Goal: Transaction & Acquisition: Purchase product/service

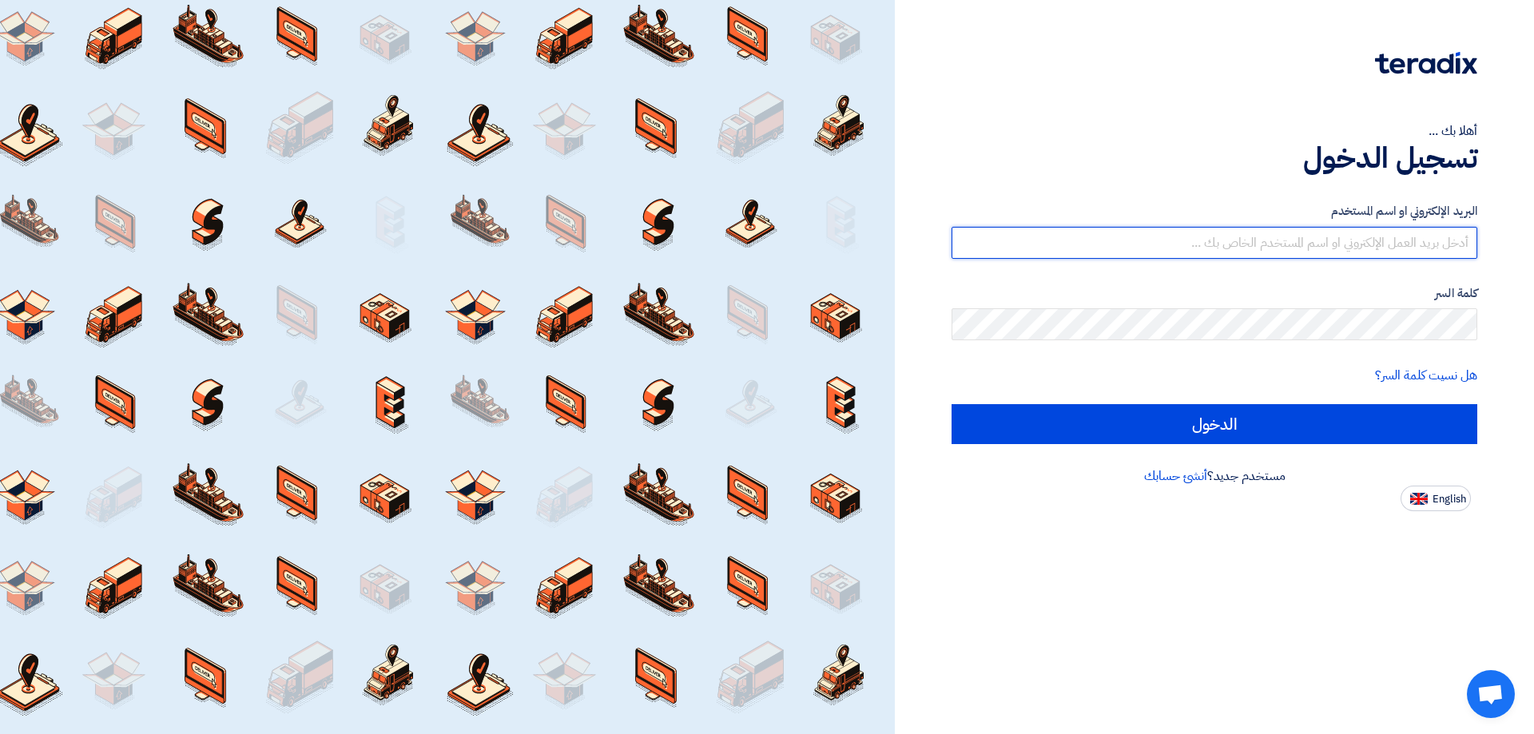
click at [1451, 252] on input "text" at bounding box center [1214, 243] width 526 height 32
type input "[EMAIL_ADDRESS][DOMAIN_NAME]"
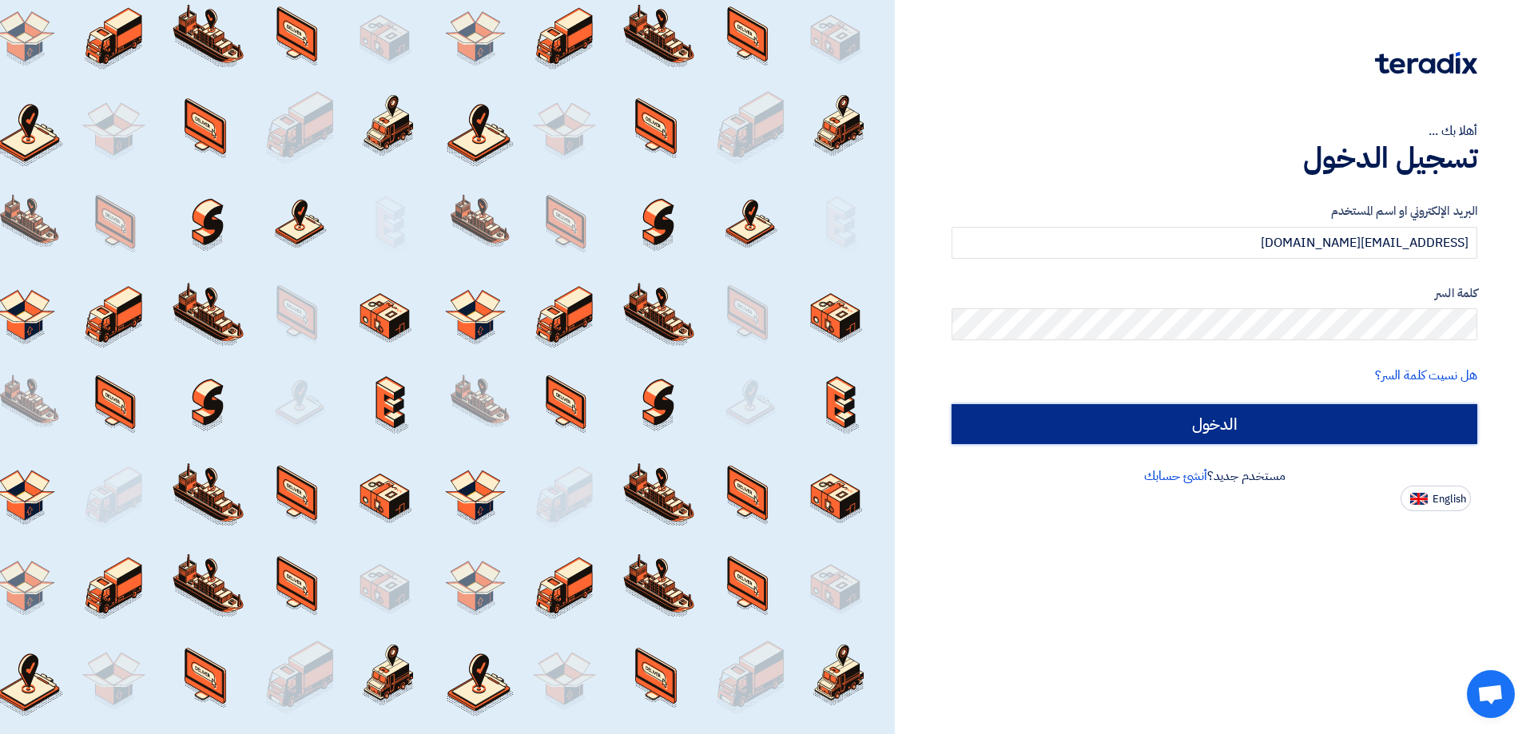
click at [1443, 440] on input "الدخول" at bounding box center [1214, 424] width 526 height 40
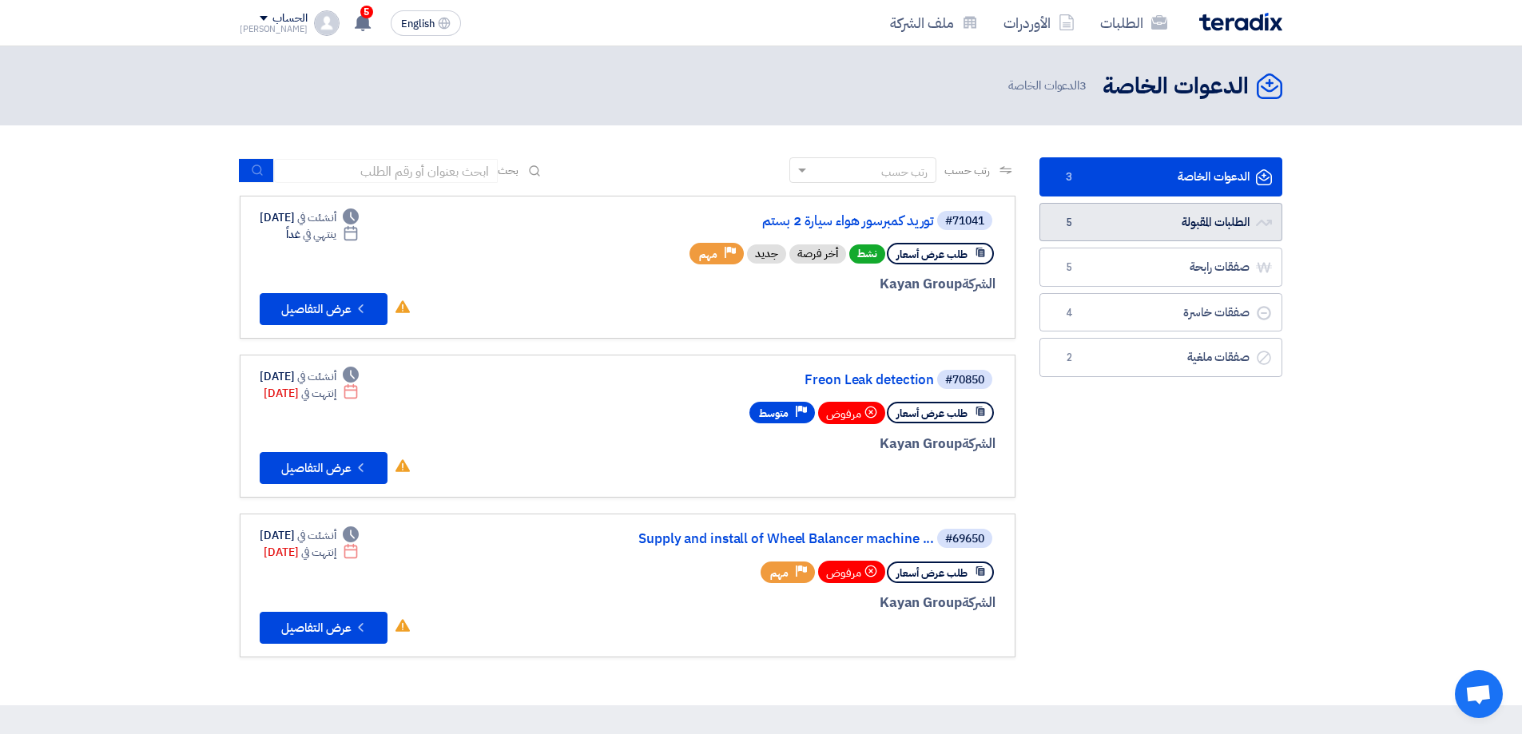
click at [1213, 225] on link "الطلبات المقبولة الطلبات المقبولة 5" at bounding box center [1160, 222] width 243 height 39
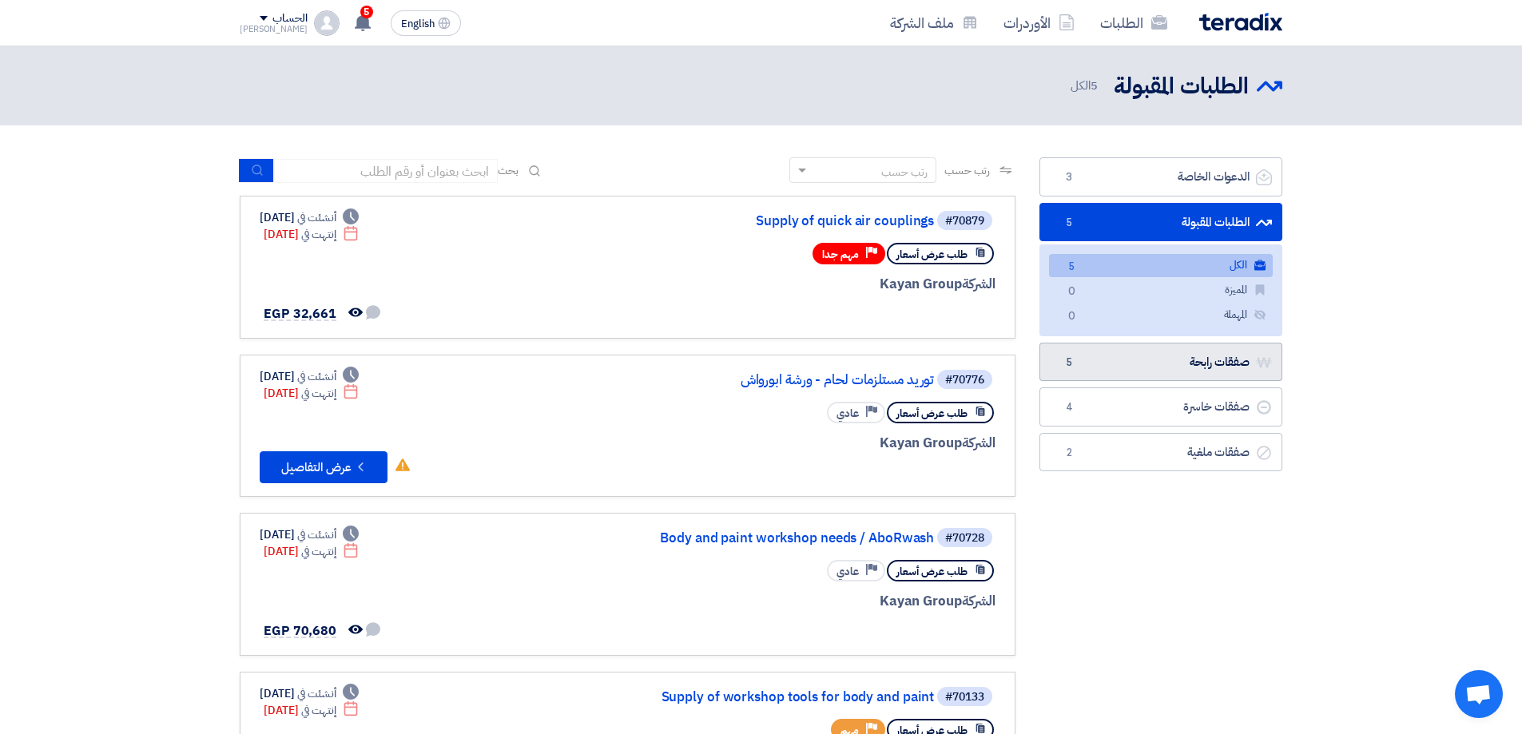
click at [1177, 359] on link "صفقات رابحة صفقات رابحة 5" at bounding box center [1160, 362] width 243 height 39
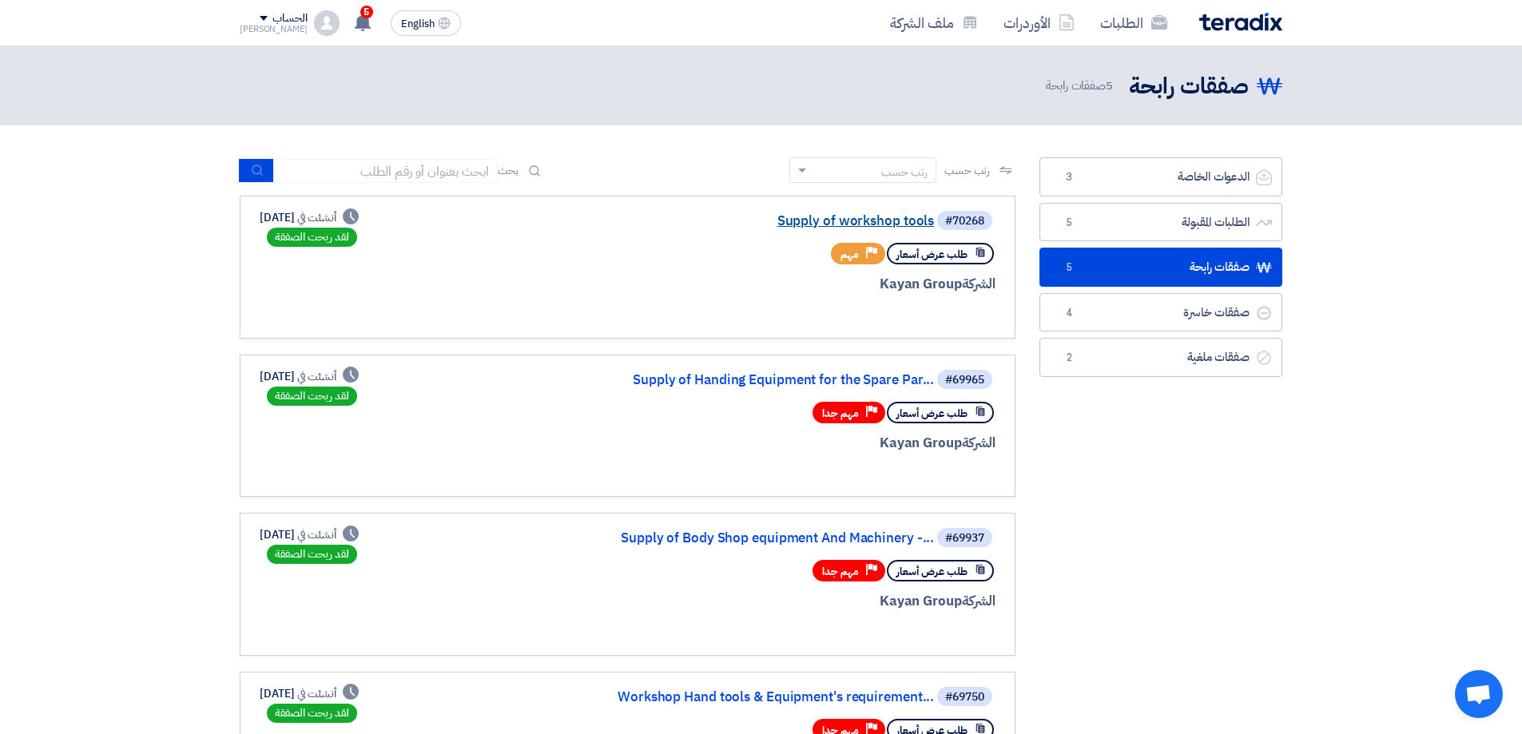
click at [886, 216] on link "Supply of workshop tools" at bounding box center [774, 221] width 320 height 14
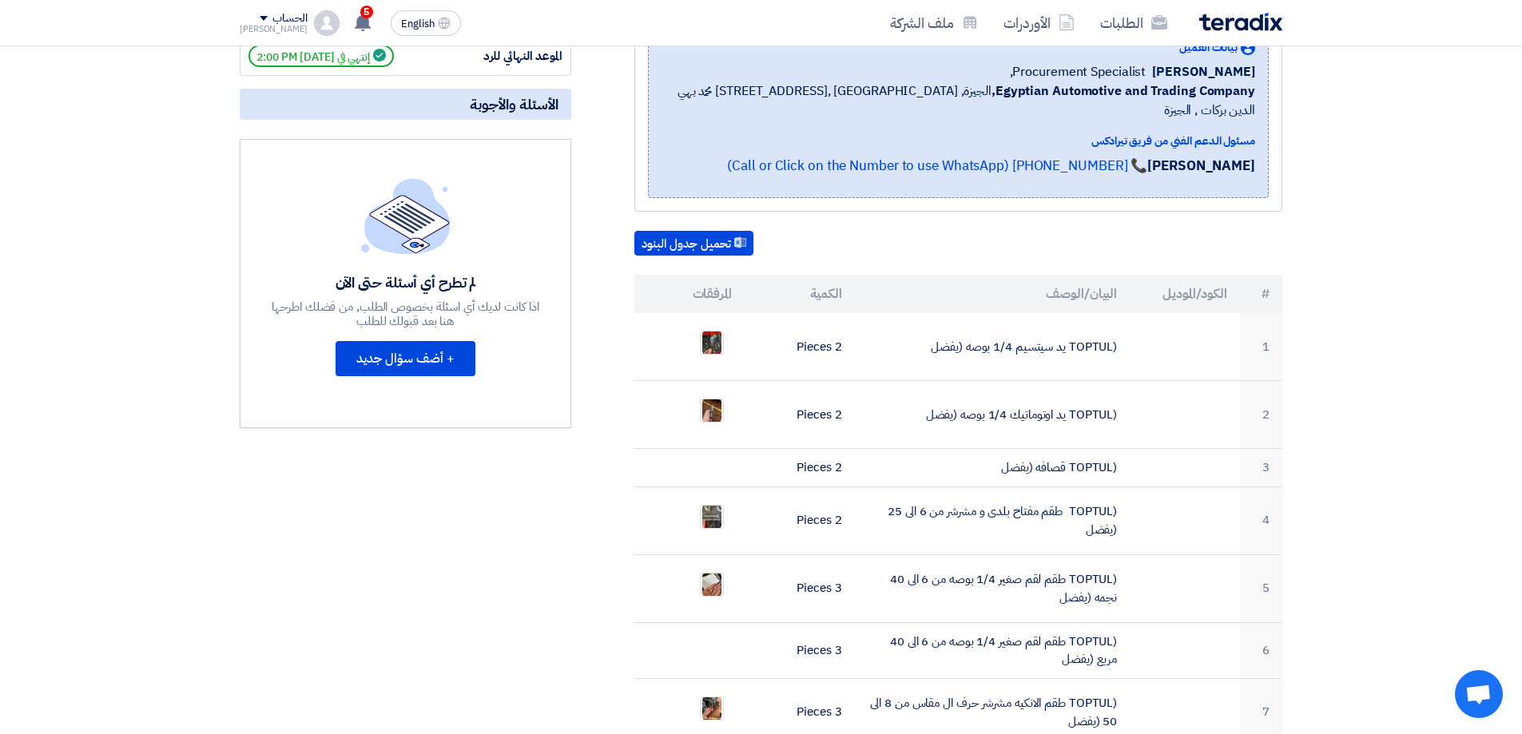
scroll to position [320, 0]
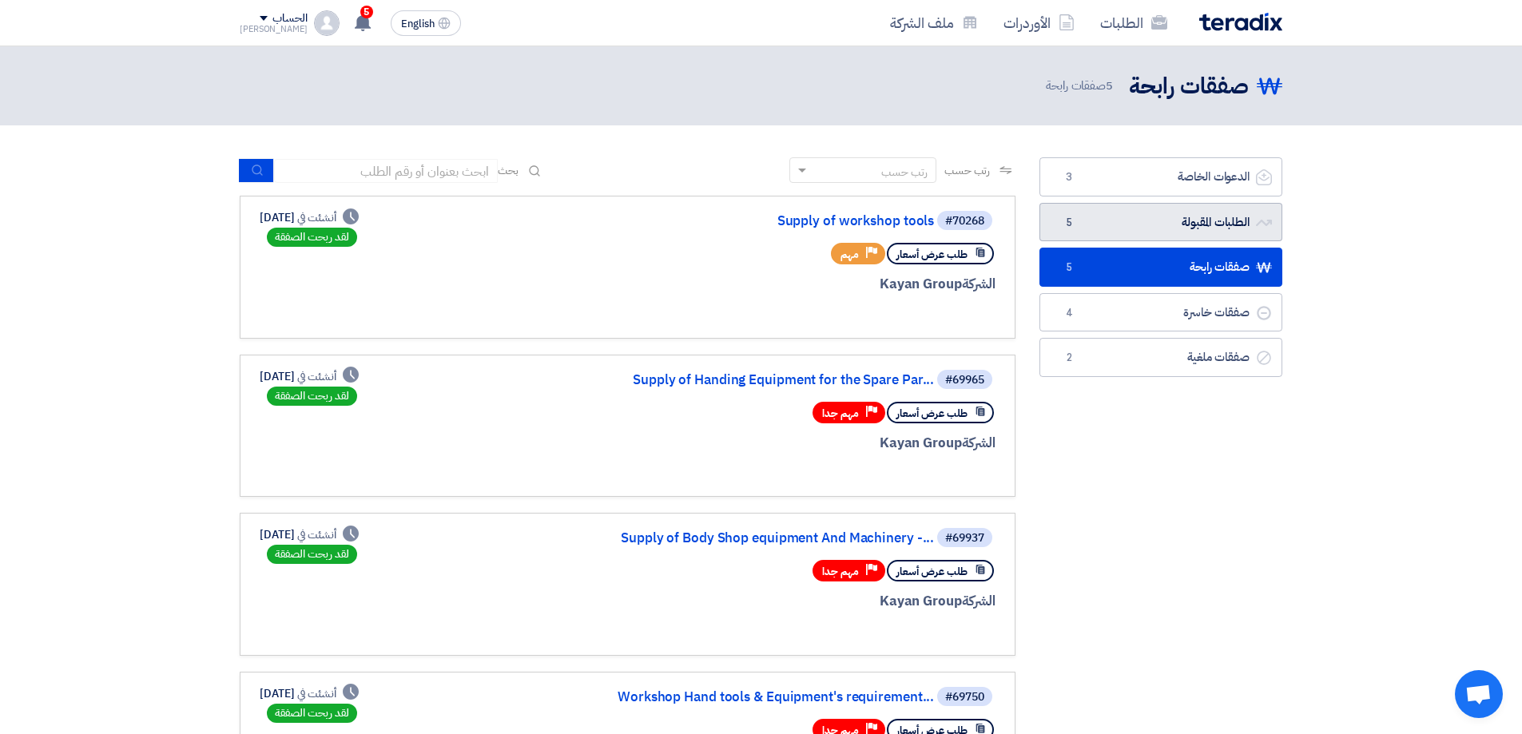
click at [1204, 228] on link "الطلبات المقبولة الطلبات المقبولة 5" at bounding box center [1160, 222] width 243 height 39
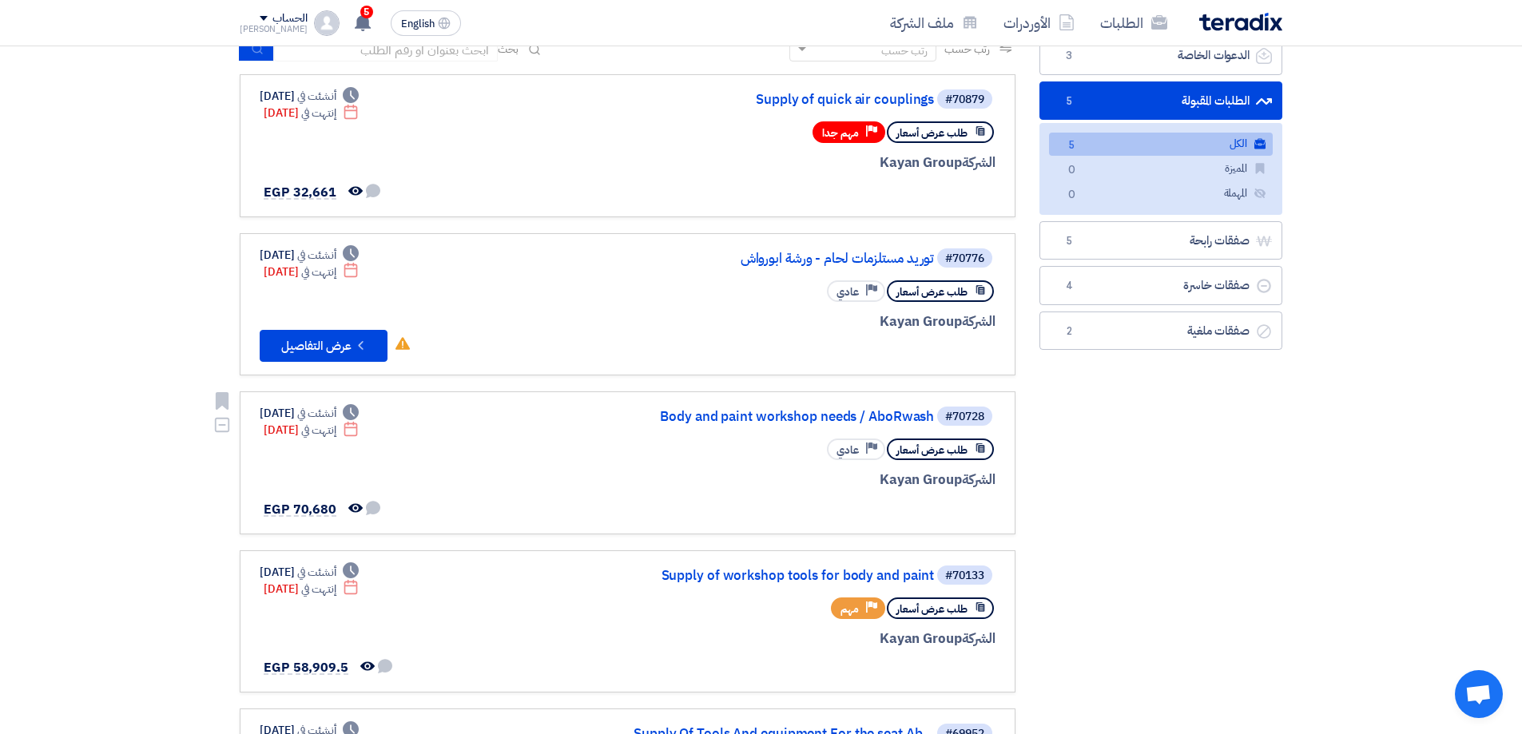
scroll to position [80, 0]
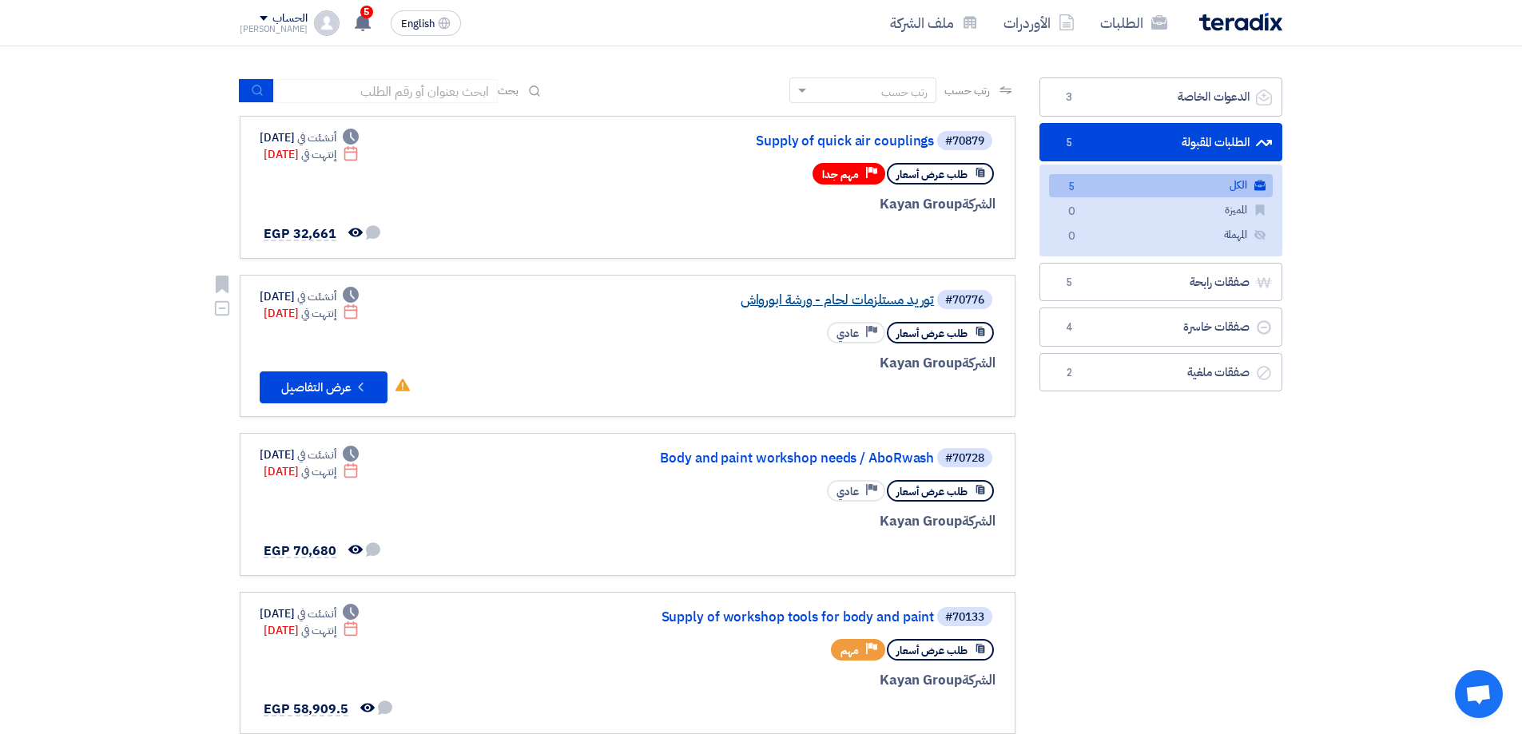
click at [827, 296] on link "توريد مستلزمات لحام - ورشة ابورواش" at bounding box center [774, 300] width 320 height 14
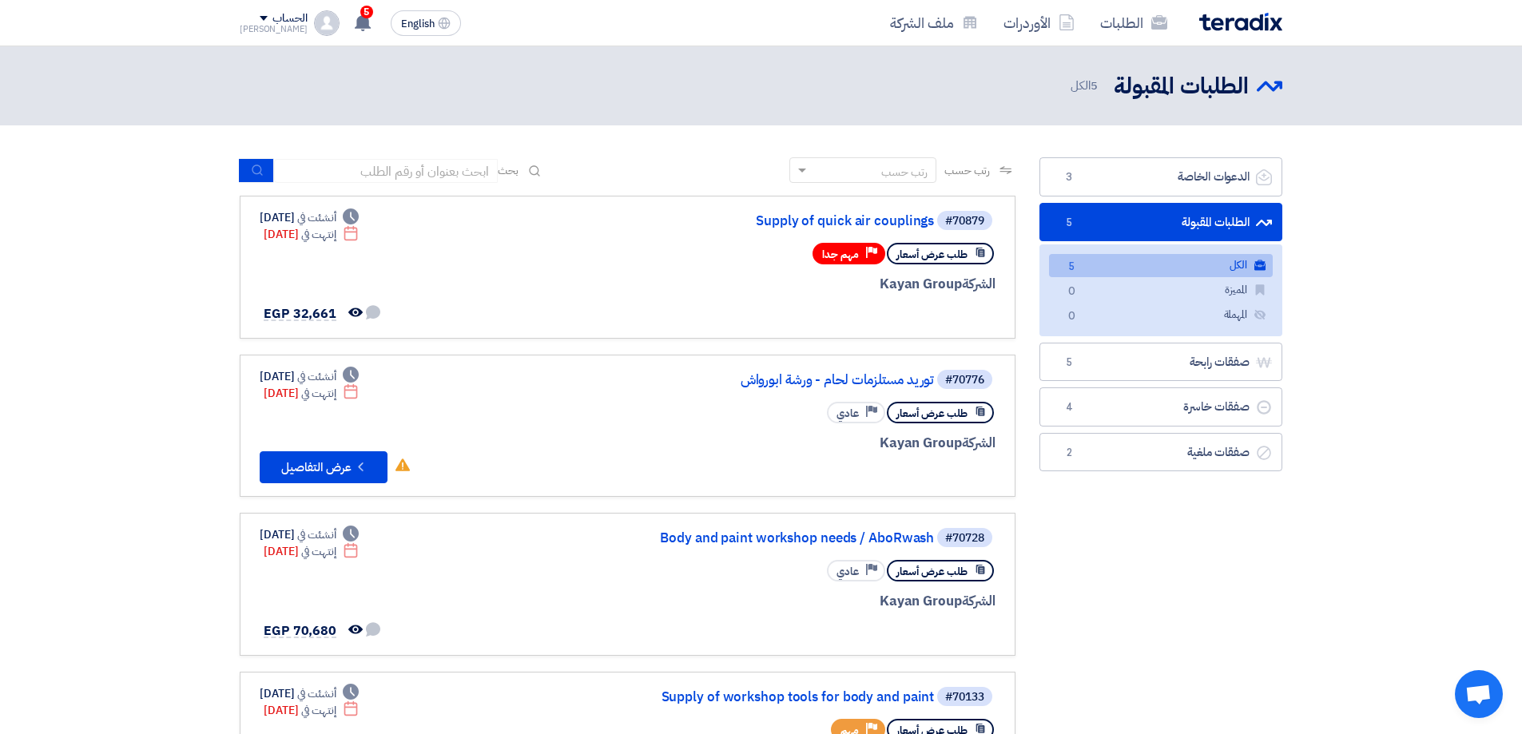
click at [1013, 0] on div "الطلبات الأوردرات ملف الشركة English EN 5 تم نشر طلب عروض أسعار جديد - شاهد الت…" at bounding box center [761, 23] width 1066 height 46
click at [1024, 15] on link "الأوردرات" at bounding box center [1039, 23] width 97 height 38
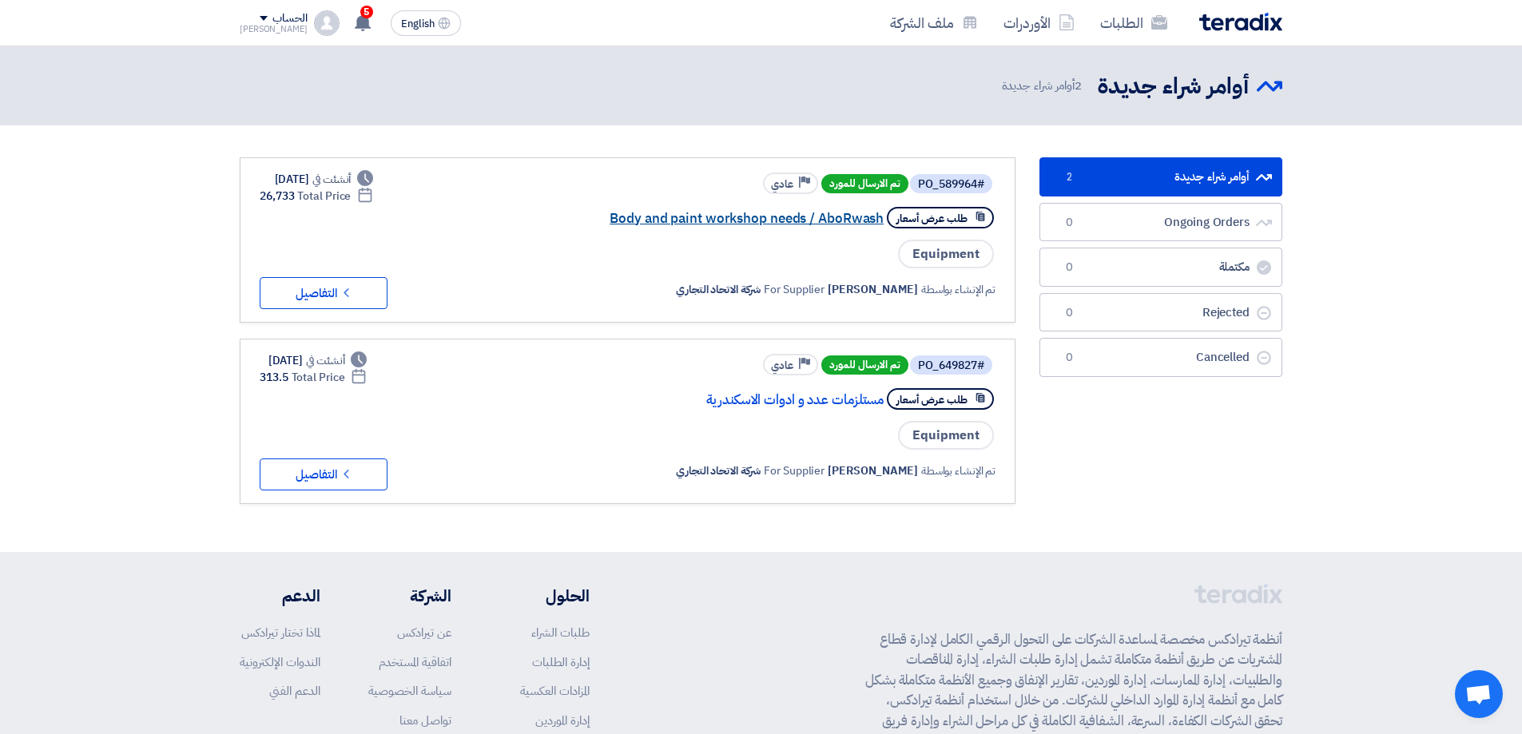
click at [799, 220] on link "Body and paint workshop needs / AboRwash" at bounding box center [724, 219] width 320 height 14
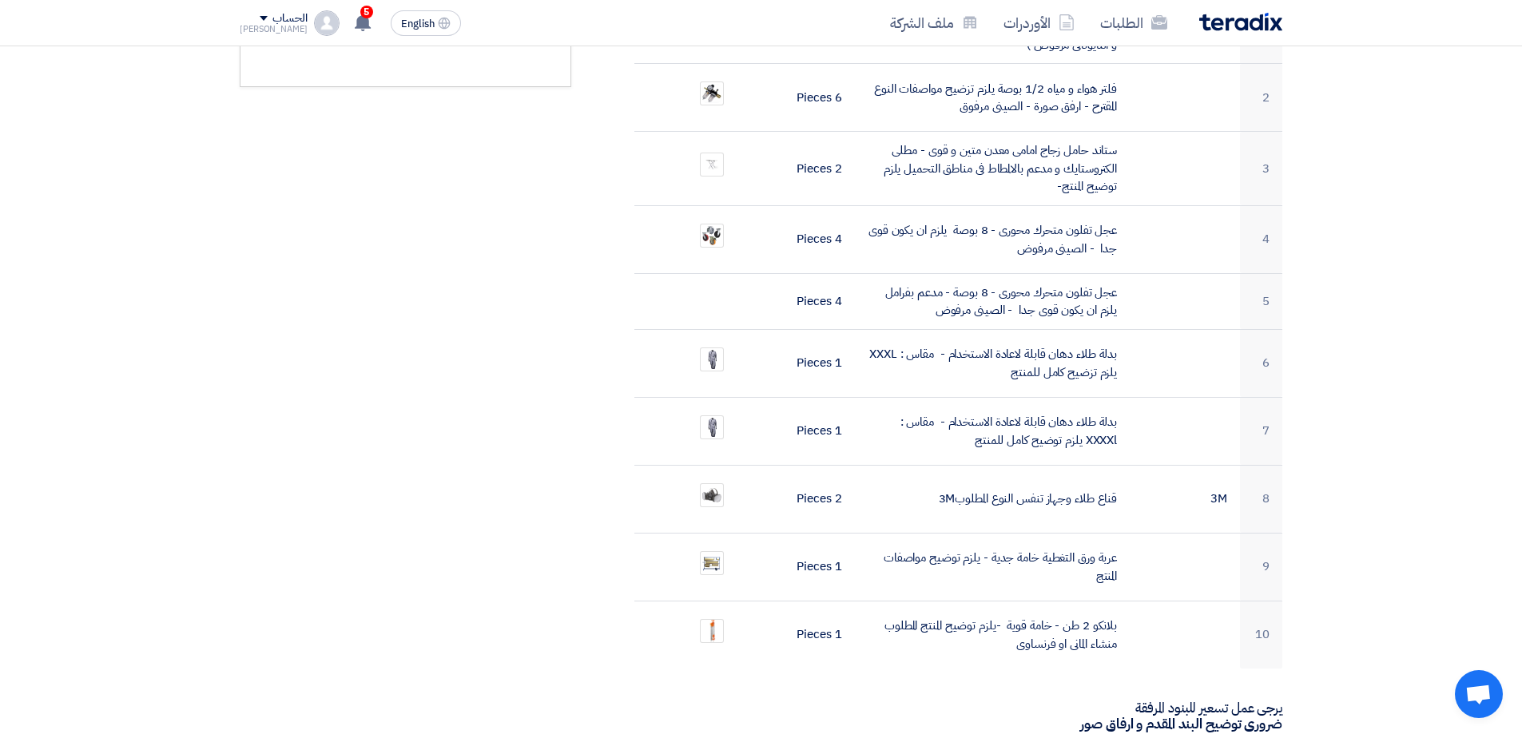
scroll to position [719, 0]
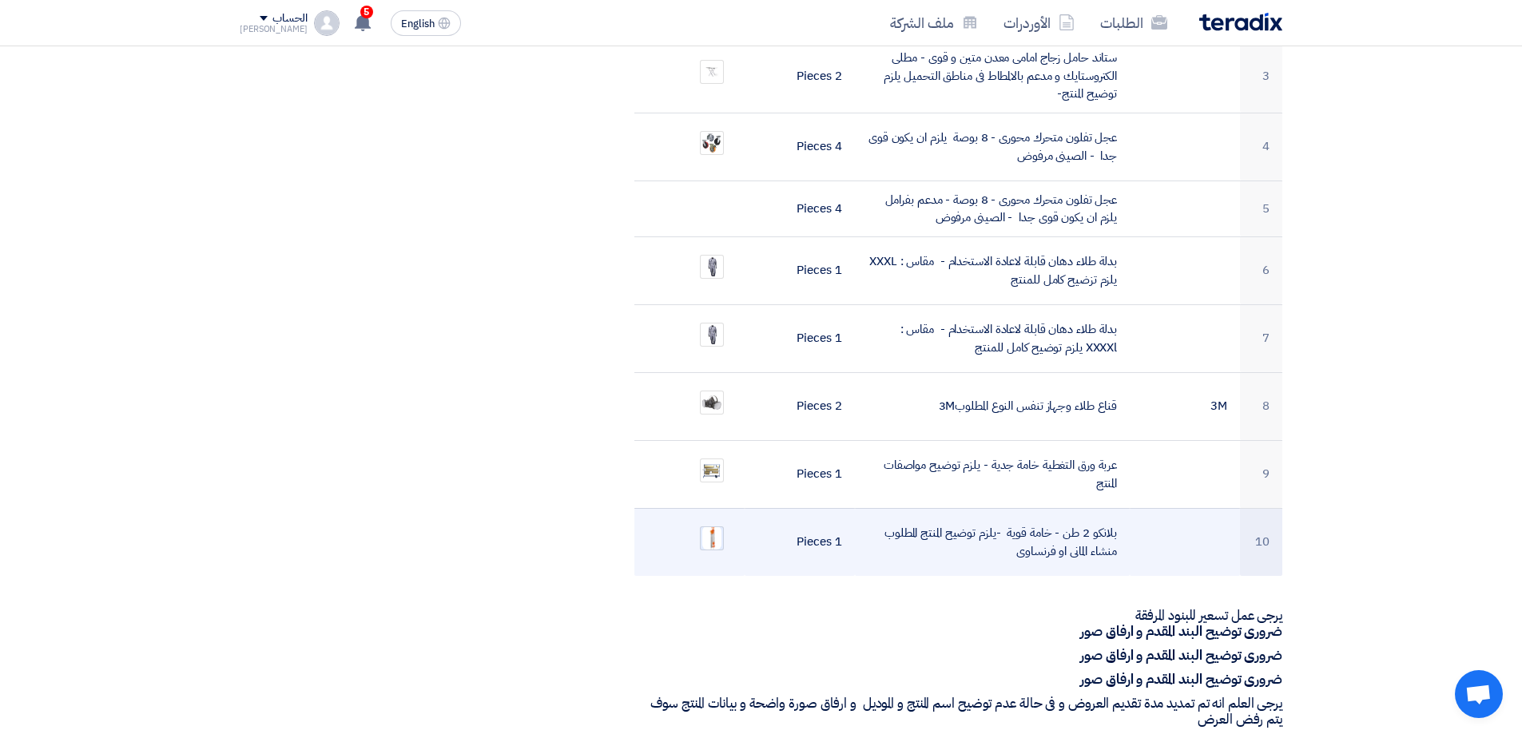
click at [717, 525] on img at bounding box center [712, 538] width 22 height 27
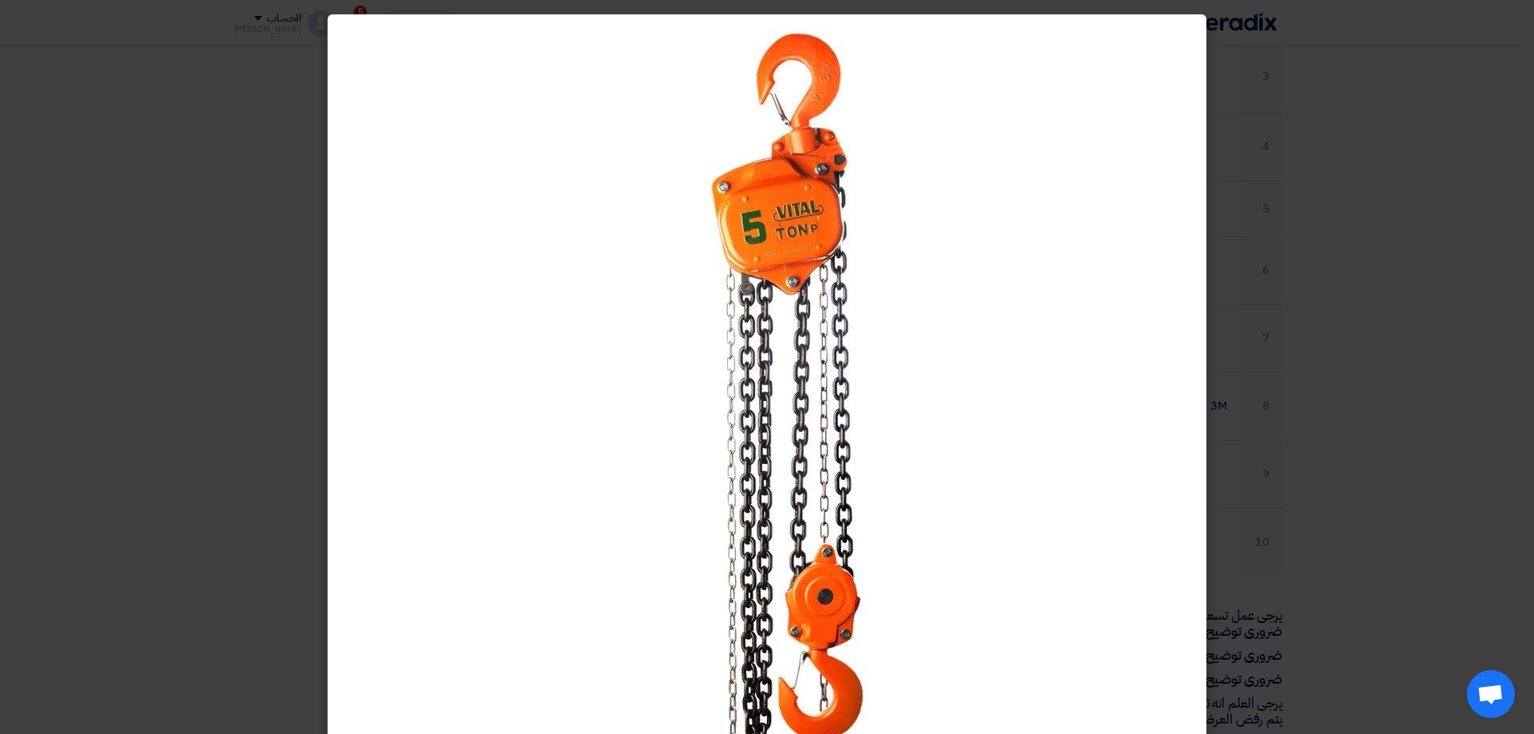
click at [1054, 53] on img at bounding box center [766, 421] width 639 height 788
click at [1022, 268] on img at bounding box center [766, 421] width 639 height 788
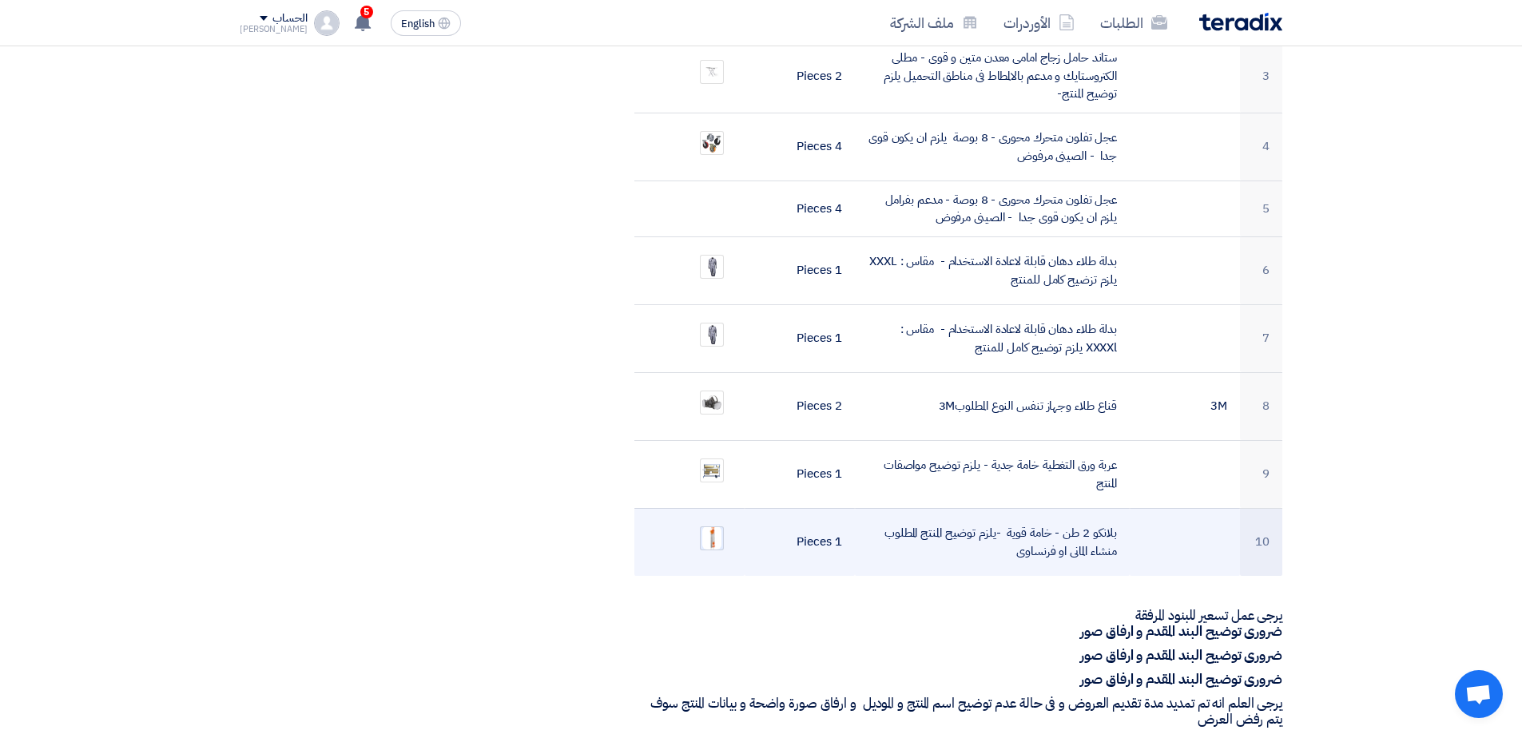
click at [709, 525] on img at bounding box center [712, 538] width 22 height 27
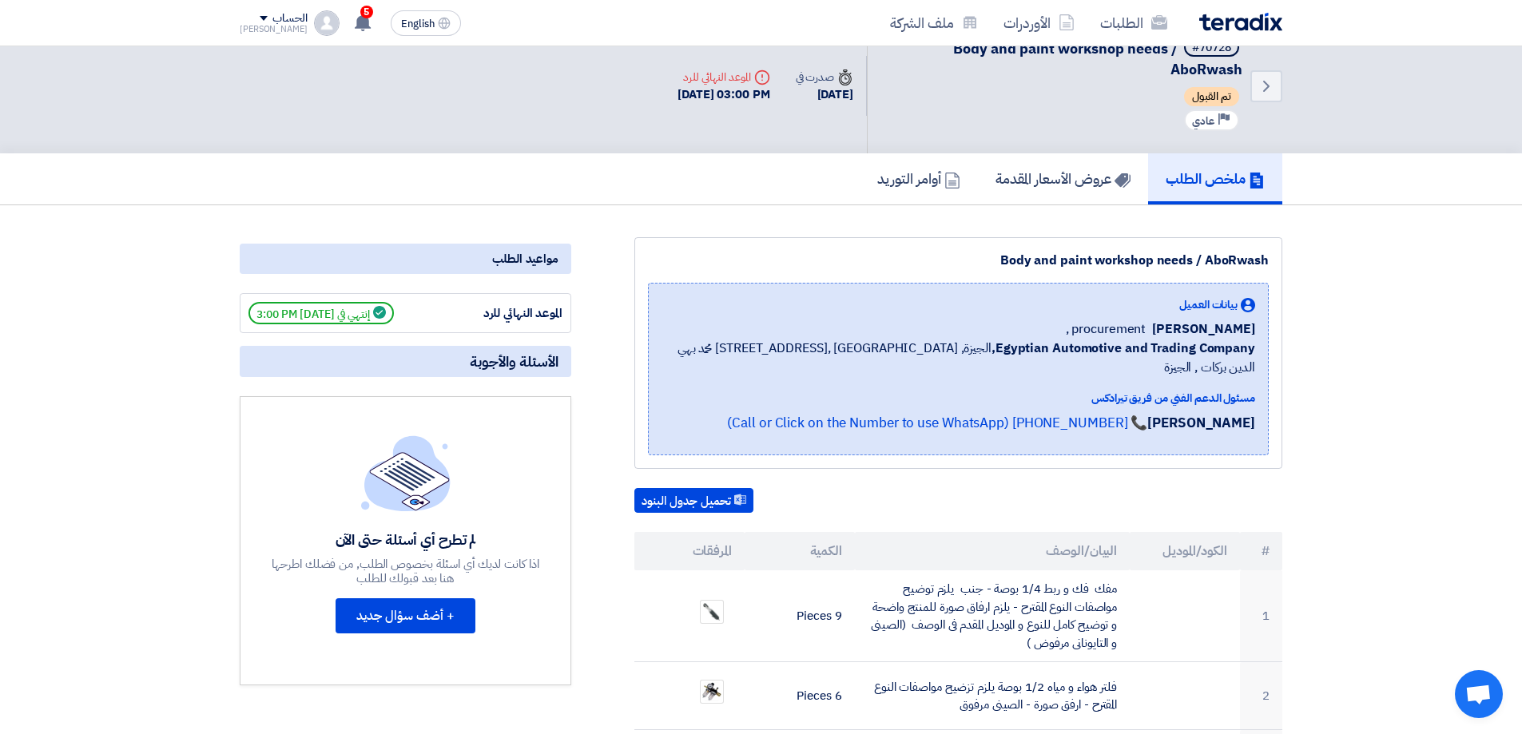
scroll to position [0, 0]
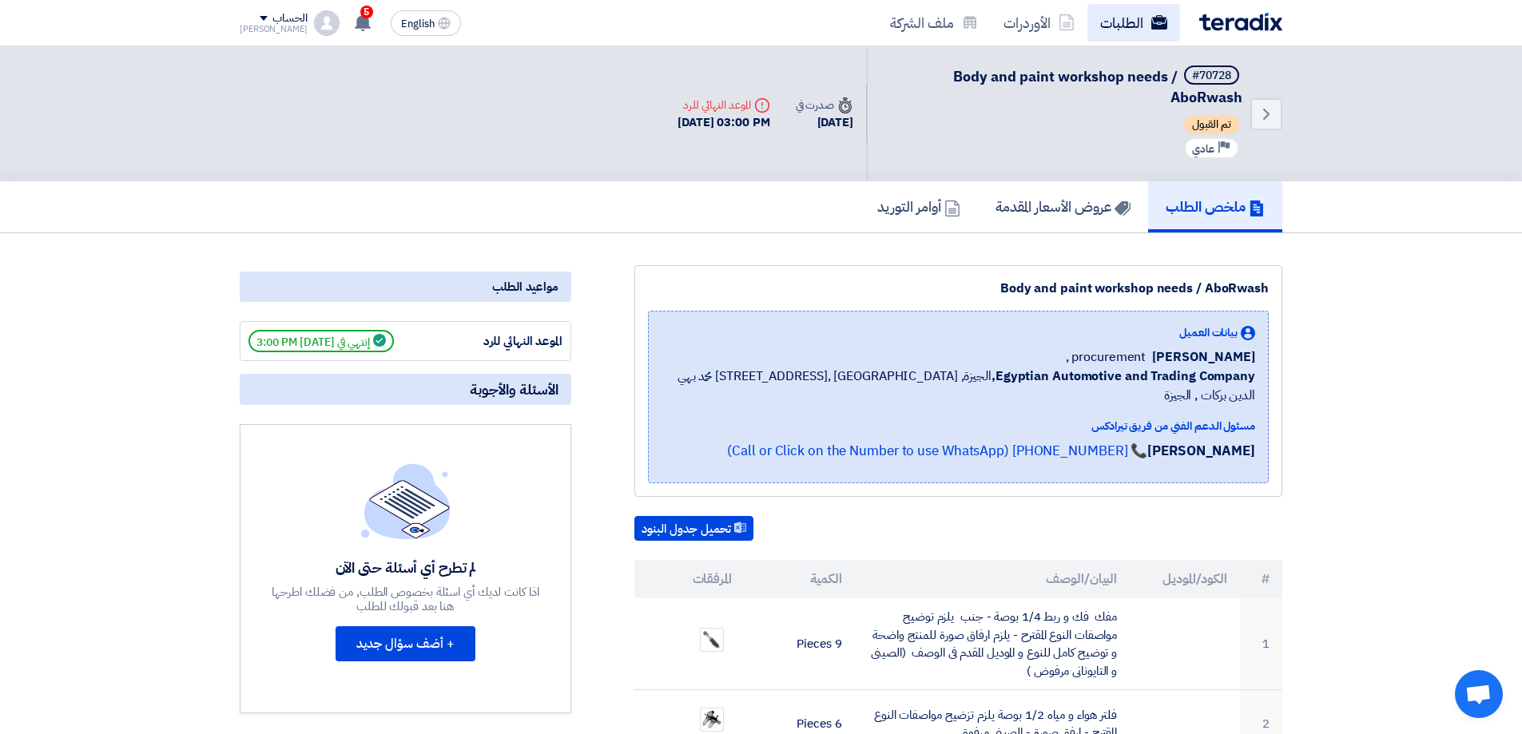
click at [1162, 28] on use at bounding box center [1159, 22] width 16 height 14
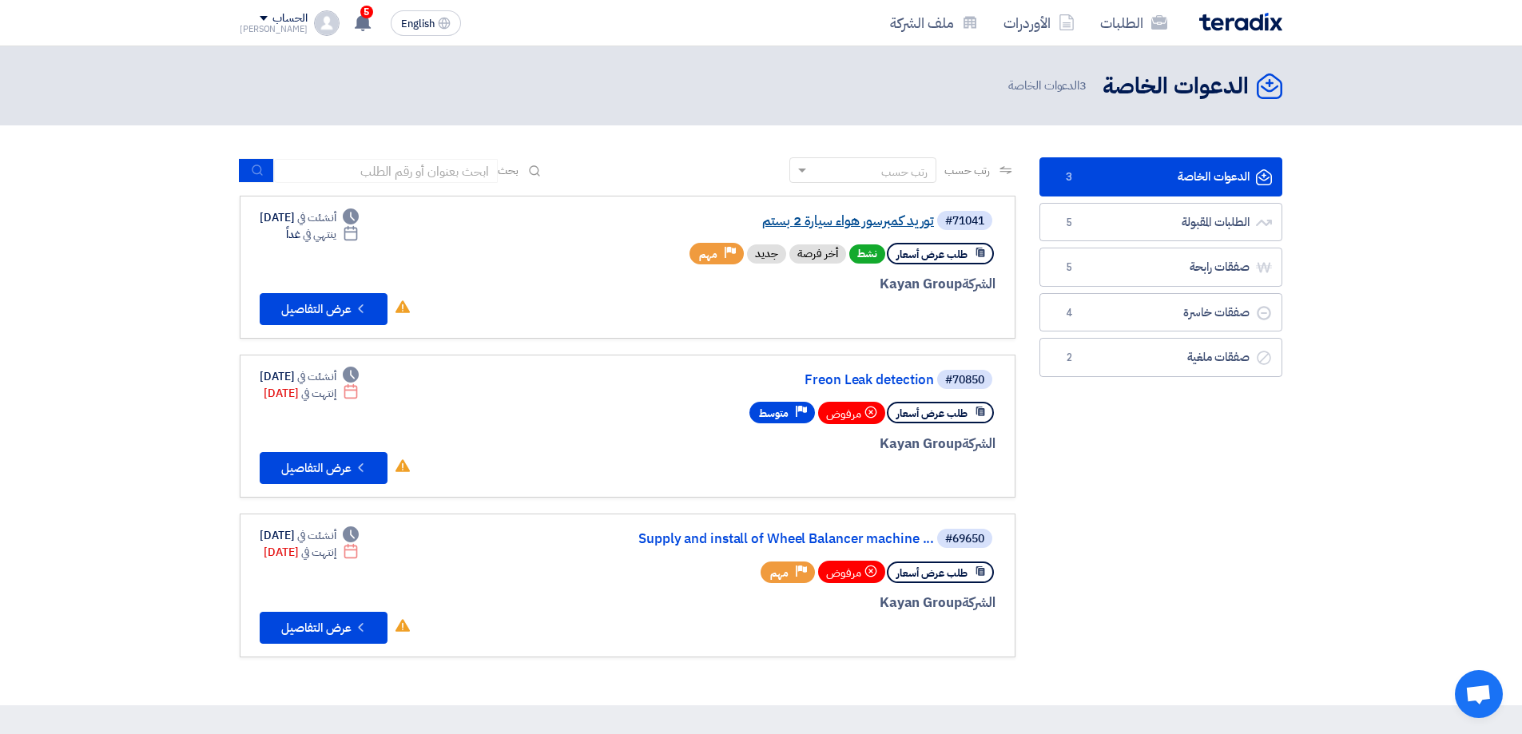
click at [836, 225] on link "توريد كمبرسور هواء سيارة 2 بستم" at bounding box center [774, 221] width 320 height 14
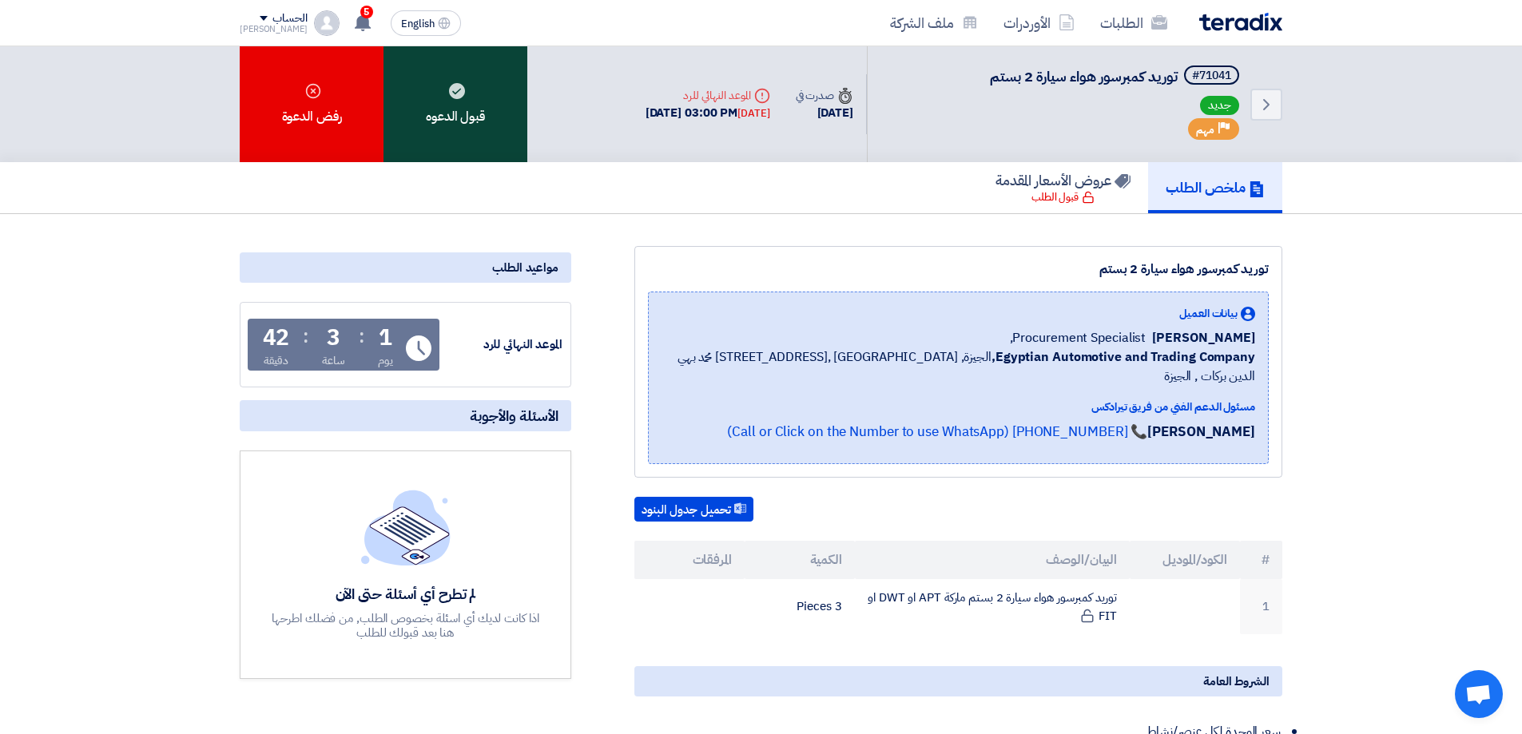
click at [451, 94] on use at bounding box center [457, 91] width 16 height 16
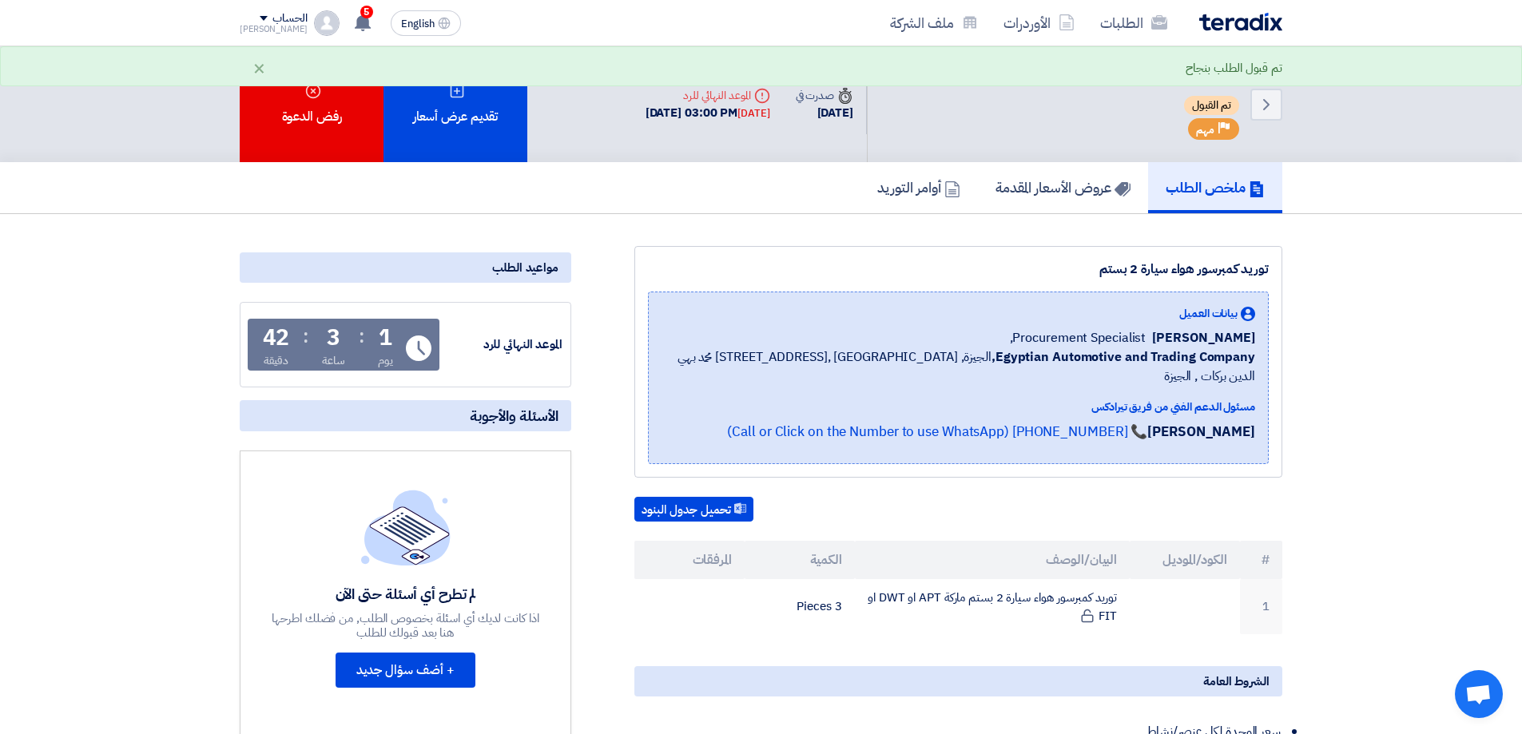
click at [454, 81] on div "تم قبول الطلب بنجاح ×" at bounding box center [761, 66] width 1522 height 40
click at [448, 111] on div "تقديم عرض أسعار" at bounding box center [455, 104] width 144 height 116
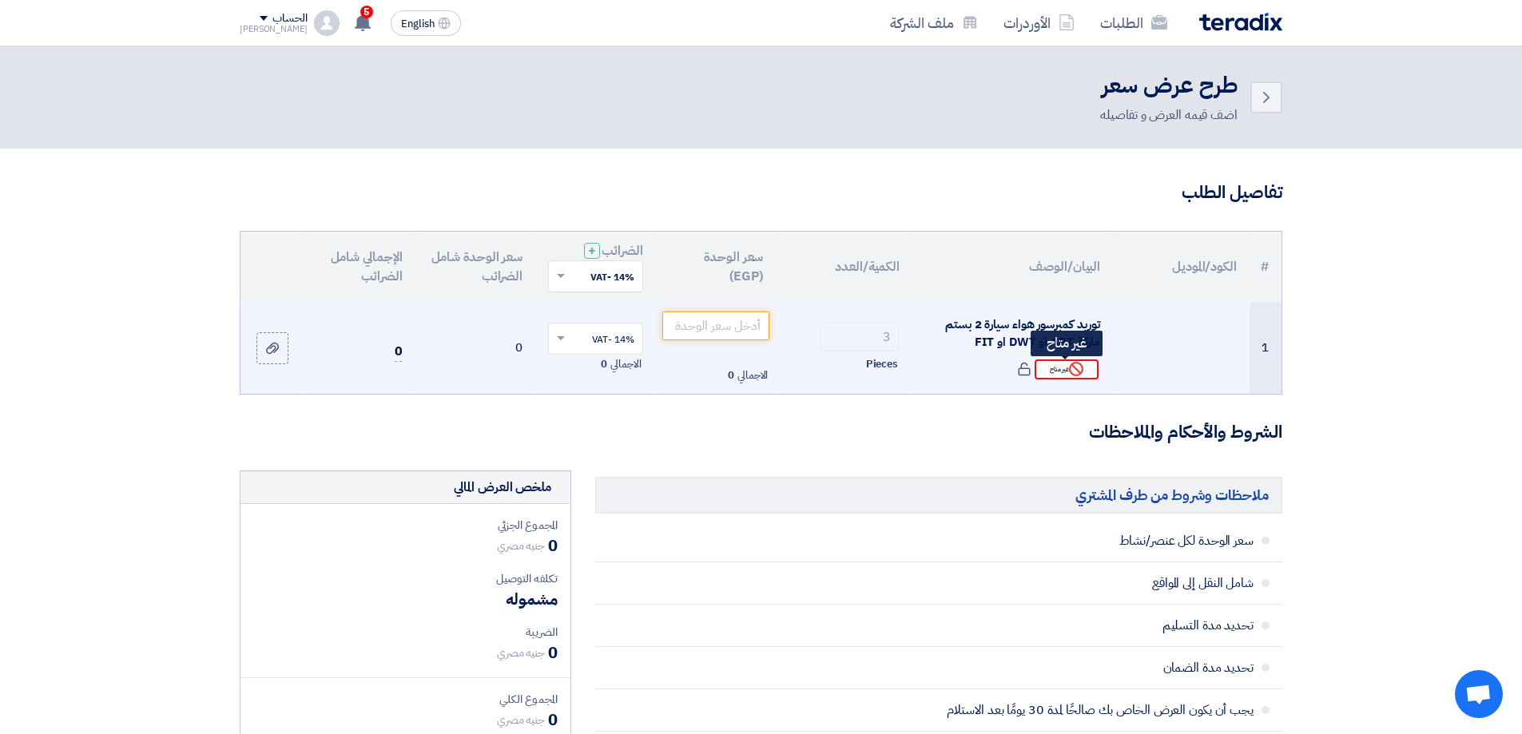
click at [1061, 370] on div "Reject غير متاح" at bounding box center [1066, 369] width 64 height 20
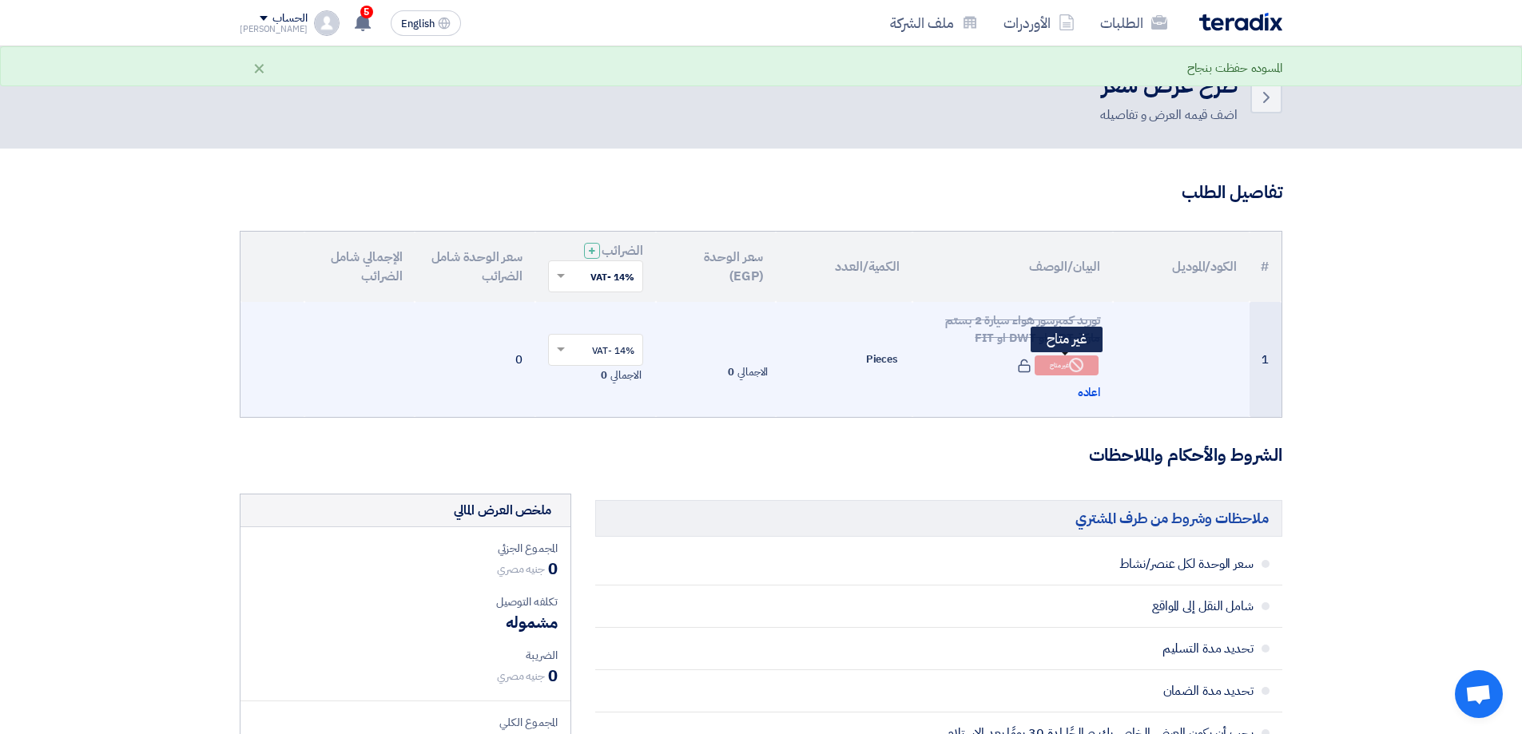
click at [1058, 364] on div "Reject غير متاح" at bounding box center [1066, 365] width 64 height 20
click at [1082, 388] on span "اعاده" at bounding box center [1089, 392] width 23 height 18
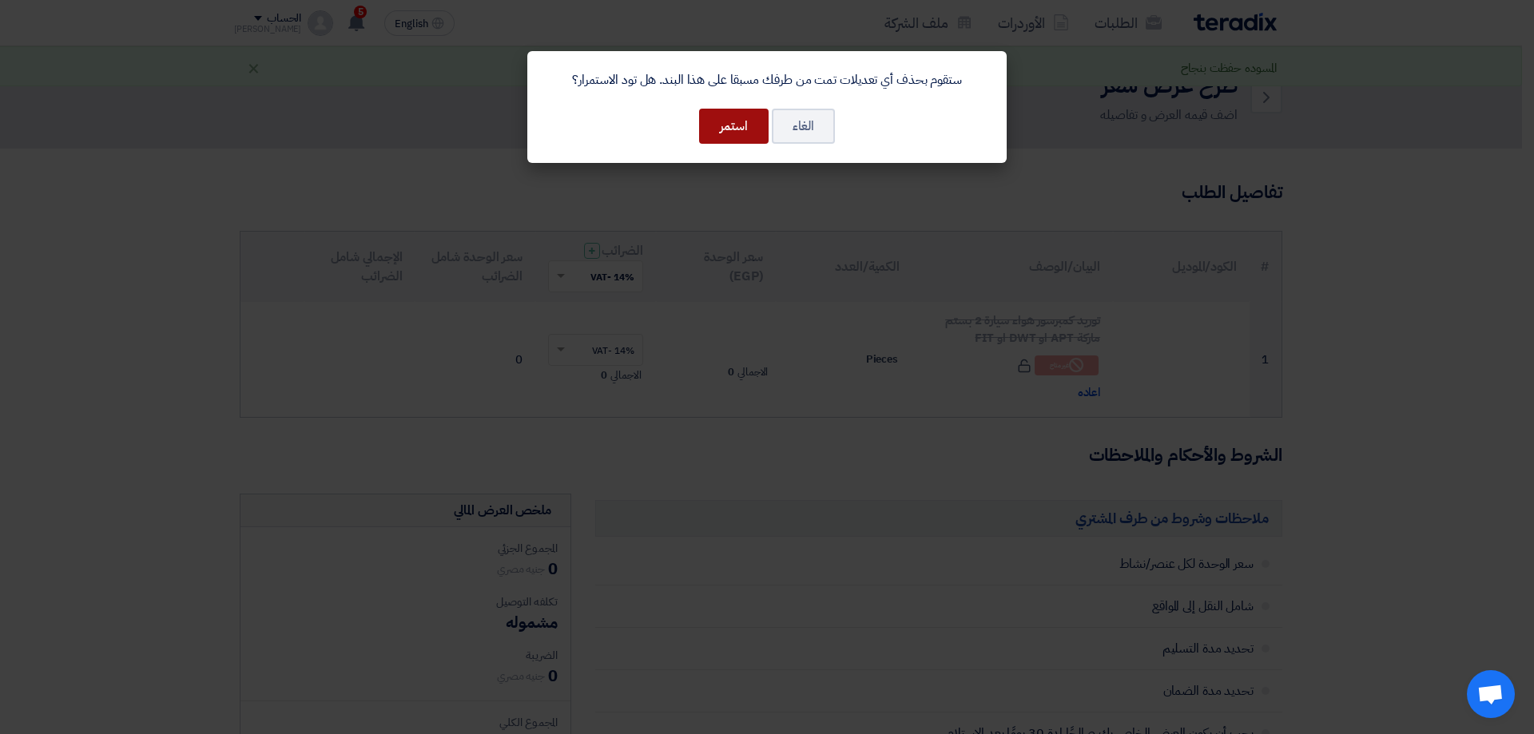
click at [709, 131] on button "استمر" at bounding box center [733, 126] width 69 height 35
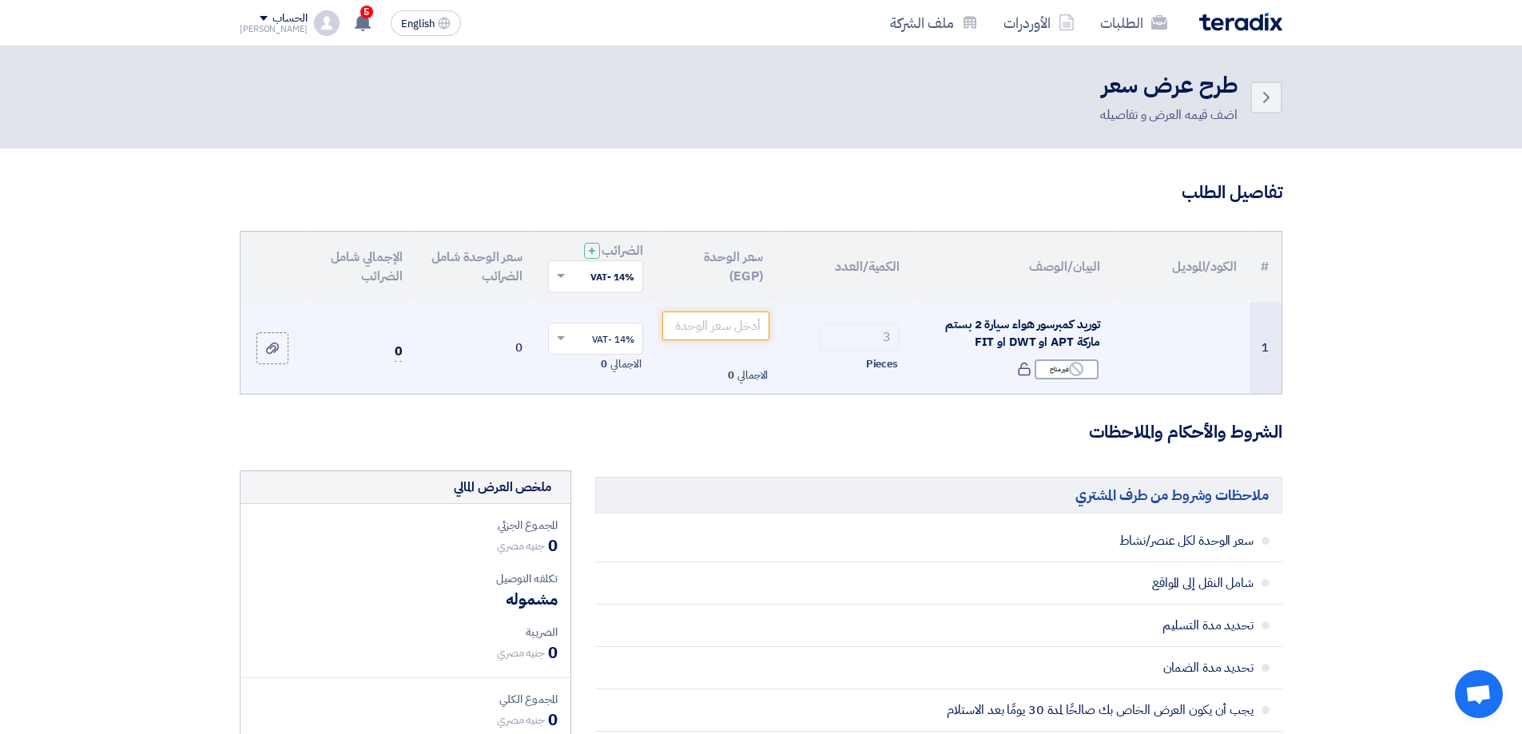
click at [1046, 335] on span "توريد كمبرسور هواء سيارة 2 بستم ماركة APT او DWT او FIT" at bounding box center [1022, 334] width 155 height 36
click at [737, 324] on input "number" at bounding box center [716, 326] width 108 height 29
click at [745, 324] on input "1175" at bounding box center [716, 326] width 108 height 29
click at [758, 327] on input "1155" at bounding box center [716, 326] width 108 height 29
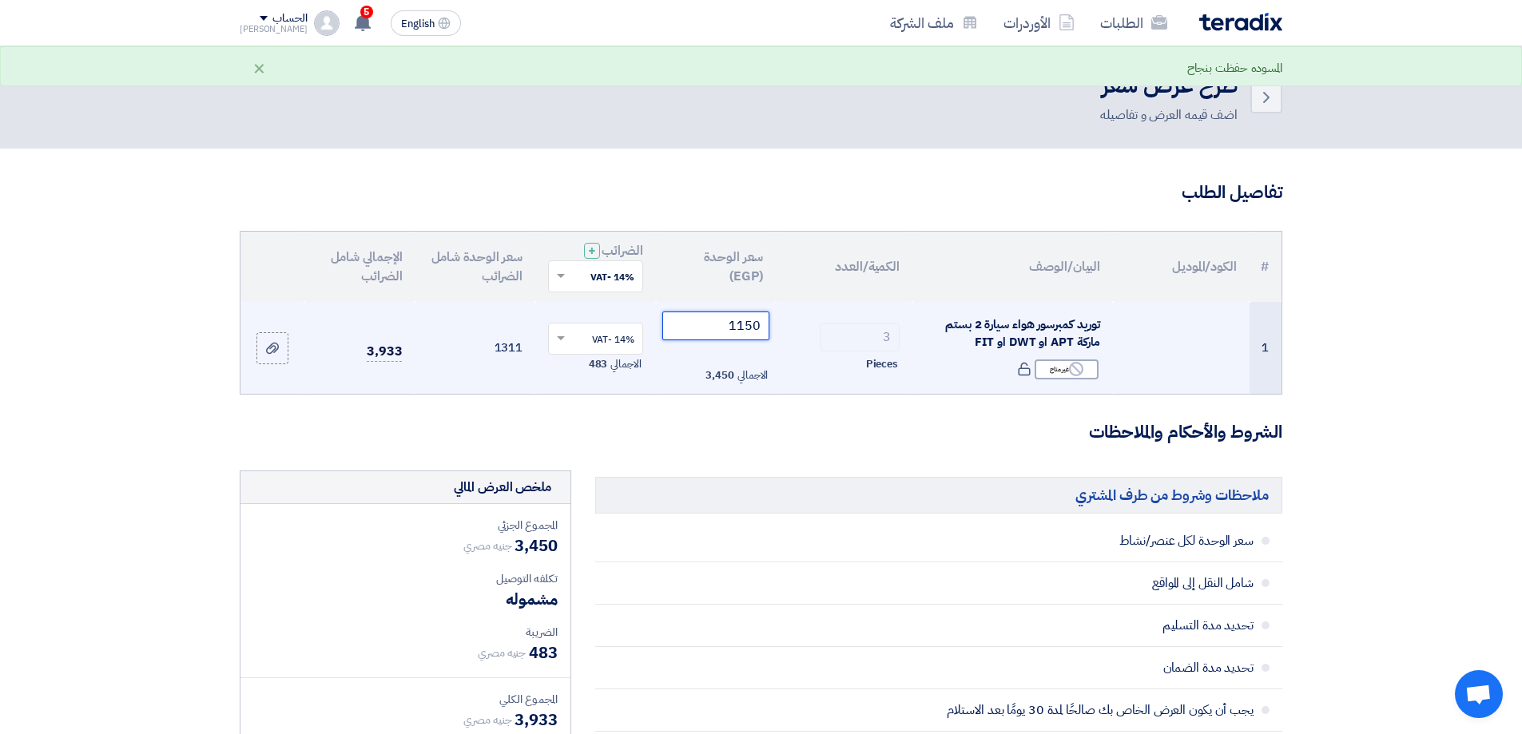
click at [752, 324] on input "1150" at bounding box center [716, 326] width 108 height 29
click at [748, 324] on input "1150" at bounding box center [716, 326] width 108 height 29
click at [757, 324] on input "1170" at bounding box center [716, 326] width 108 height 29
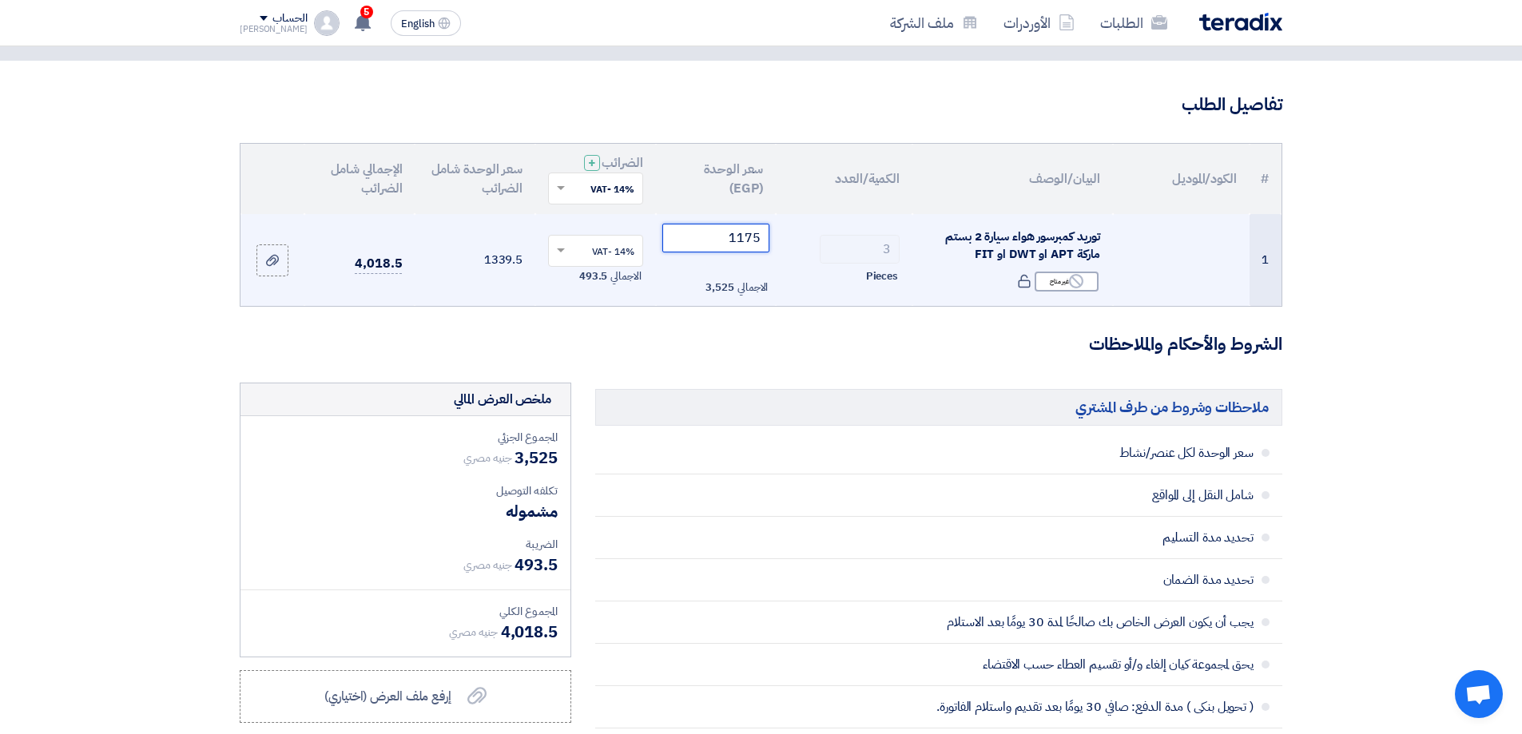
scroll to position [80, 0]
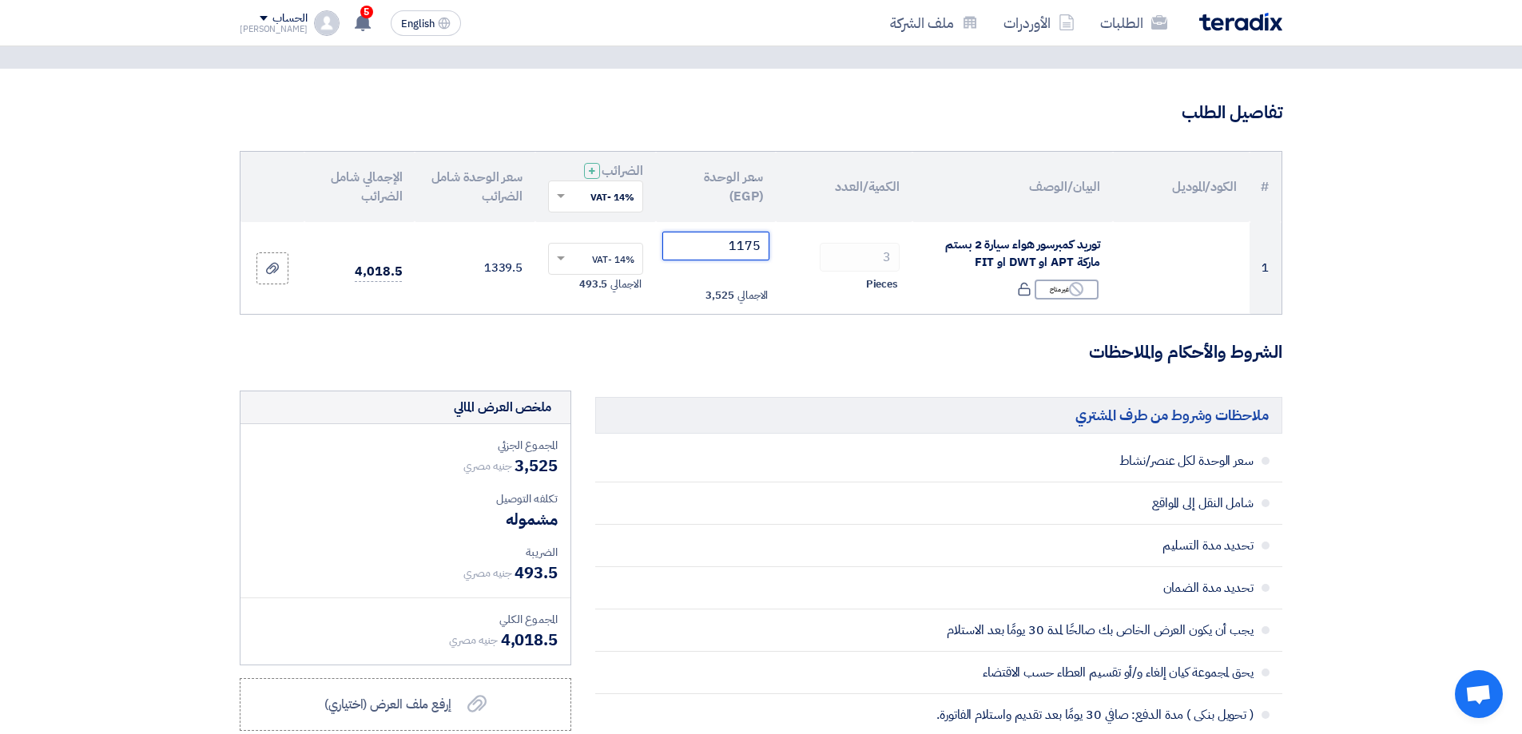
type input "1175"
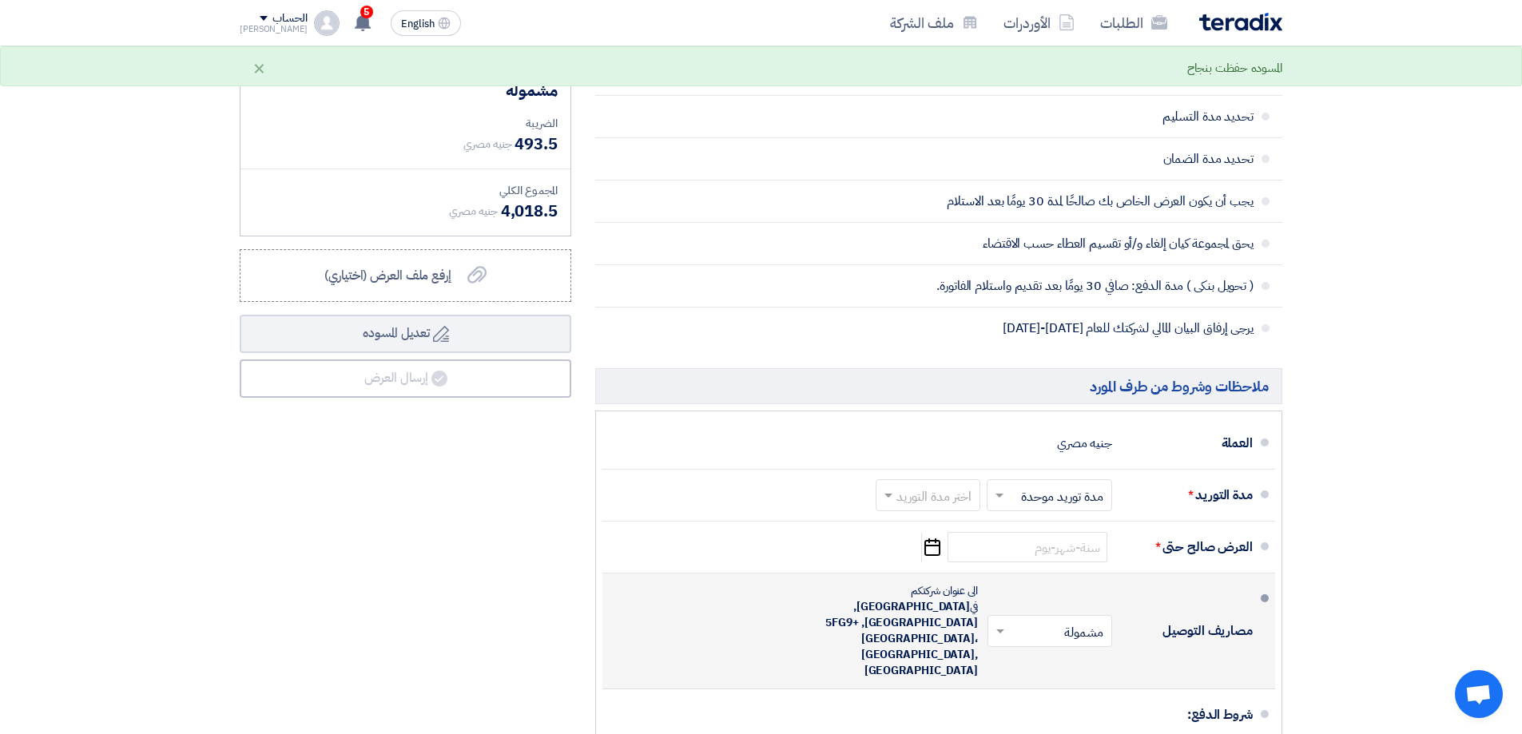
scroll to position [559, 0]
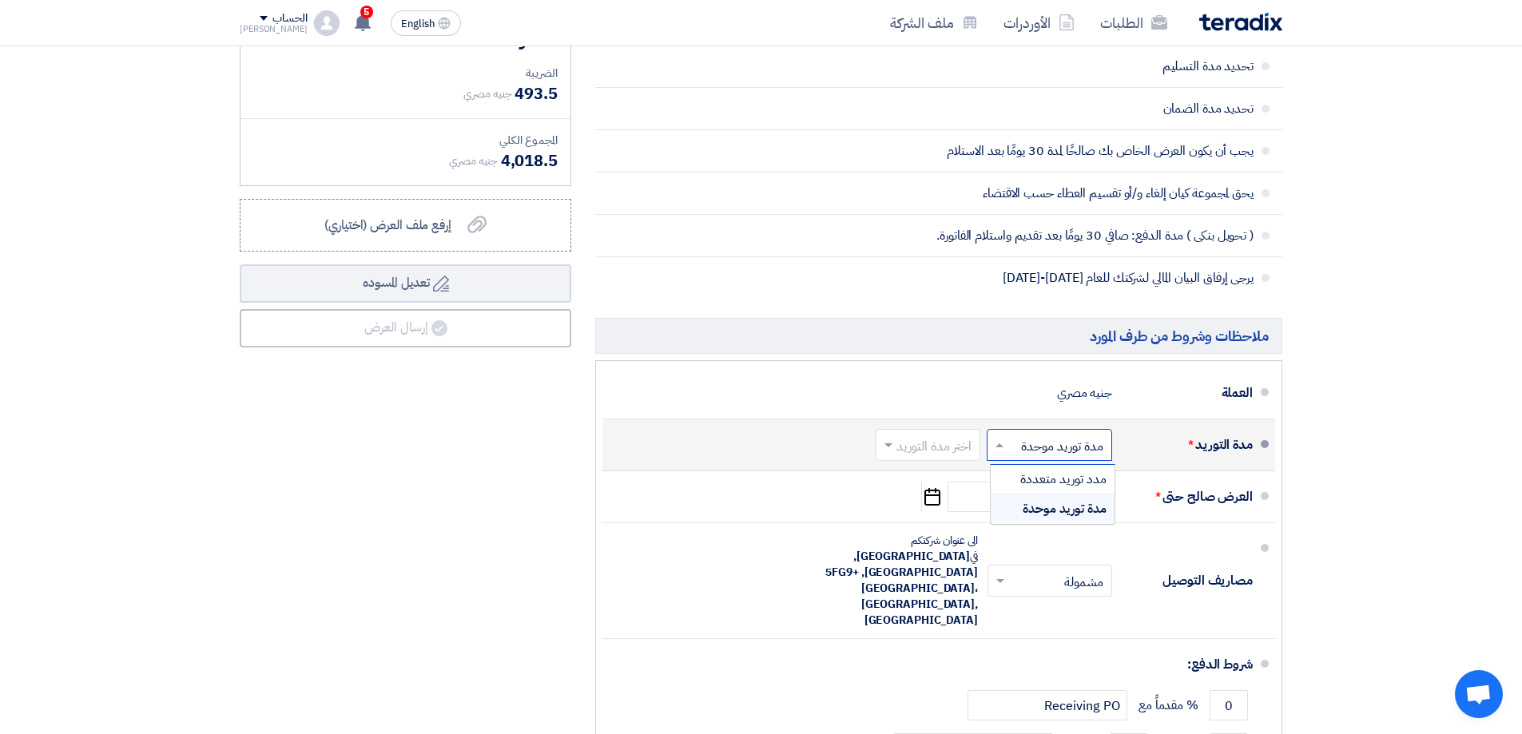
click at [1074, 441] on input "text" at bounding box center [1045, 446] width 117 height 23
click at [1074, 463] on div "اختر مدة التوريد × مدة توريد موحدة × مدد توريد متعددة مدة توريد موحدة" at bounding box center [1047, 445] width 129 height 38
click at [964, 455] on input "text" at bounding box center [924, 446] width 97 height 23
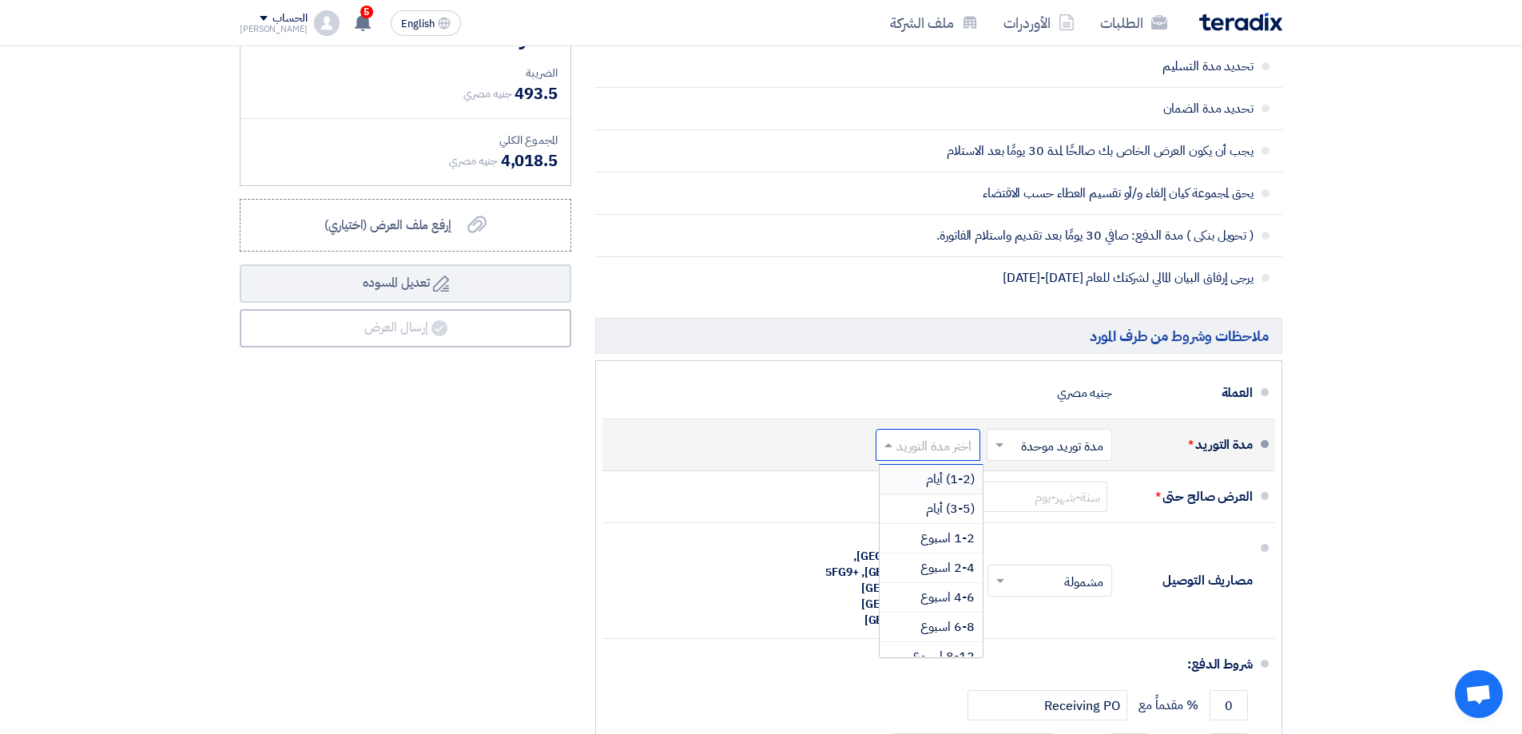
click at [963, 484] on span "(1-2) أيام" at bounding box center [950, 479] width 49 height 19
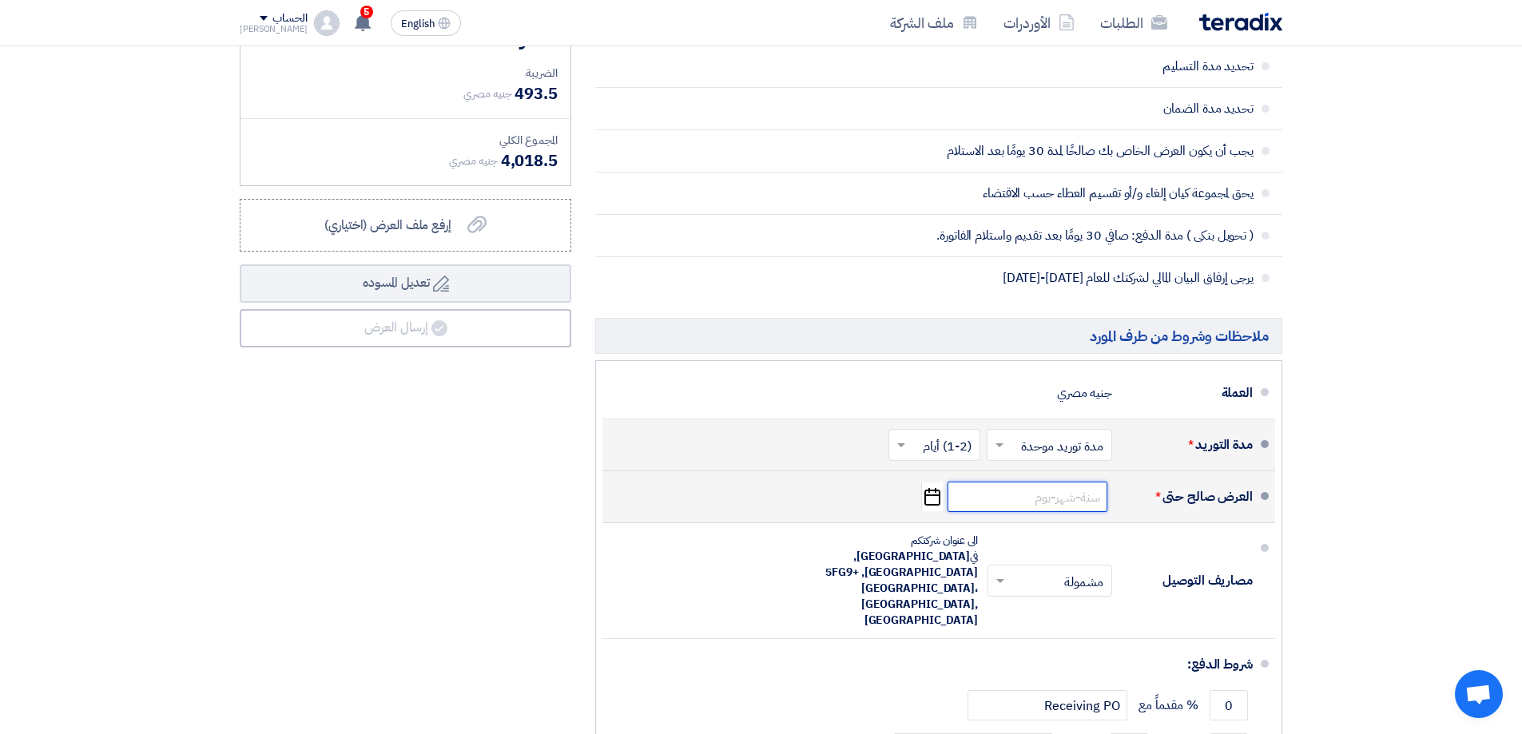
click at [1061, 493] on input at bounding box center [1027, 497] width 160 height 30
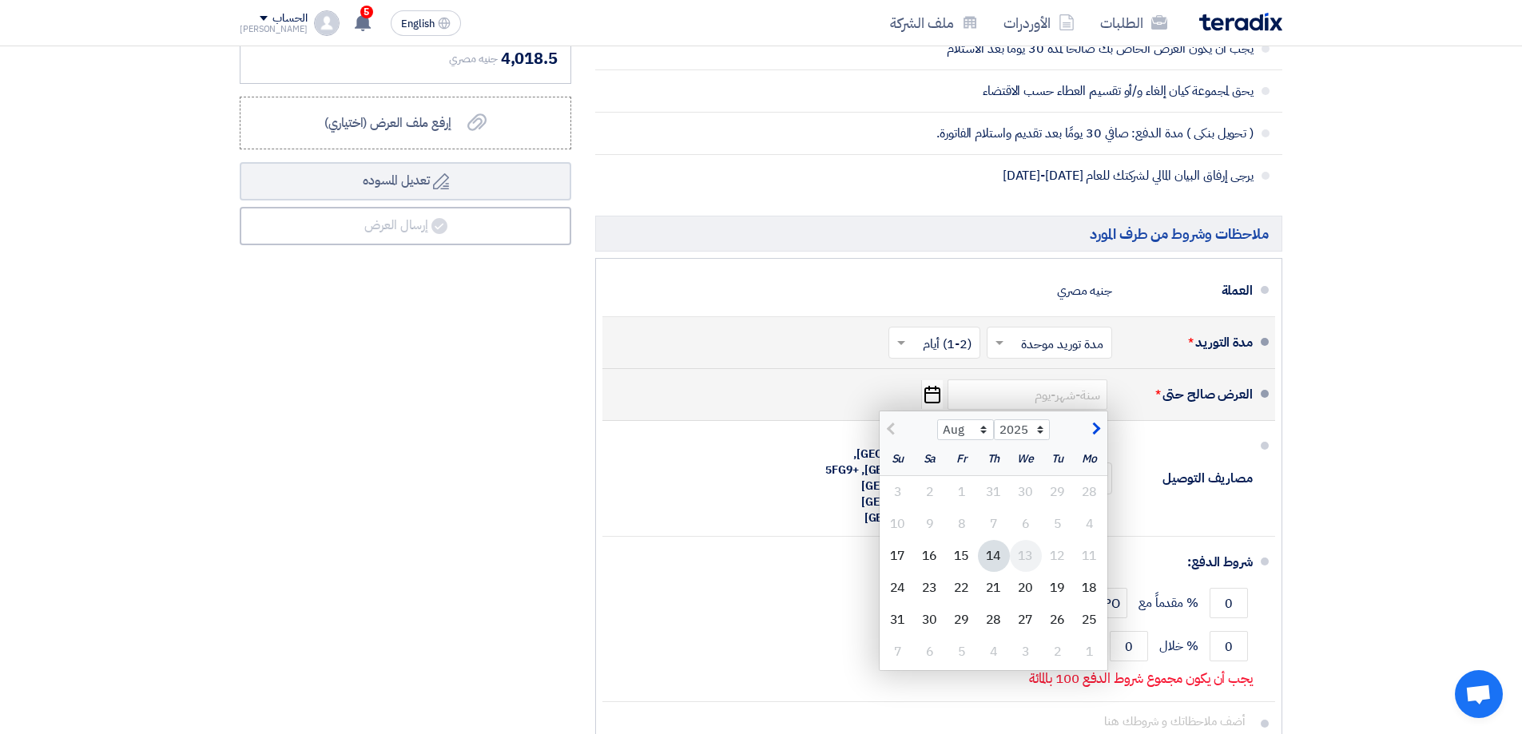
scroll to position [639, 0]
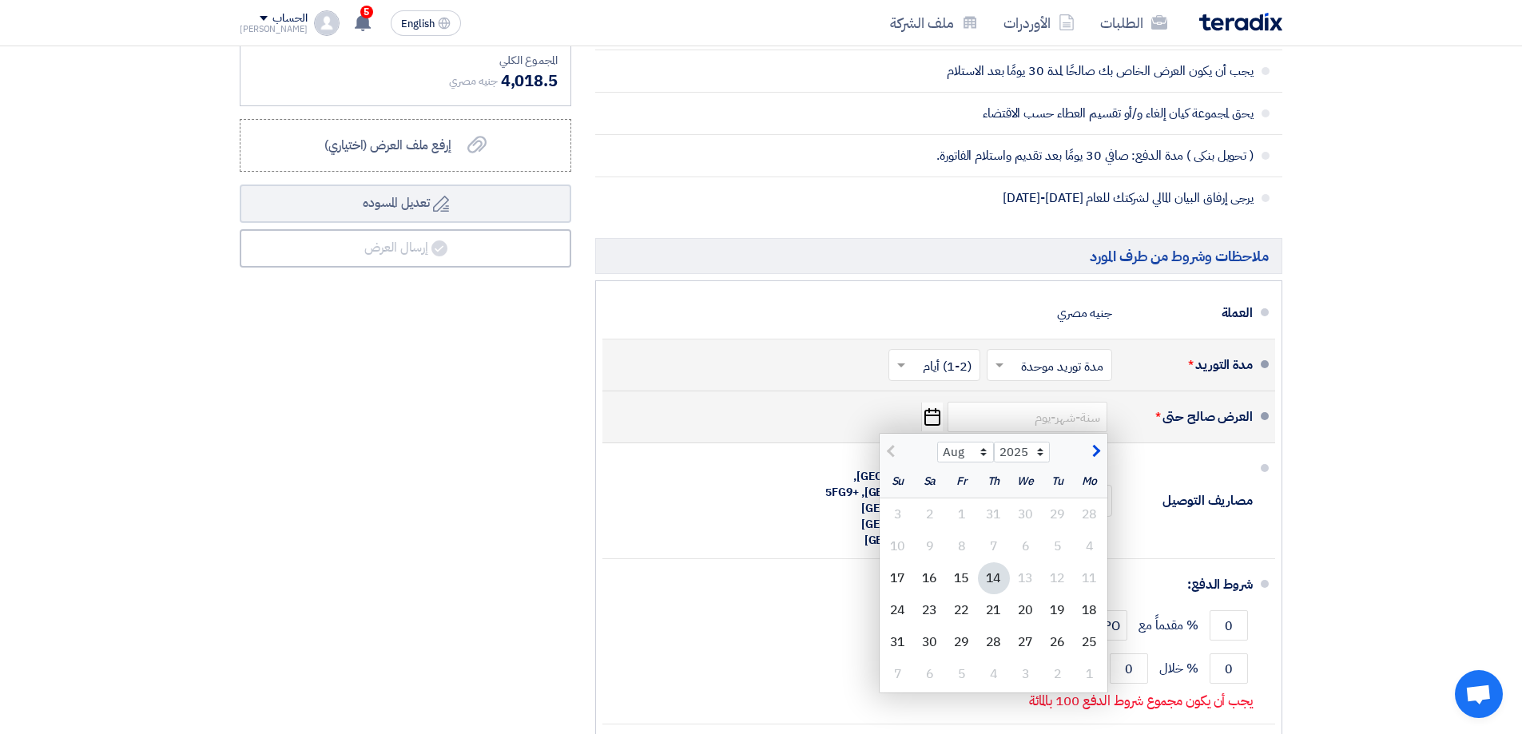
click at [1100, 439] on div "Aug Sep Oct Nov [DATE] 2026 2027 2028 2029 2030 2031 2032 2033 2034 2035" at bounding box center [993, 450] width 228 height 32
click at [1096, 443] on span "button" at bounding box center [1094, 452] width 9 height 18
select select "9"
click at [1028, 550] on div "10" at bounding box center [1026, 546] width 32 height 32
type input "[DATE]"
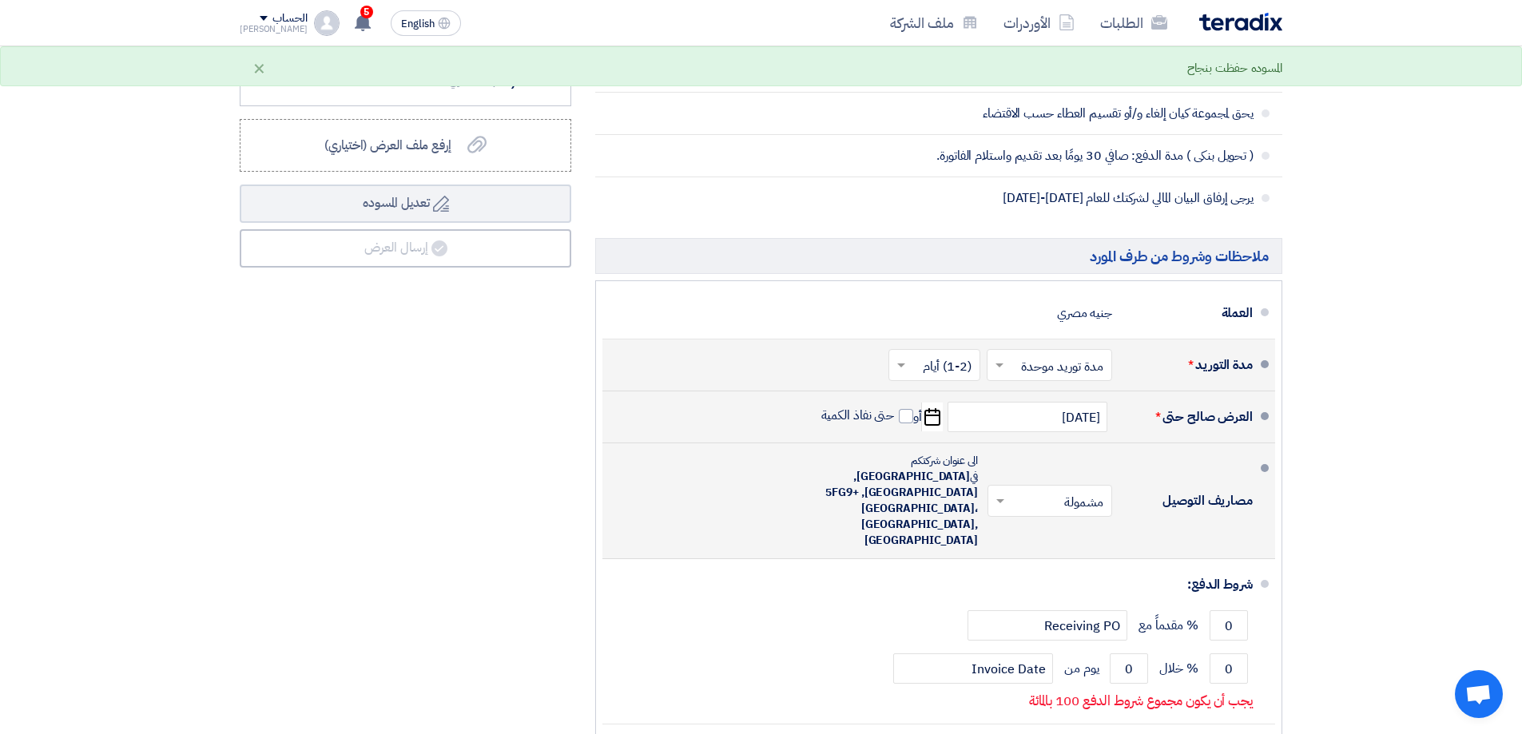
click at [1083, 491] on input "text" at bounding box center [1046, 502] width 117 height 23
click at [1083, 555] on span "غير مشمولة" at bounding box center [1078, 564] width 56 height 19
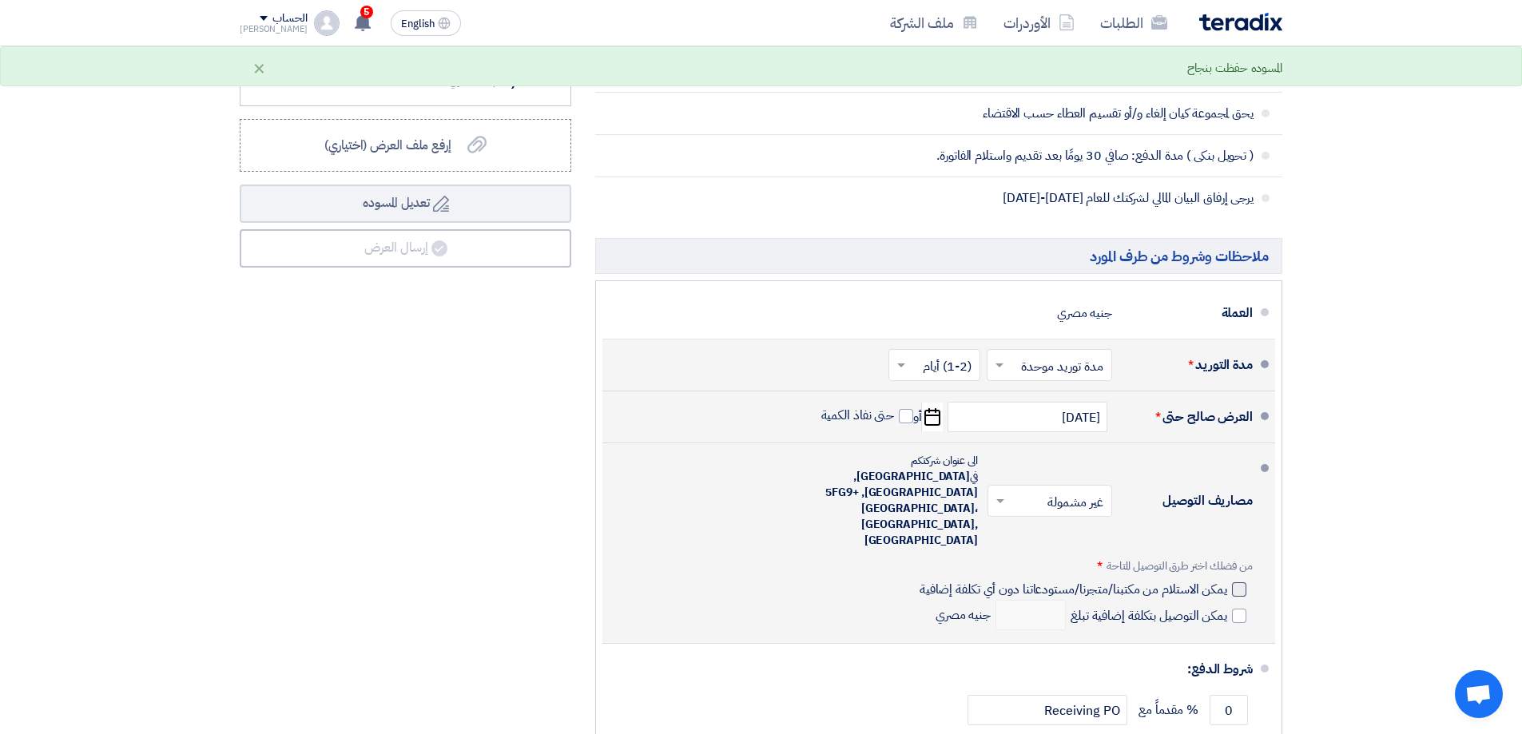
click at [1238, 582] on div at bounding box center [1239, 589] width 14 height 14
click at [1227, 581] on input "يمكن الاستلام من مكتبنا/متجرنا/مستودعاتنا دون أي تكلفة إضافية" at bounding box center [1071, 596] width 311 height 30
checkbox input "true"
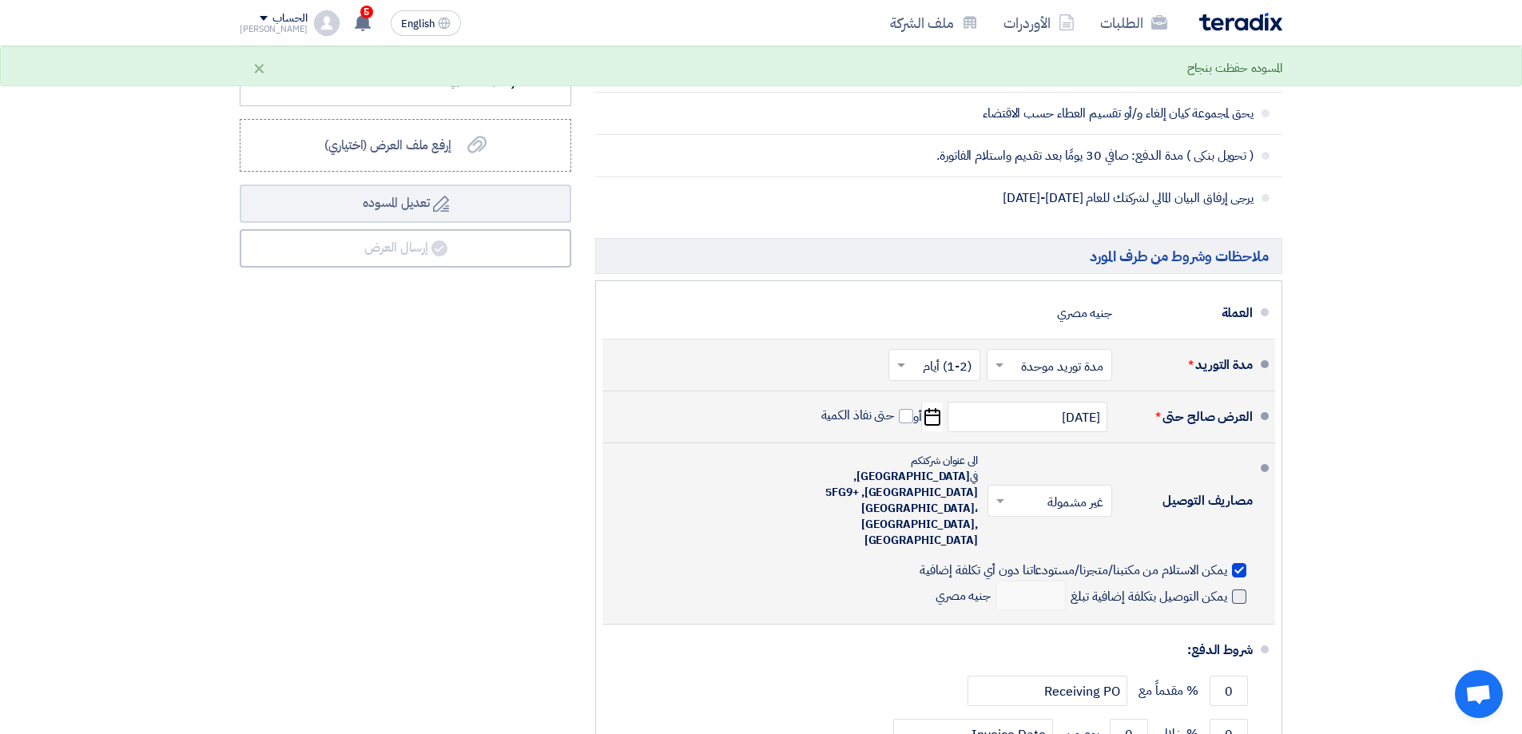
click at [1243, 590] on span at bounding box center [1239, 597] width 14 height 14
click at [1227, 588] on input "يمكن التوصيل بتكلفة إضافية تبلغ" at bounding box center [1147, 603] width 160 height 30
checkbox input "true"
click at [1035, 581] on input "number" at bounding box center [1030, 596] width 70 height 30
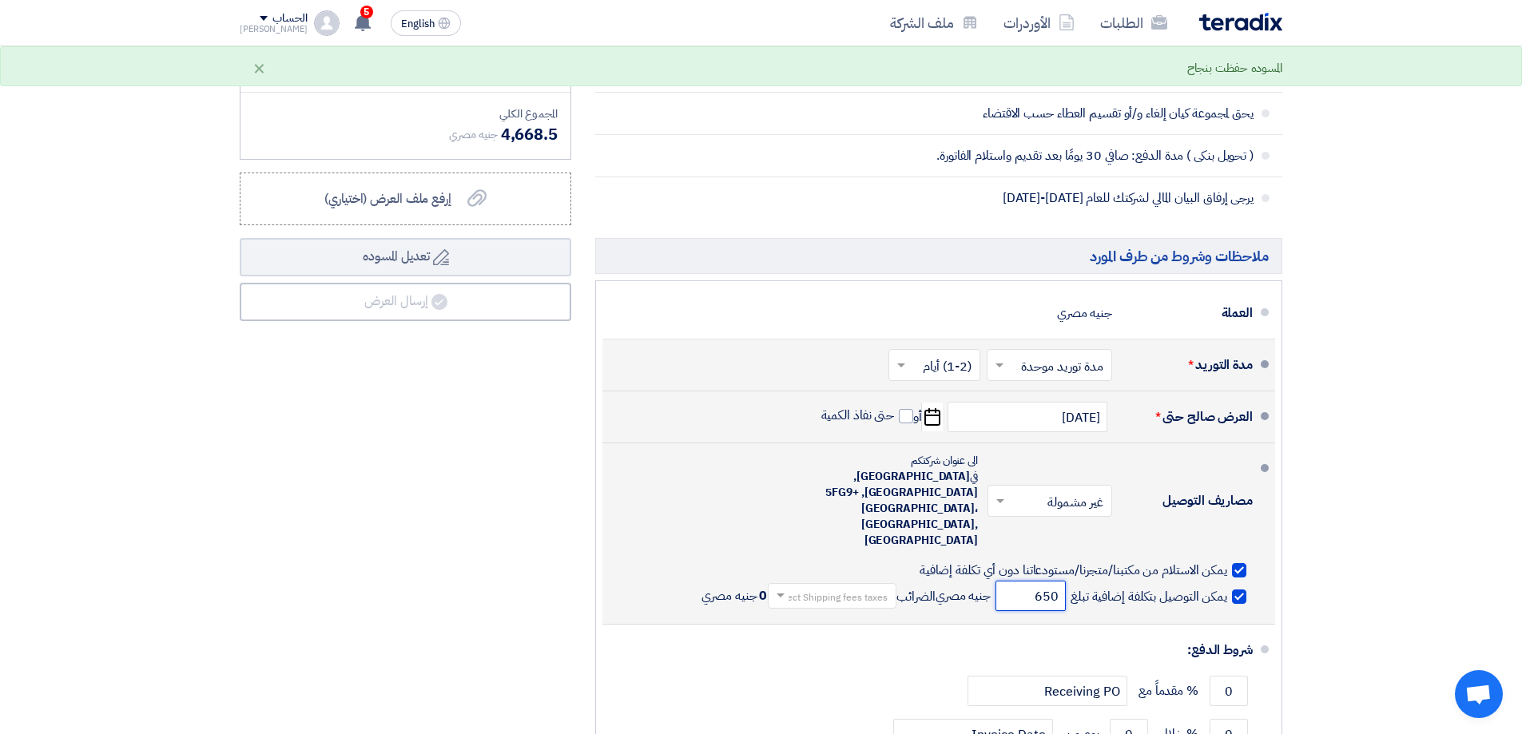
type input "650"
click at [827, 586] on input "text" at bounding box center [828, 597] width 121 height 23
click at [830, 609] on div "14% -VAT" at bounding box center [831, 623] width 127 height 29
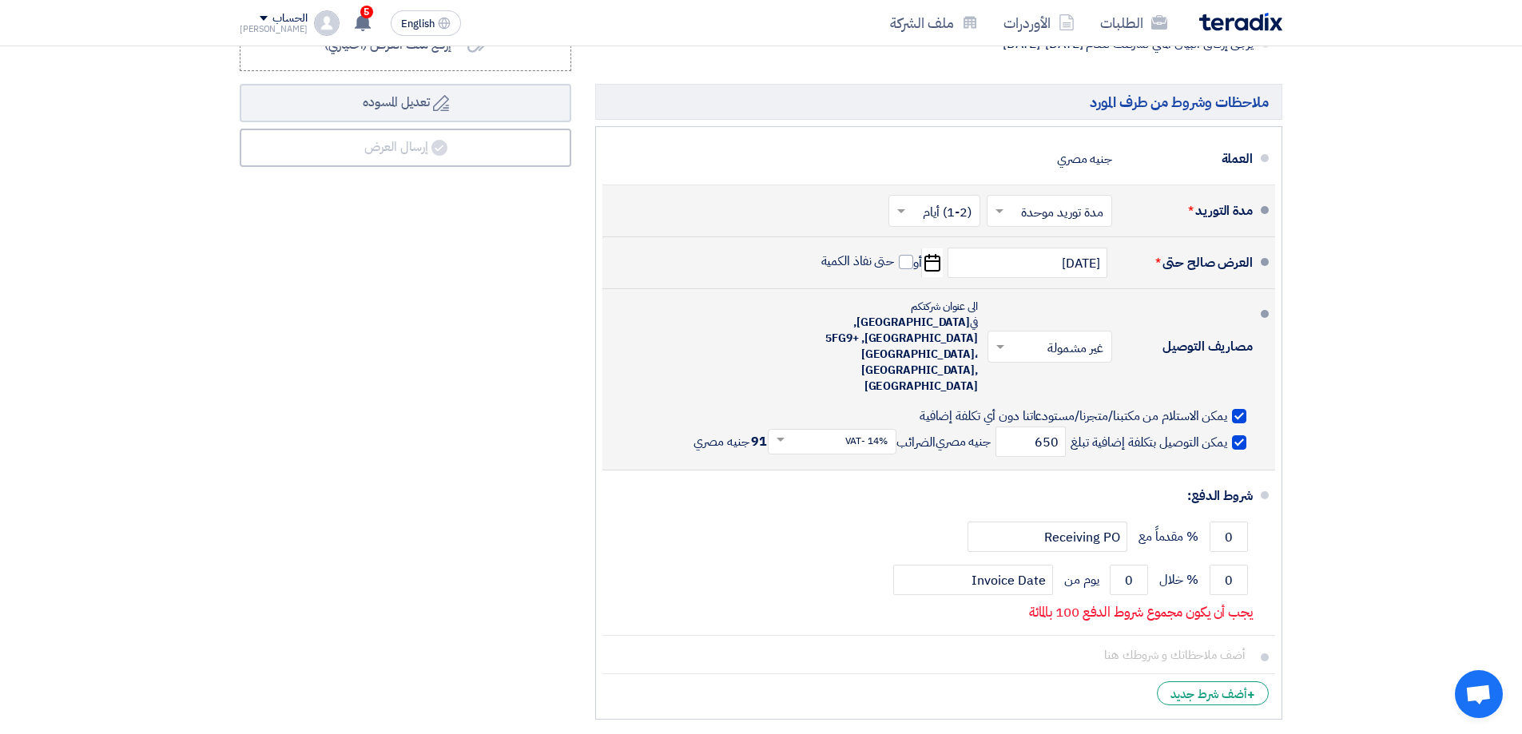
scroll to position [799, 0]
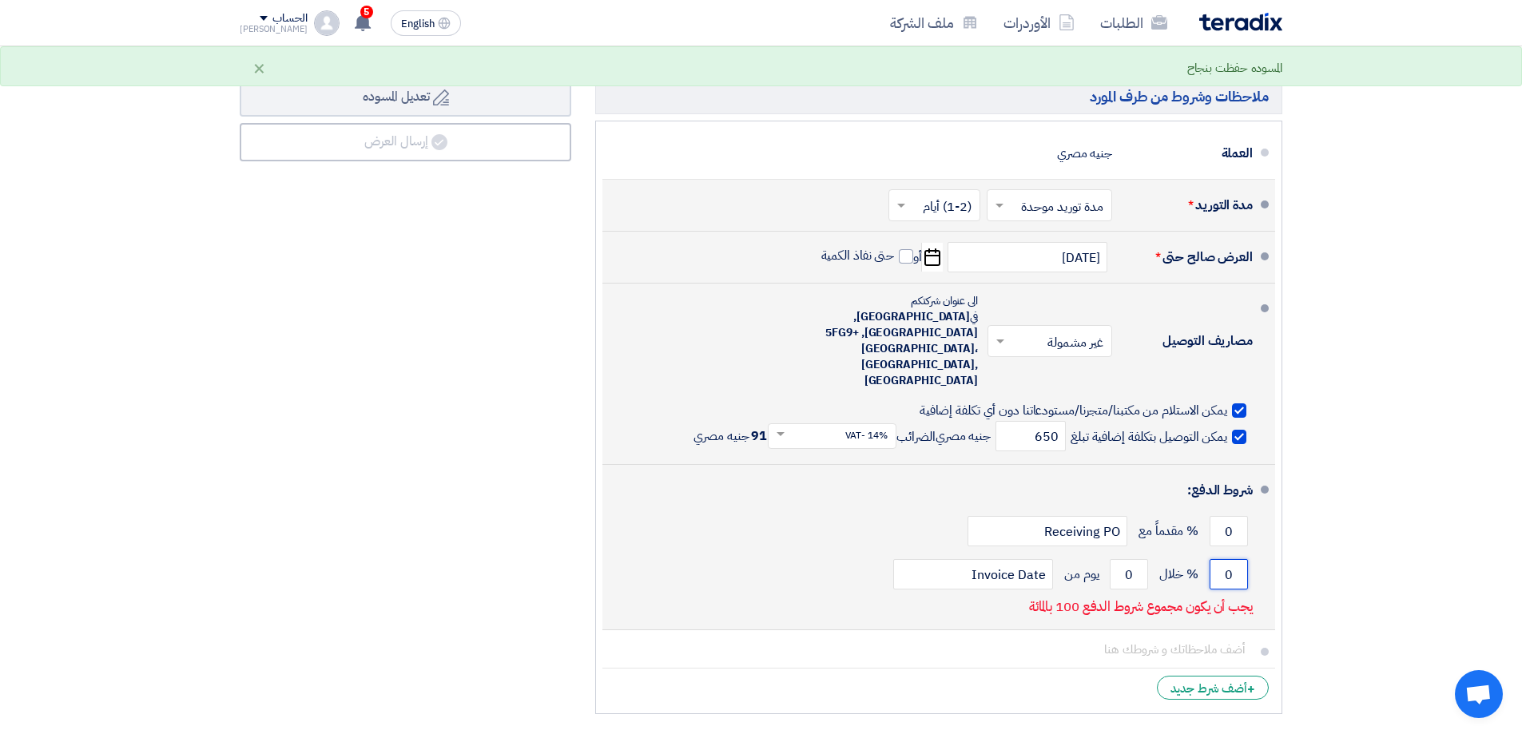
click at [1221, 559] on input "0" at bounding box center [1228, 574] width 38 height 30
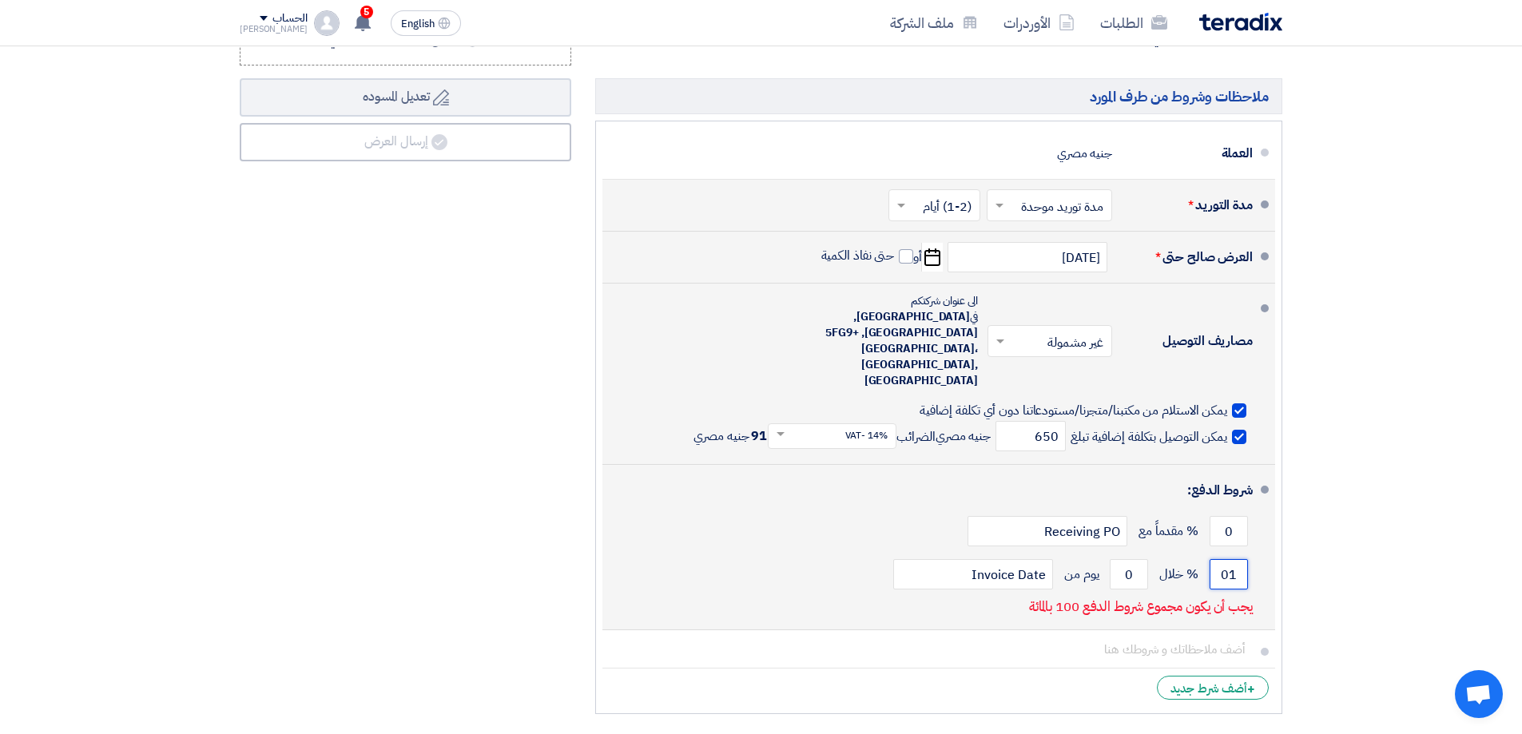
click at [1223, 559] on input "01" at bounding box center [1228, 574] width 38 height 30
click at [1234, 559] on input "01" at bounding box center [1228, 574] width 38 height 30
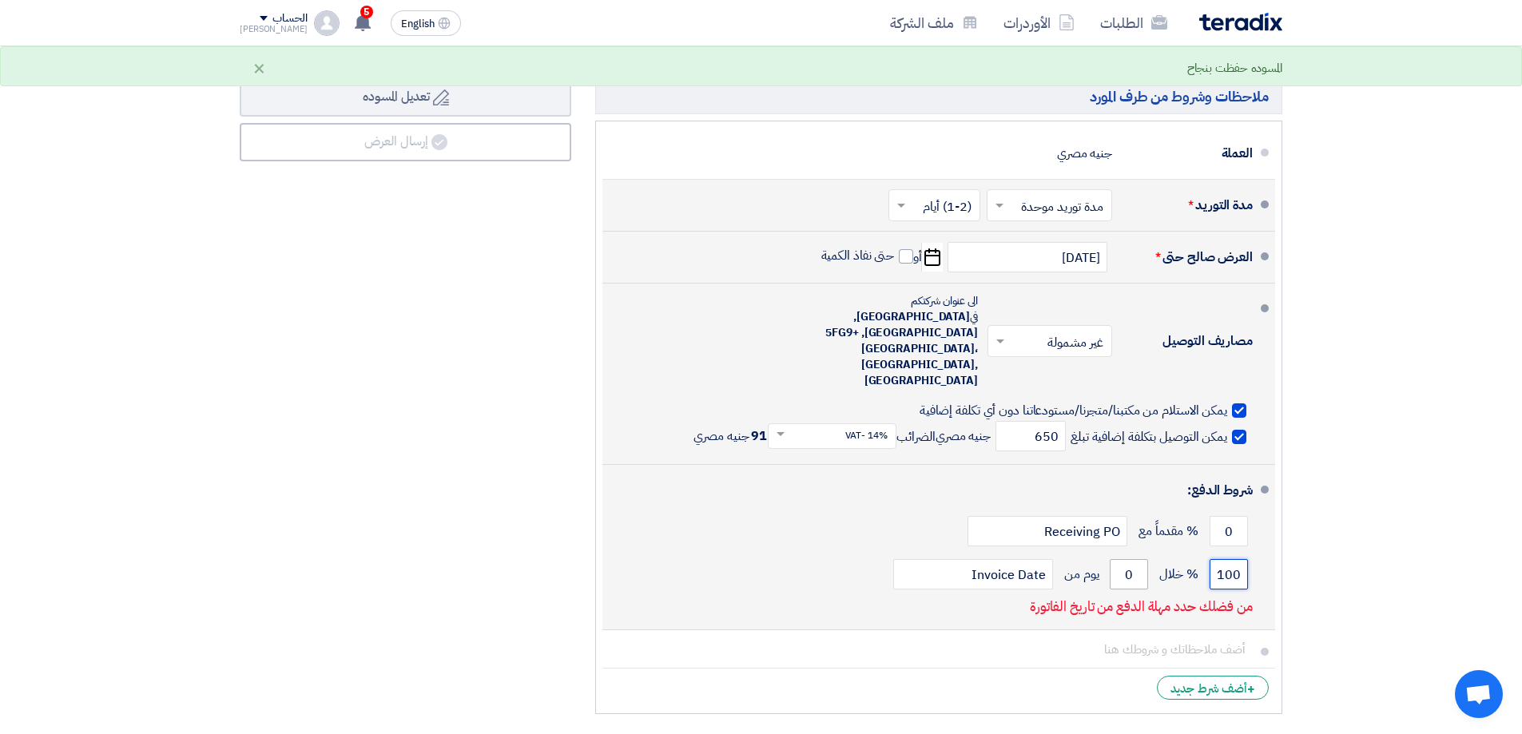
type input "100"
click at [1135, 559] on input "0" at bounding box center [1129, 574] width 38 height 30
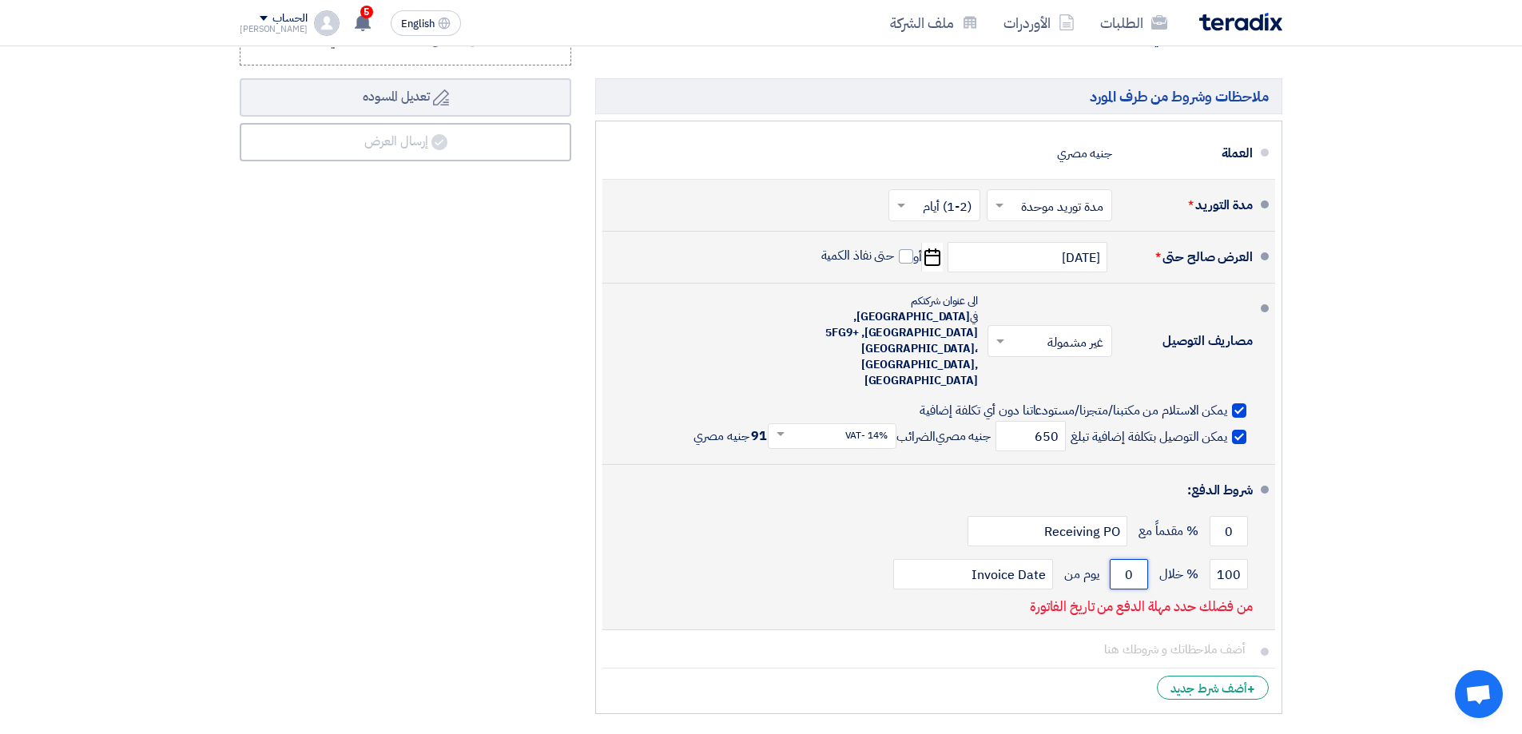
click at [1135, 559] on input "0" at bounding box center [1129, 574] width 38 height 30
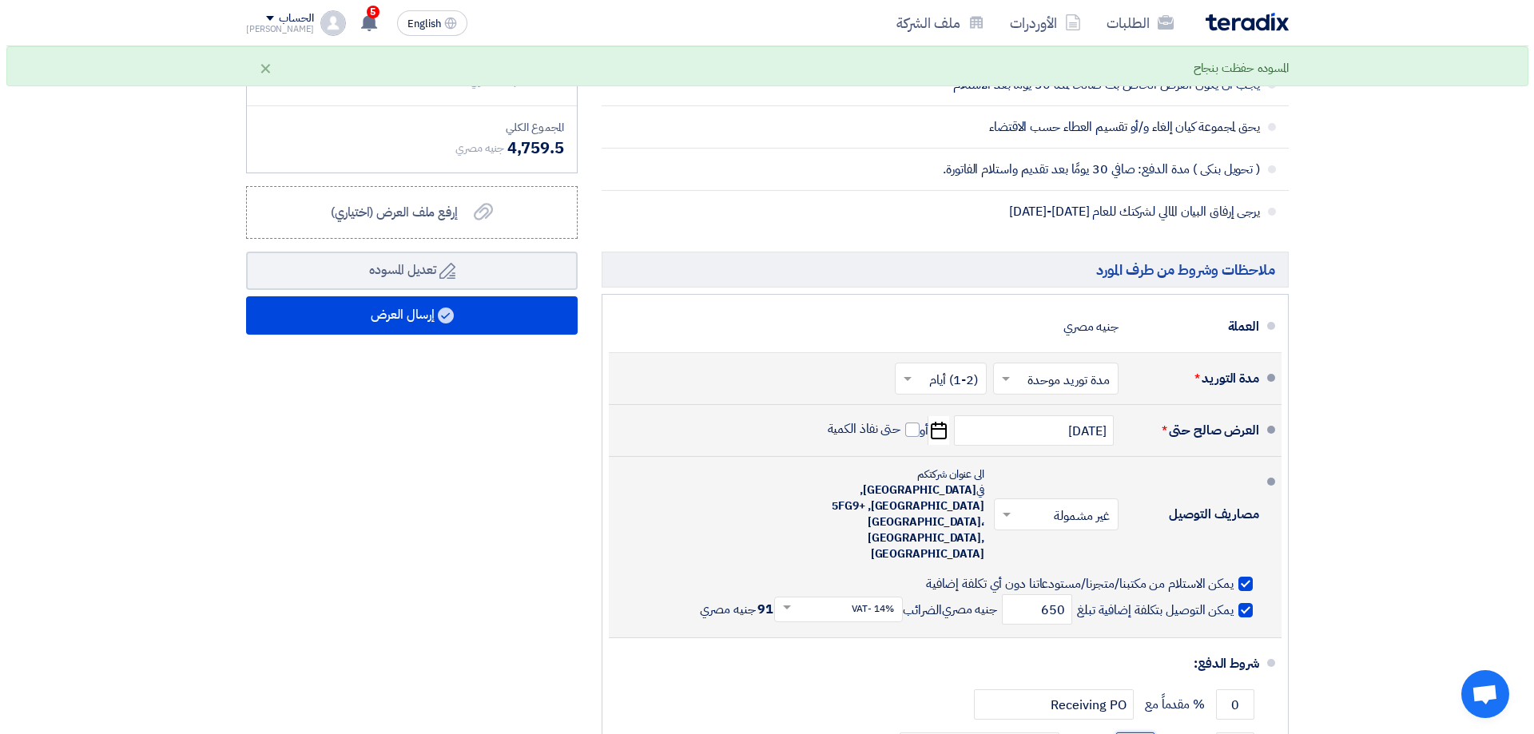
scroll to position [320, 0]
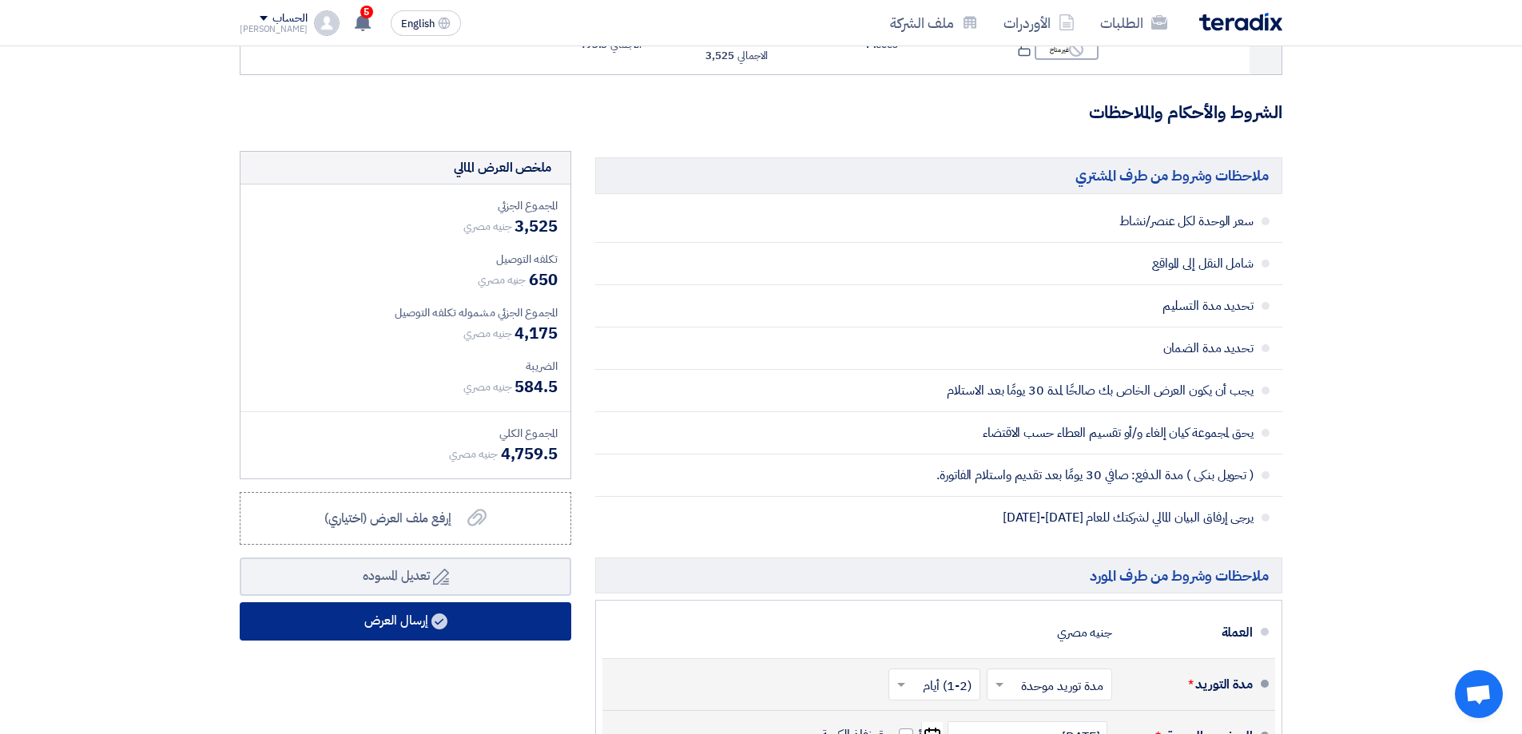
type input "30"
click at [462, 613] on button "إرسال العرض" at bounding box center [406, 621] width 332 height 38
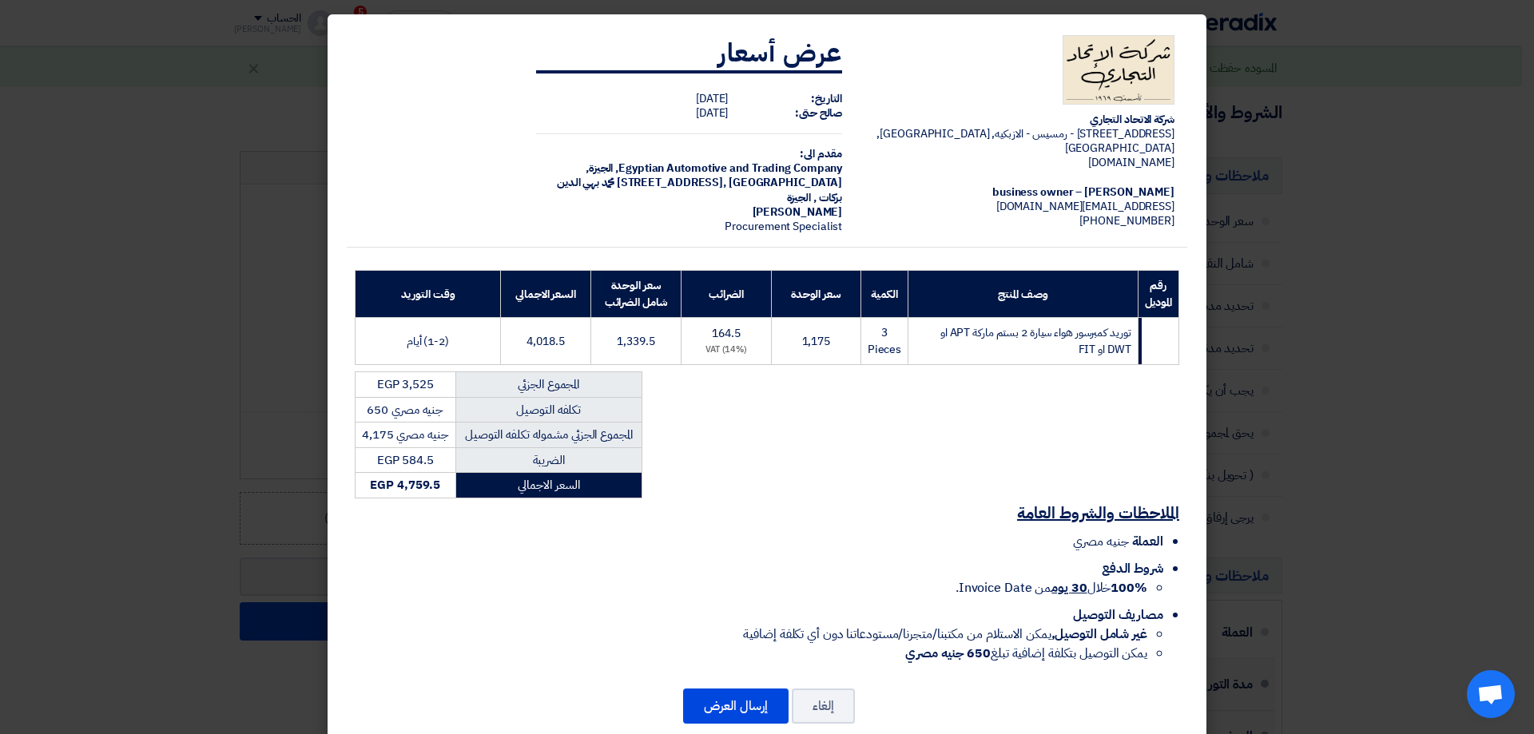
scroll to position [16, 0]
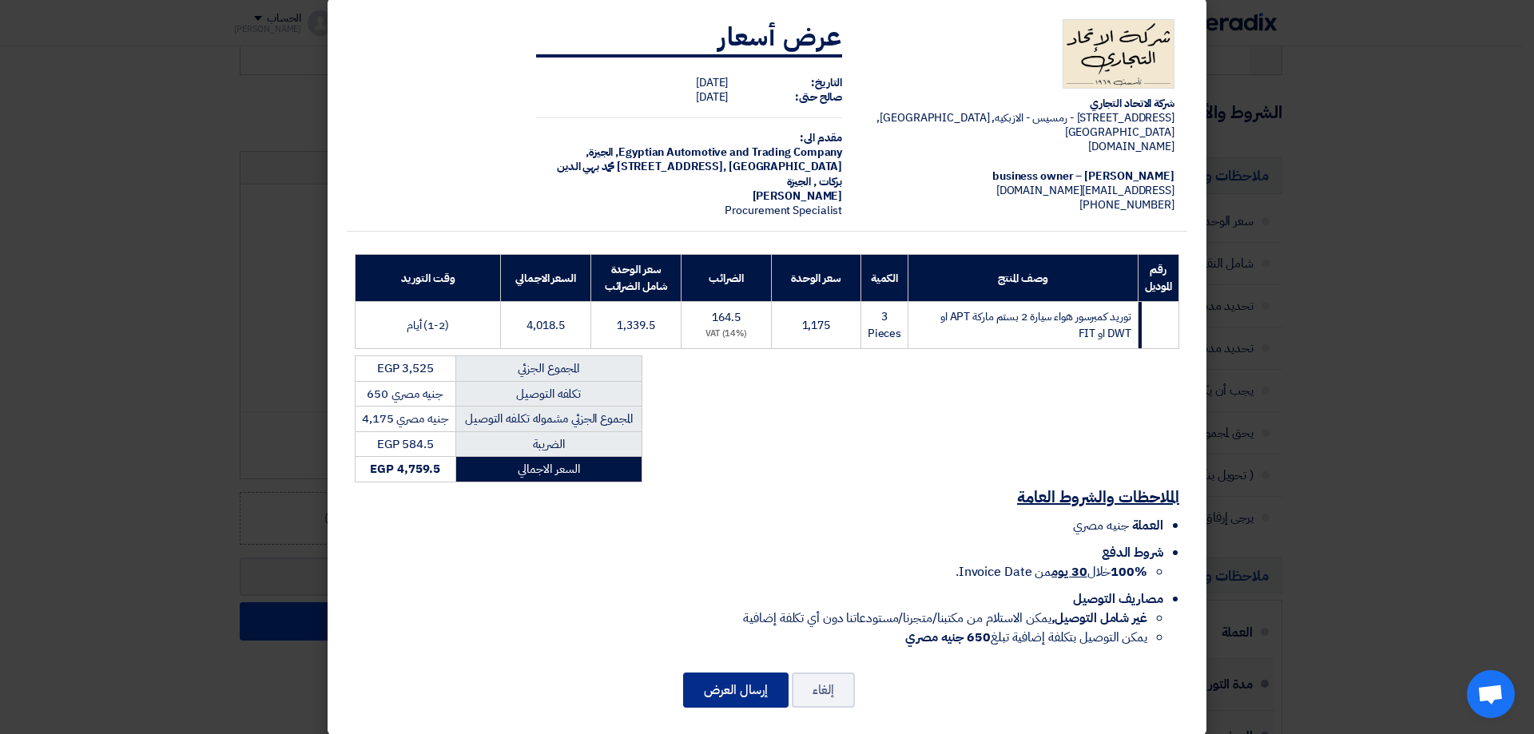
click at [744, 673] on button "إرسال العرض" at bounding box center [735, 690] width 105 height 35
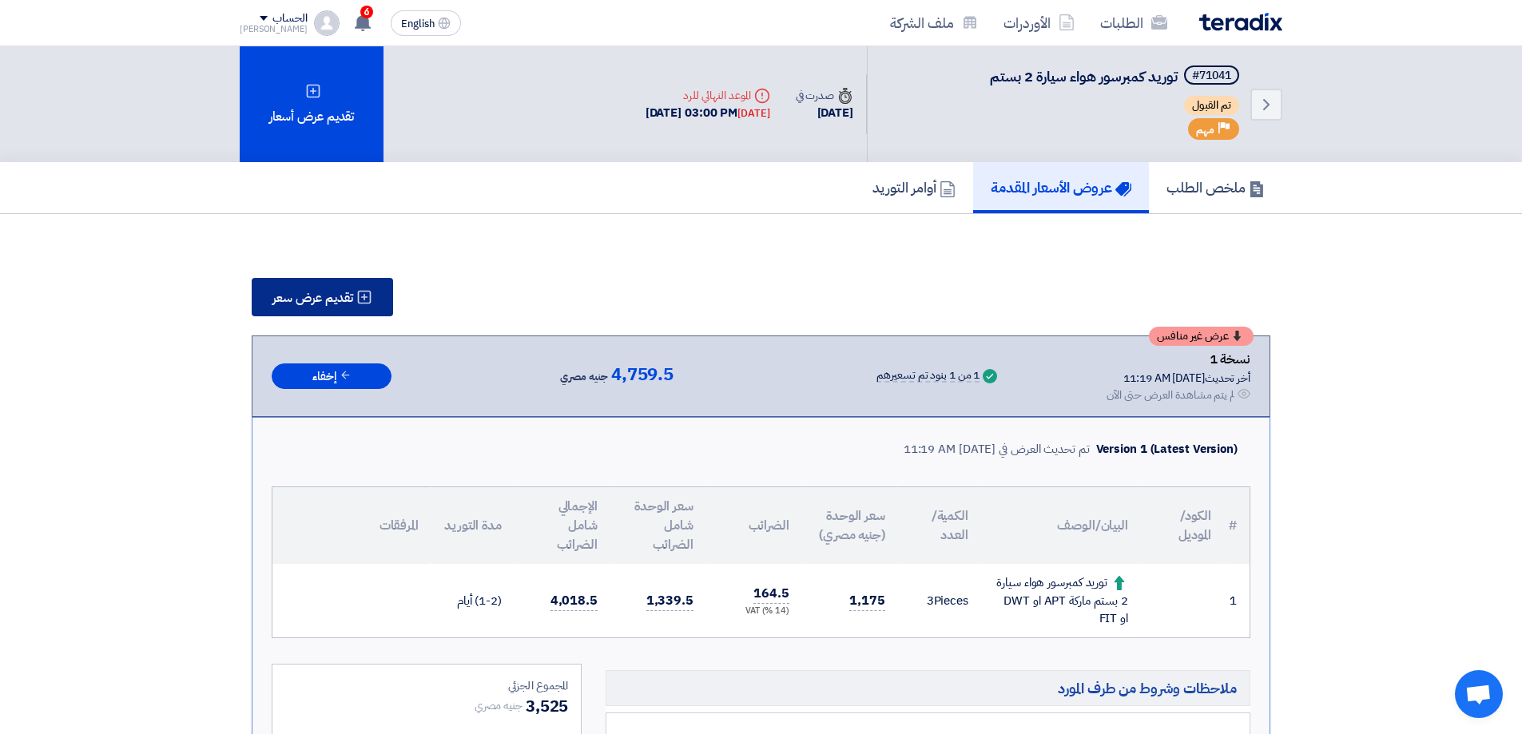
click at [341, 299] on span "تقديم عرض سعر" at bounding box center [312, 298] width 81 height 13
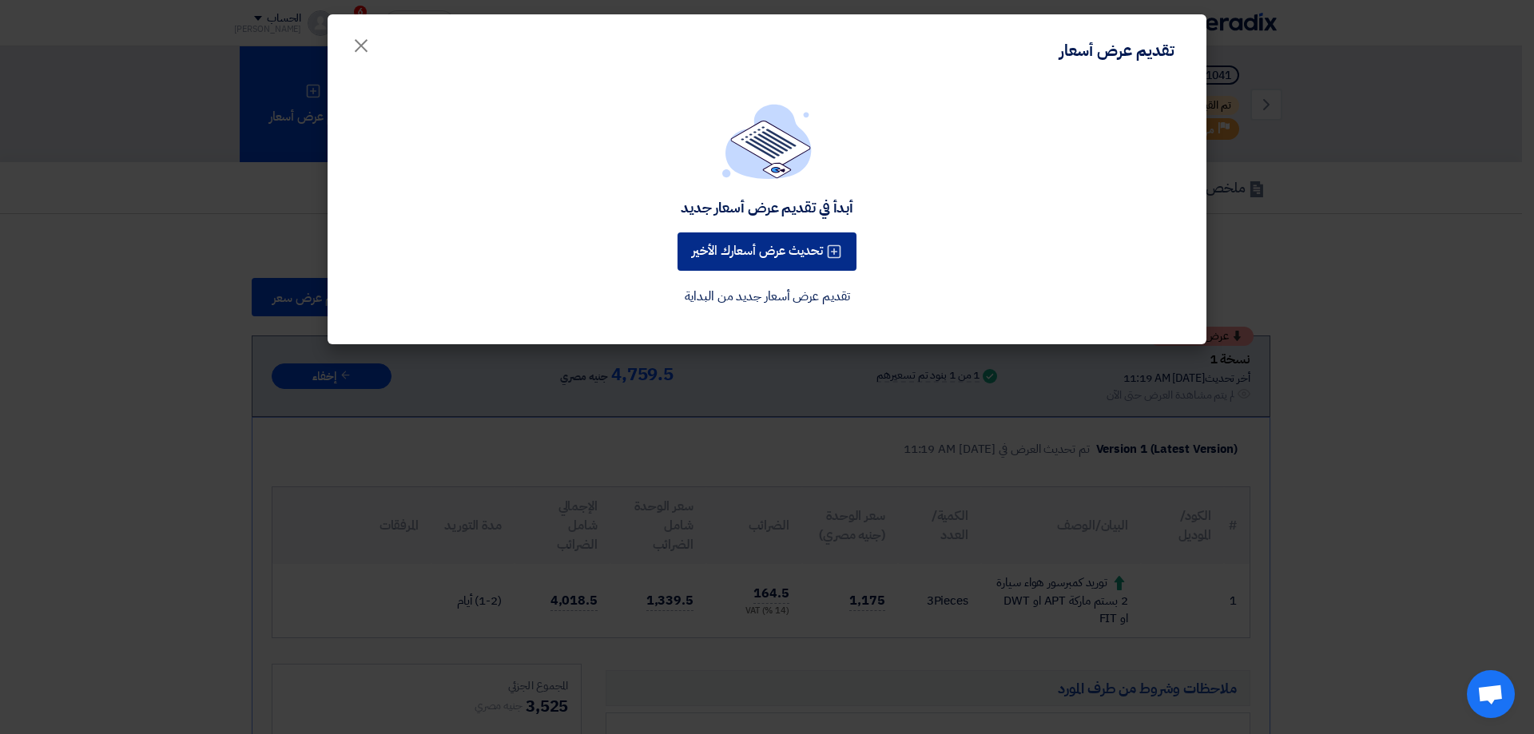
click at [810, 259] on button "تحديث عرض أسعارك الأخير" at bounding box center [766, 251] width 179 height 38
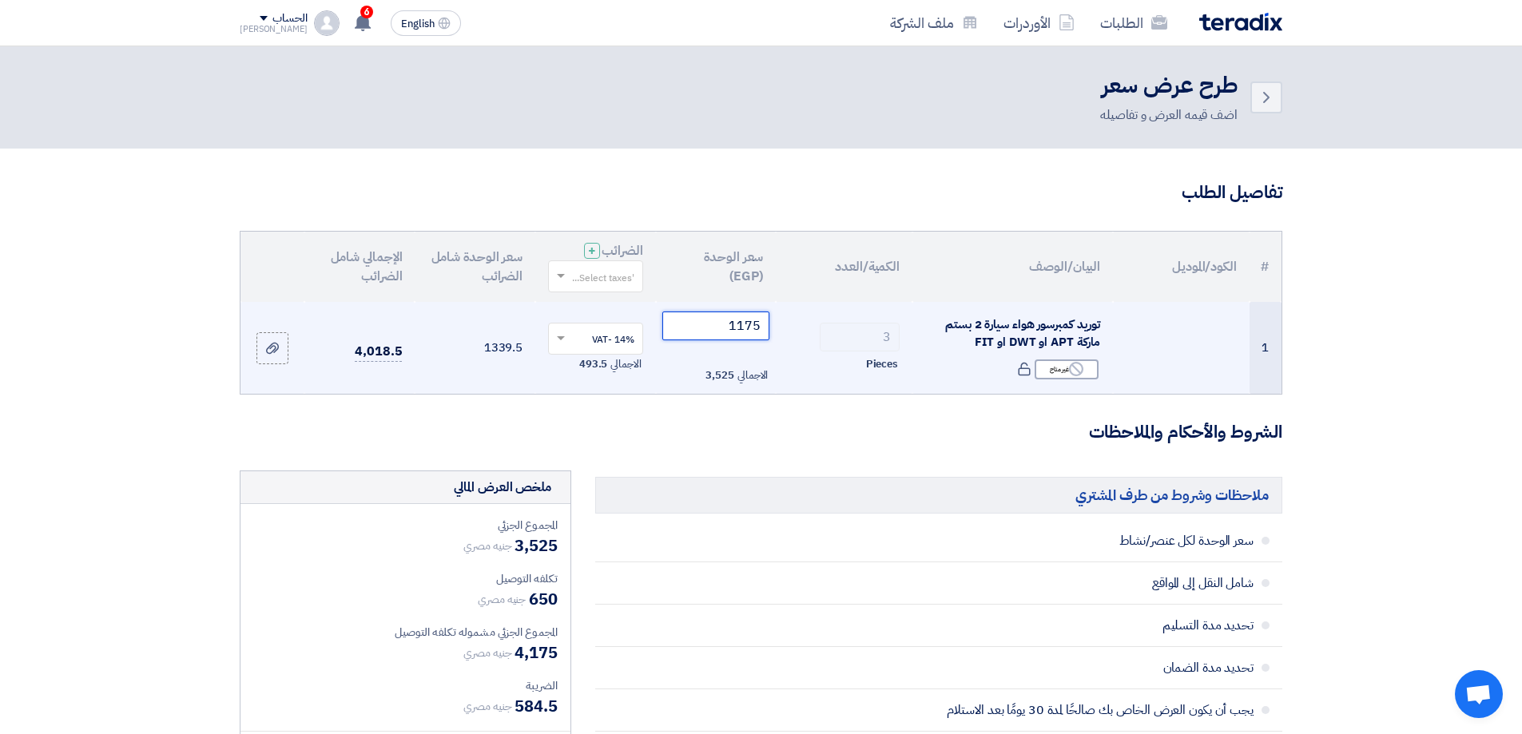
click at [748, 322] on input "1175" at bounding box center [716, 326] width 108 height 29
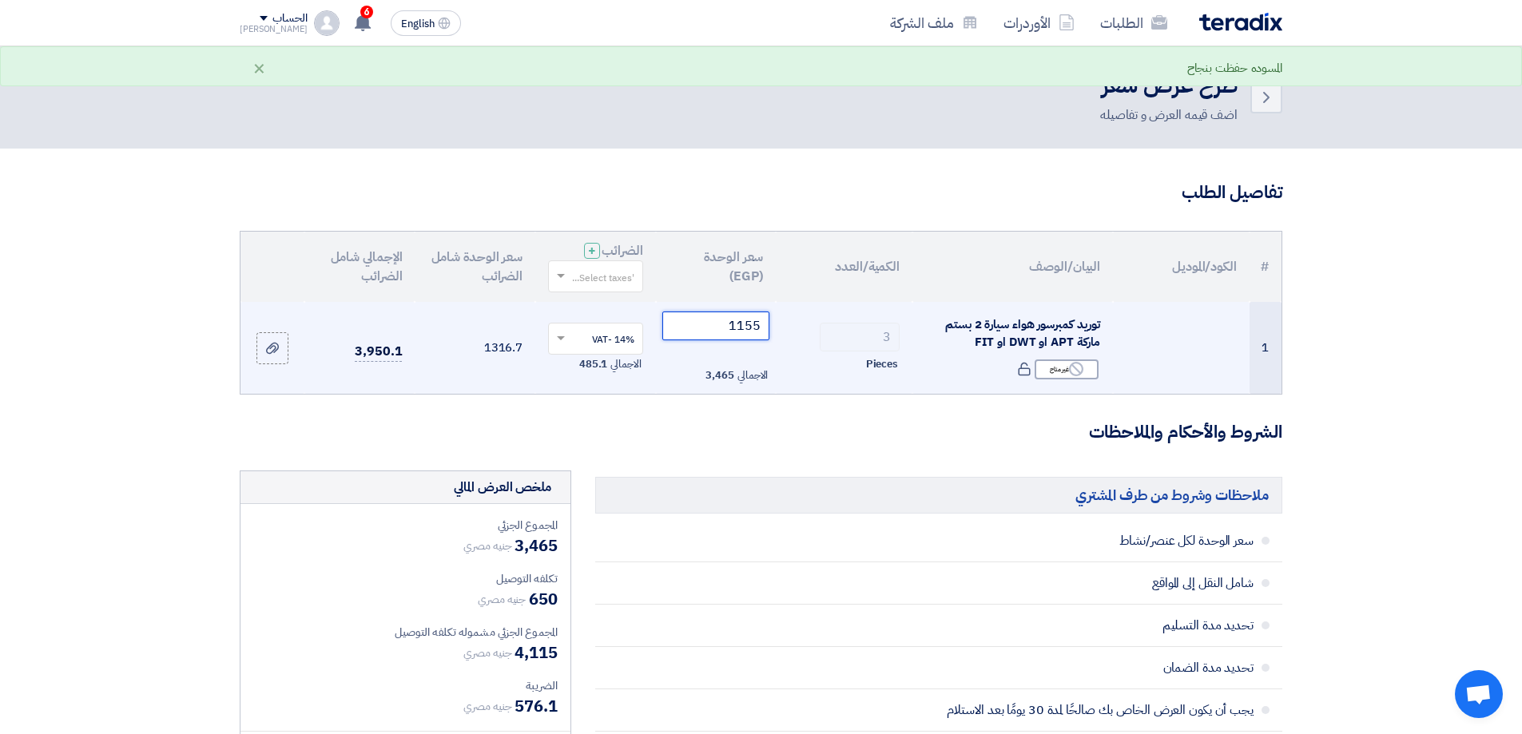
click at [756, 320] on input "1155" at bounding box center [716, 326] width 108 height 29
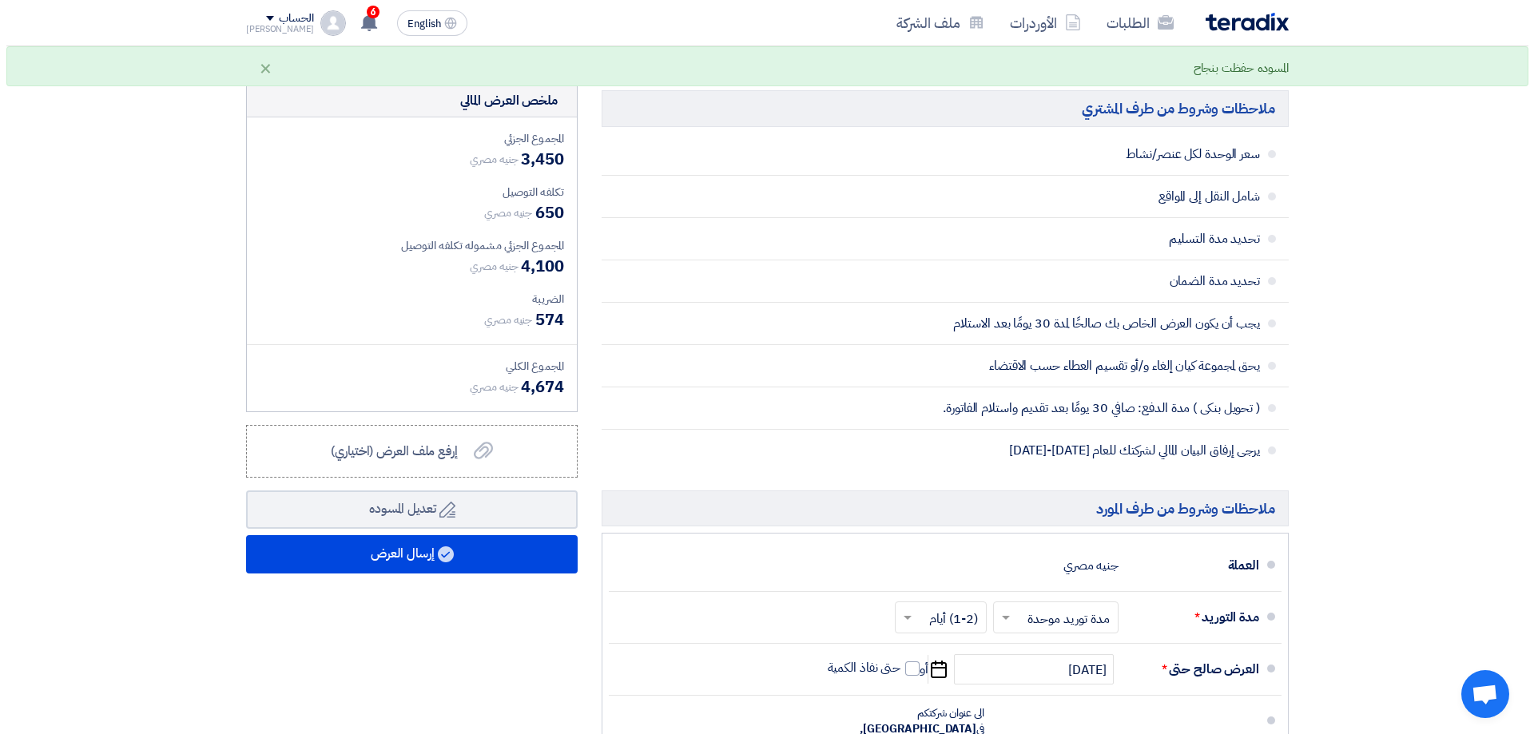
scroll to position [479, 0]
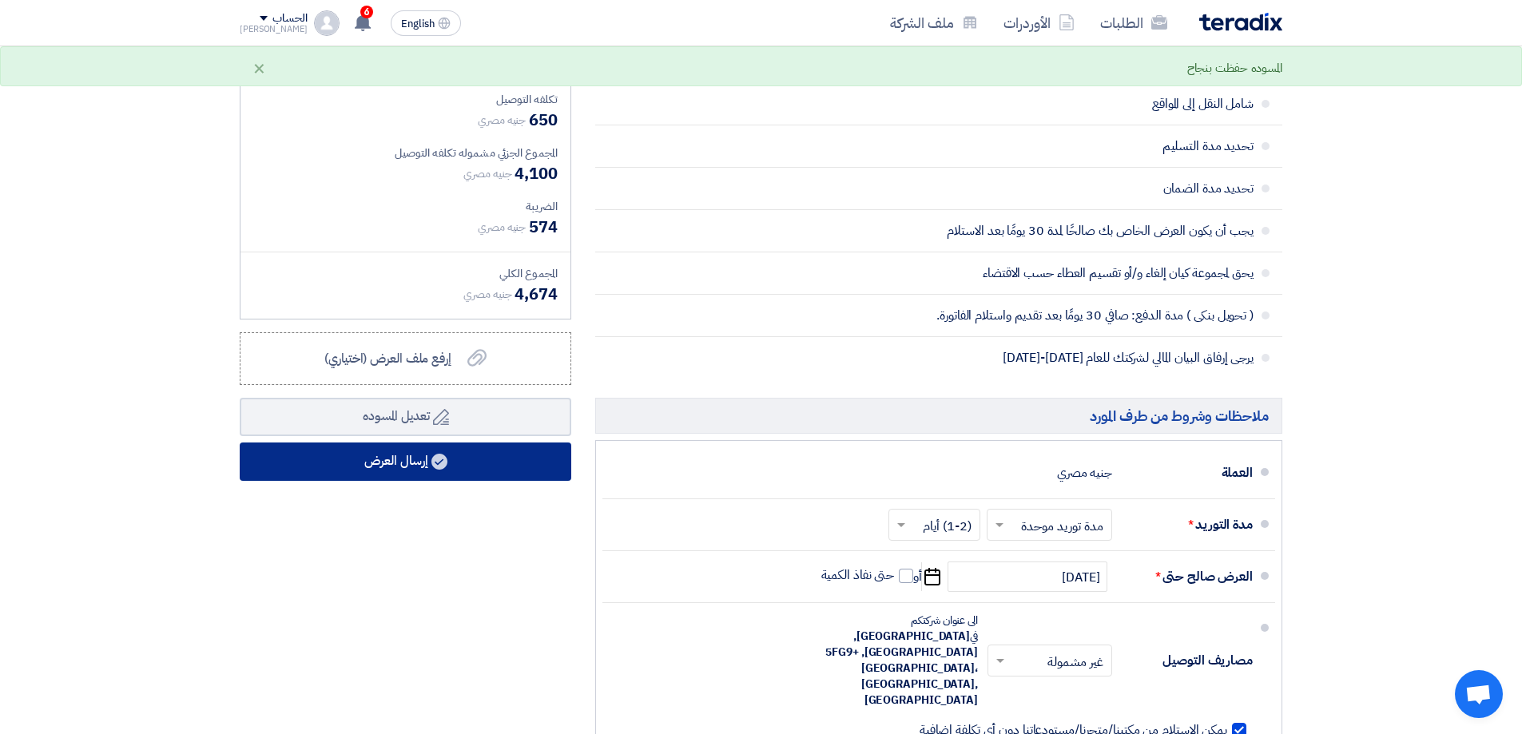
type input "1150"
click at [445, 455] on icon at bounding box center [439, 462] width 16 height 16
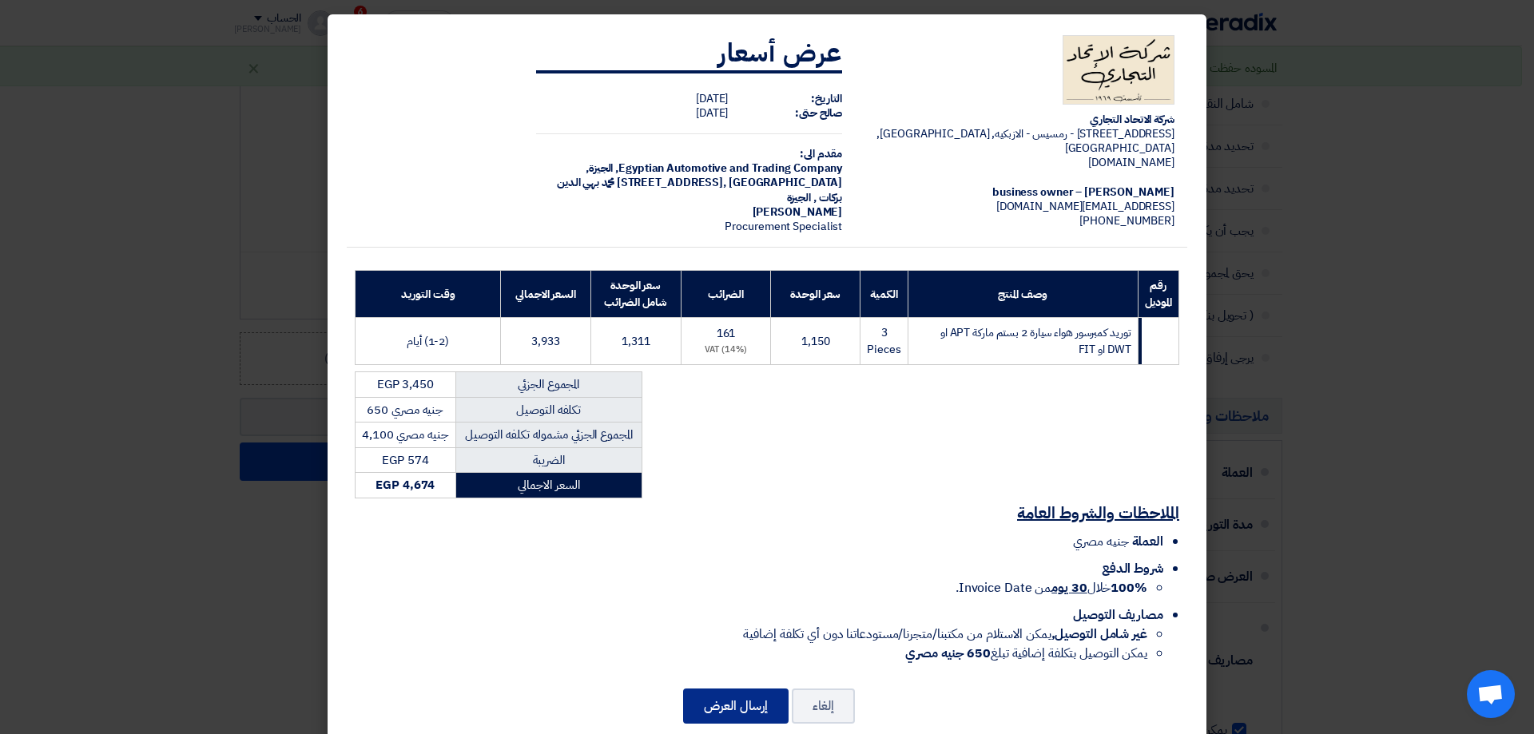
click at [754, 689] on button "إرسال العرض" at bounding box center [735, 706] width 105 height 35
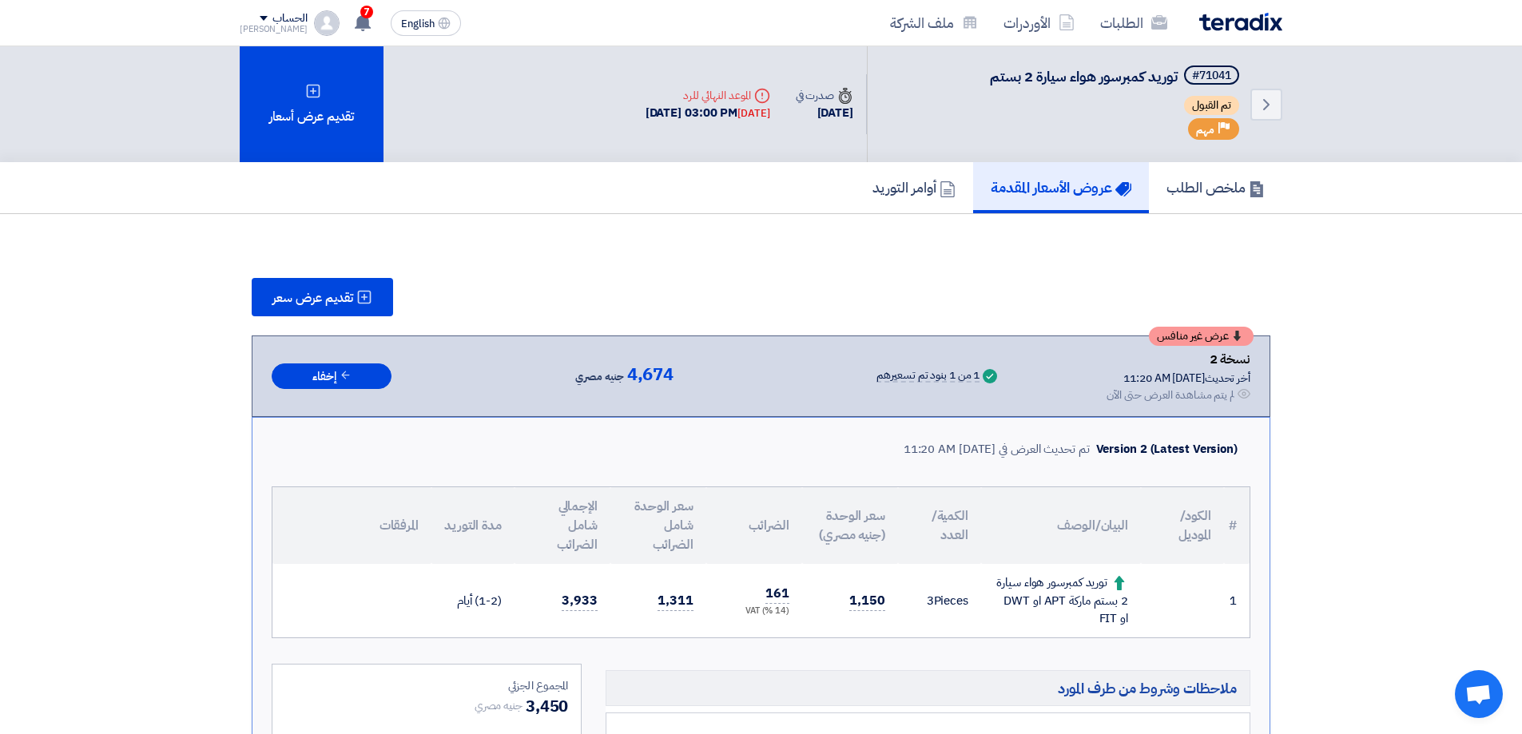
click at [1225, 10] on div "الطلبات الأوردرات ملف الشركة" at bounding box center [969, 23] width 625 height 38
click at [1229, 14] on img at bounding box center [1240, 22] width 83 height 18
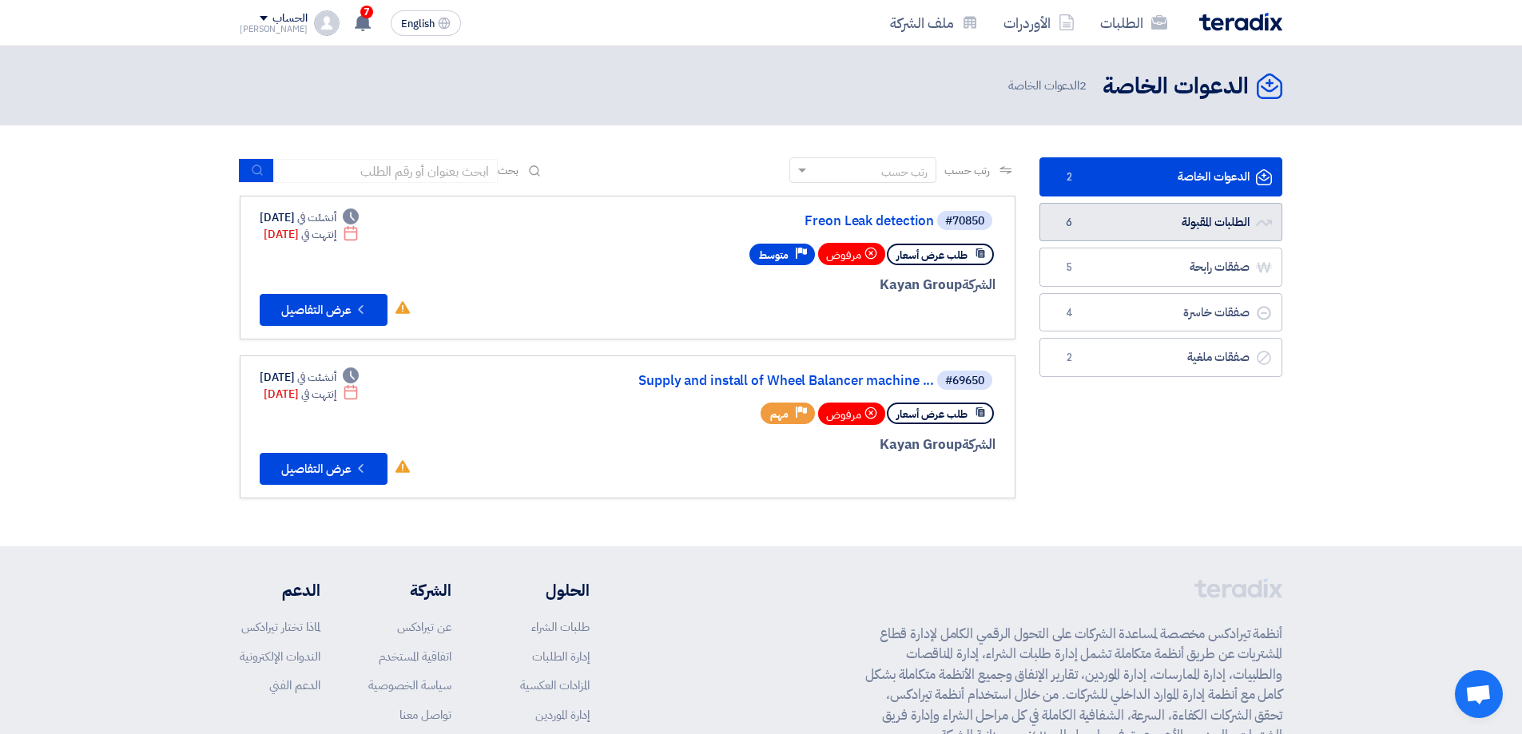
click at [1196, 219] on link "الطلبات المقبولة الطلبات المقبولة 6" at bounding box center [1160, 222] width 243 height 39
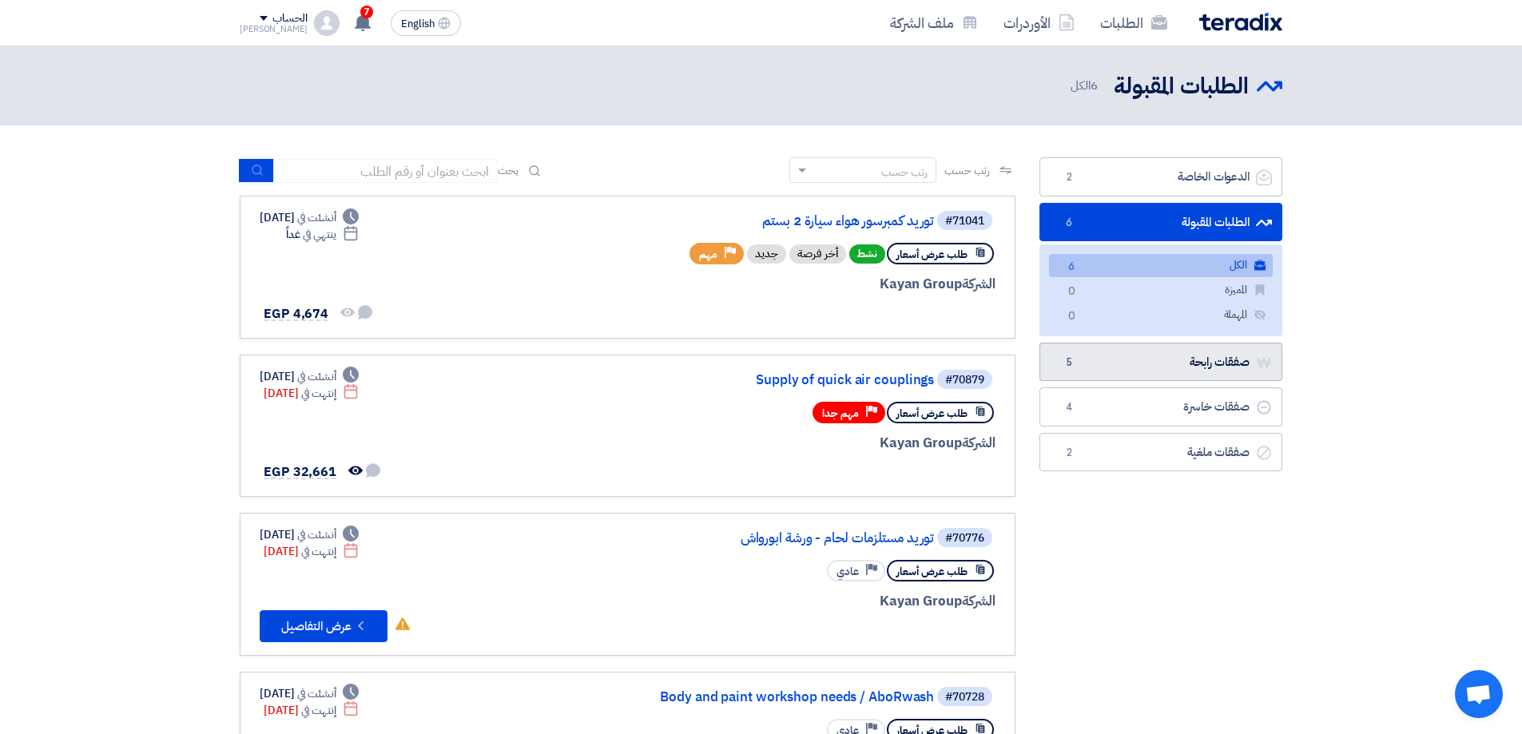
click at [1221, 372] on link "صفقات رابحة صفقات رابحة 5" at bounding box center [1160, 362] width 243 height 39
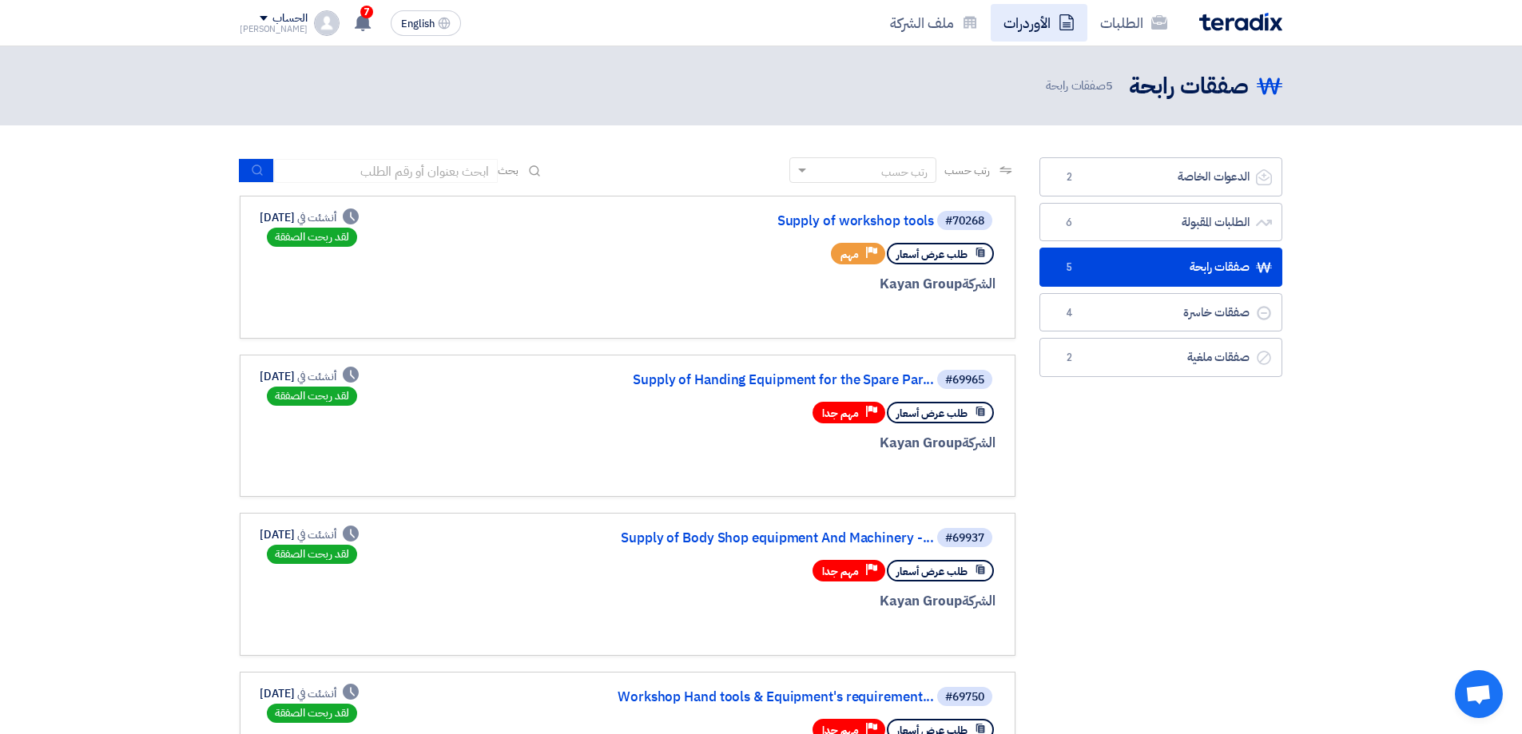
click at [1028, 25] on link "الأوردرات" at bounding box center [1039, 23] width 97 height 38
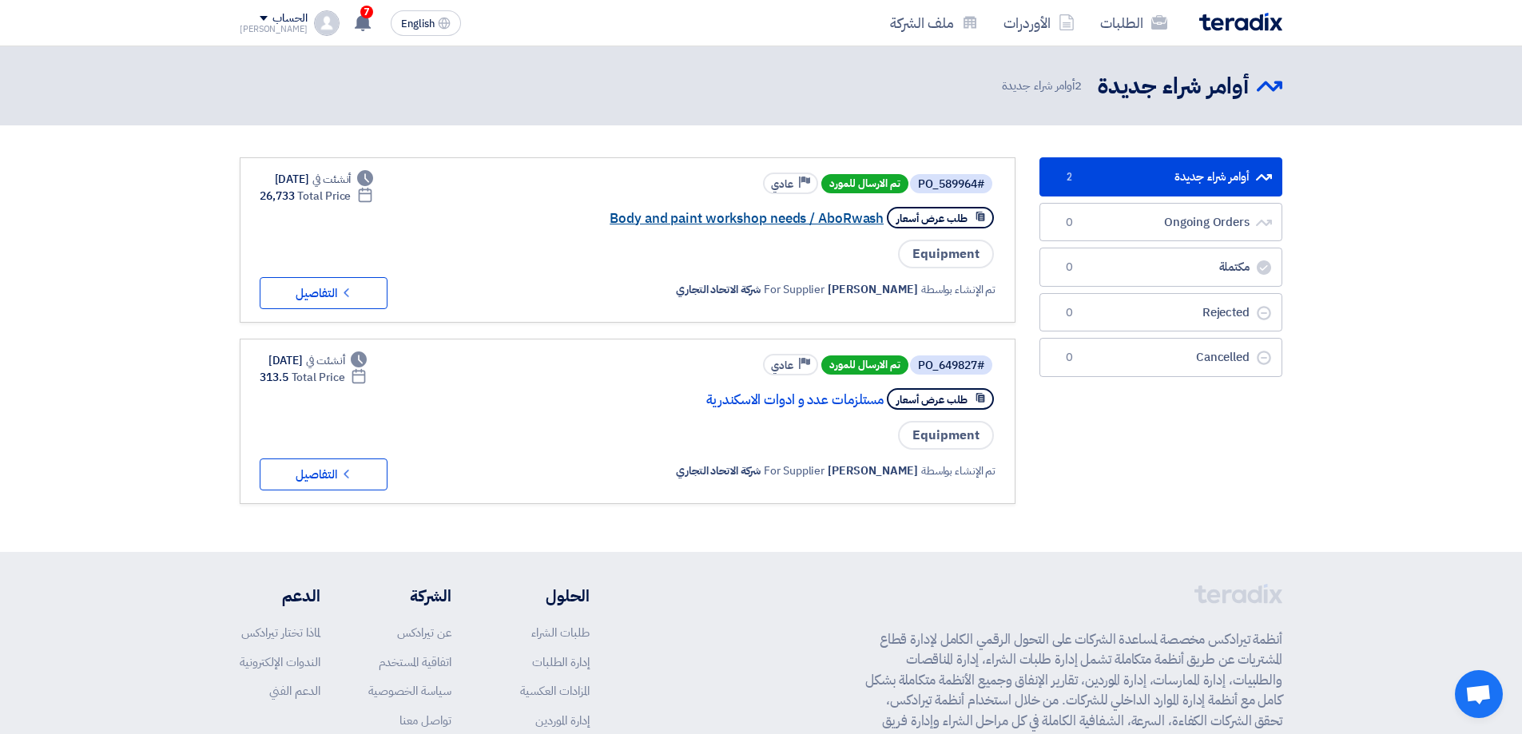
click at [836, 219] on link "Body and paint workshop needs / AboRwash" at bounding box center [724, 219] width 320 height 14
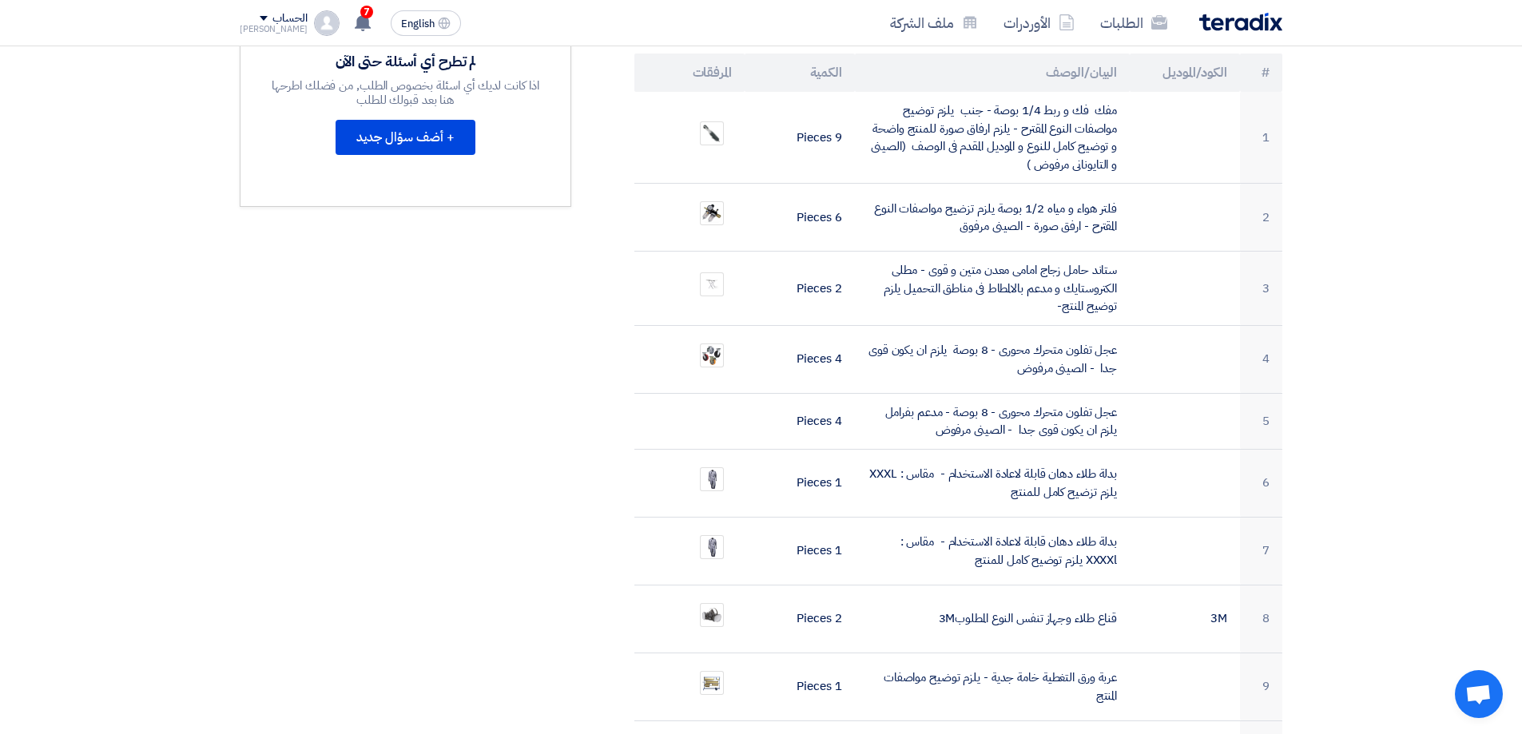
scroll to position [639, 0]
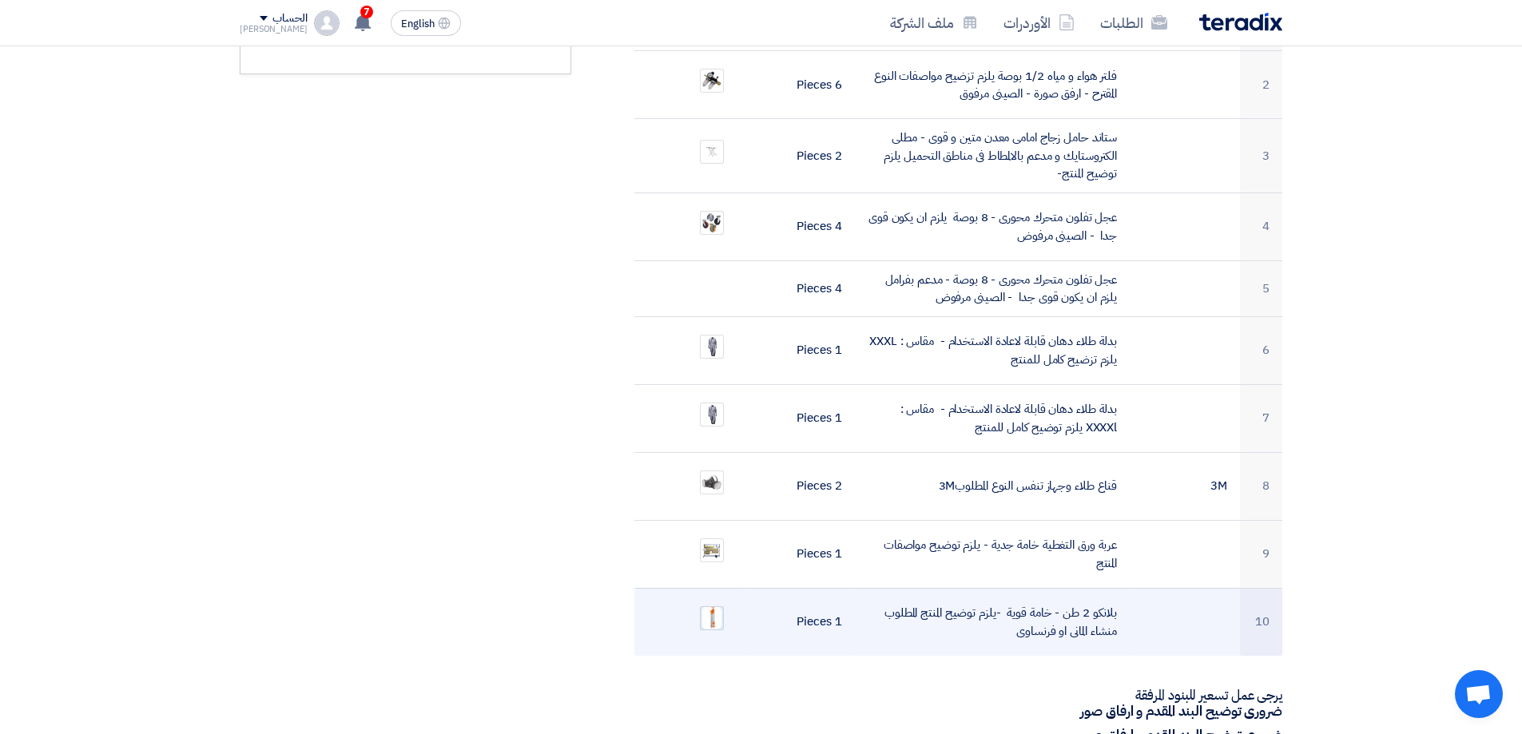
click at [718, 605] on img at bounding box center [712, 618] width 22 height 27
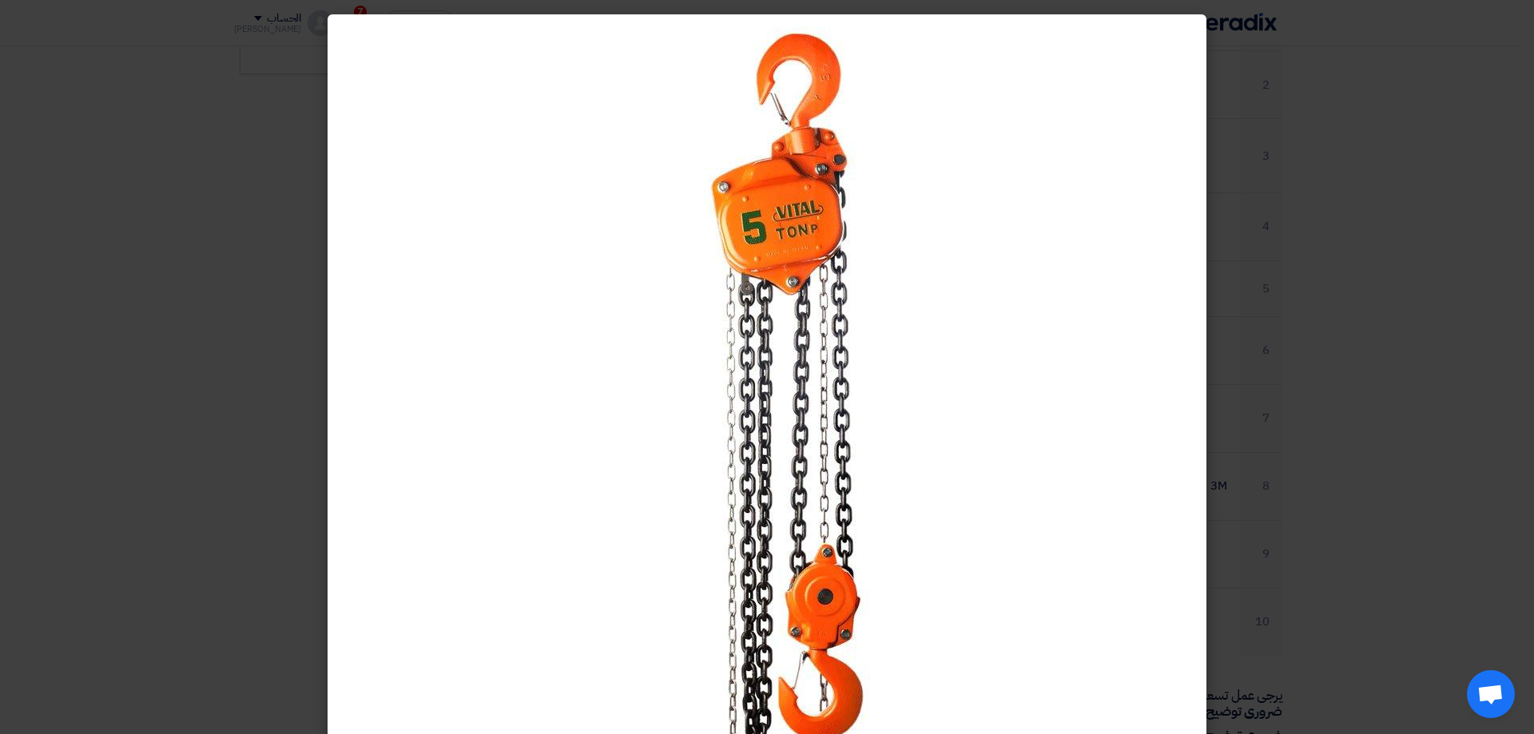
click at [826, 302] on img at bounding box center [766, 421] width 639 height 788
click at [1339, 340] on modal-container at bounding box center [767, 367] width 1534 height 734
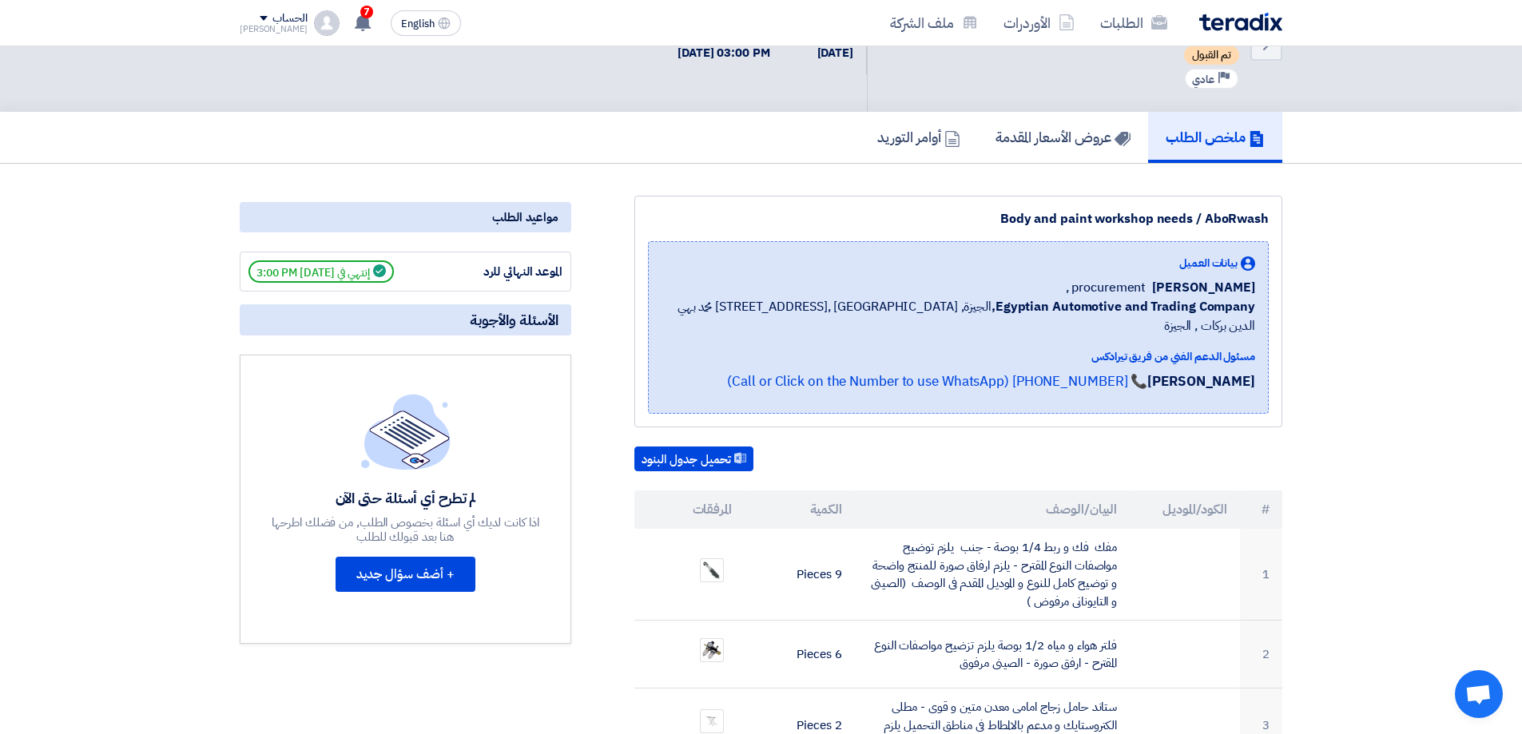
scroll to position [0, 0]
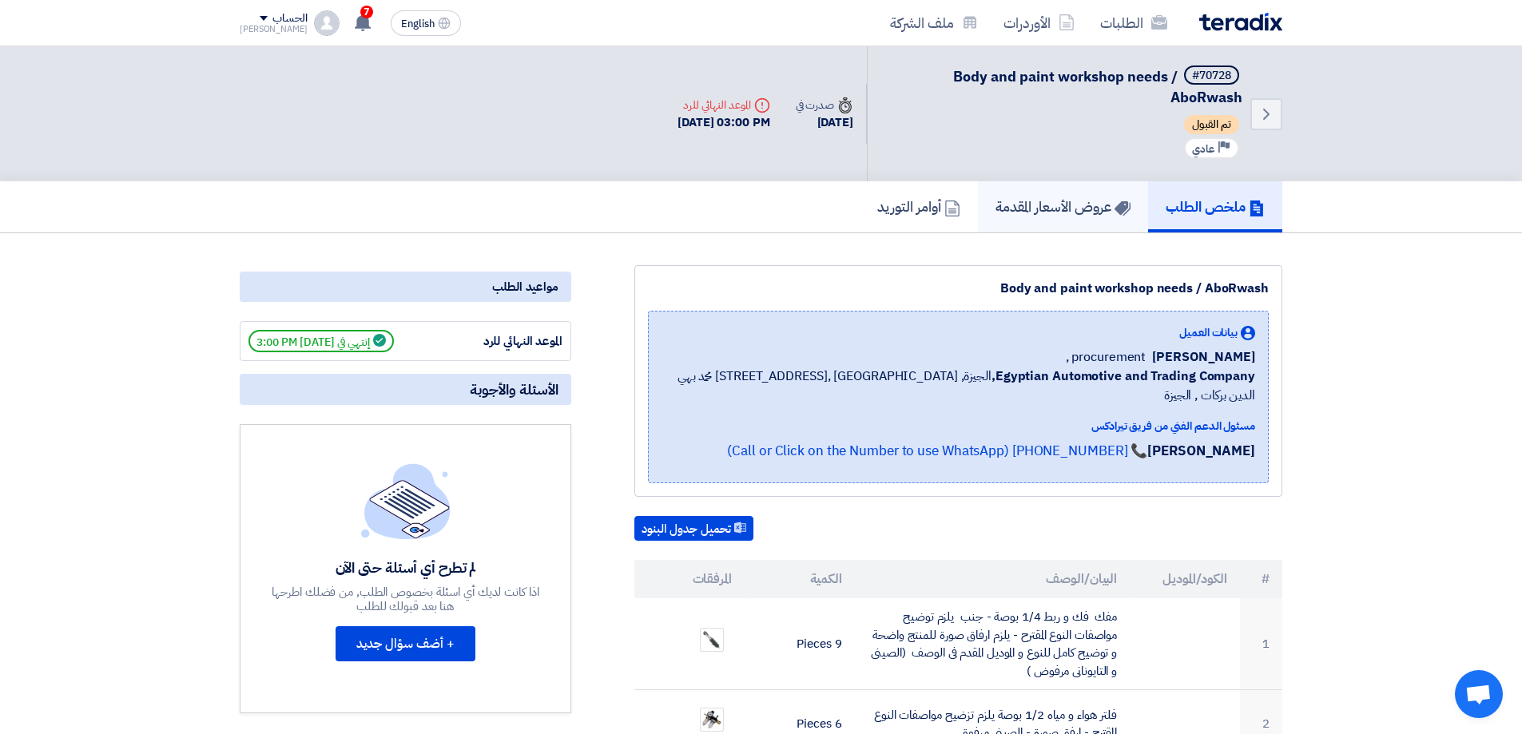
click at [1048, 199] on h5 "عروض الأسعار المقدمة" at bounding box center [1062, 206] width 135 height 18
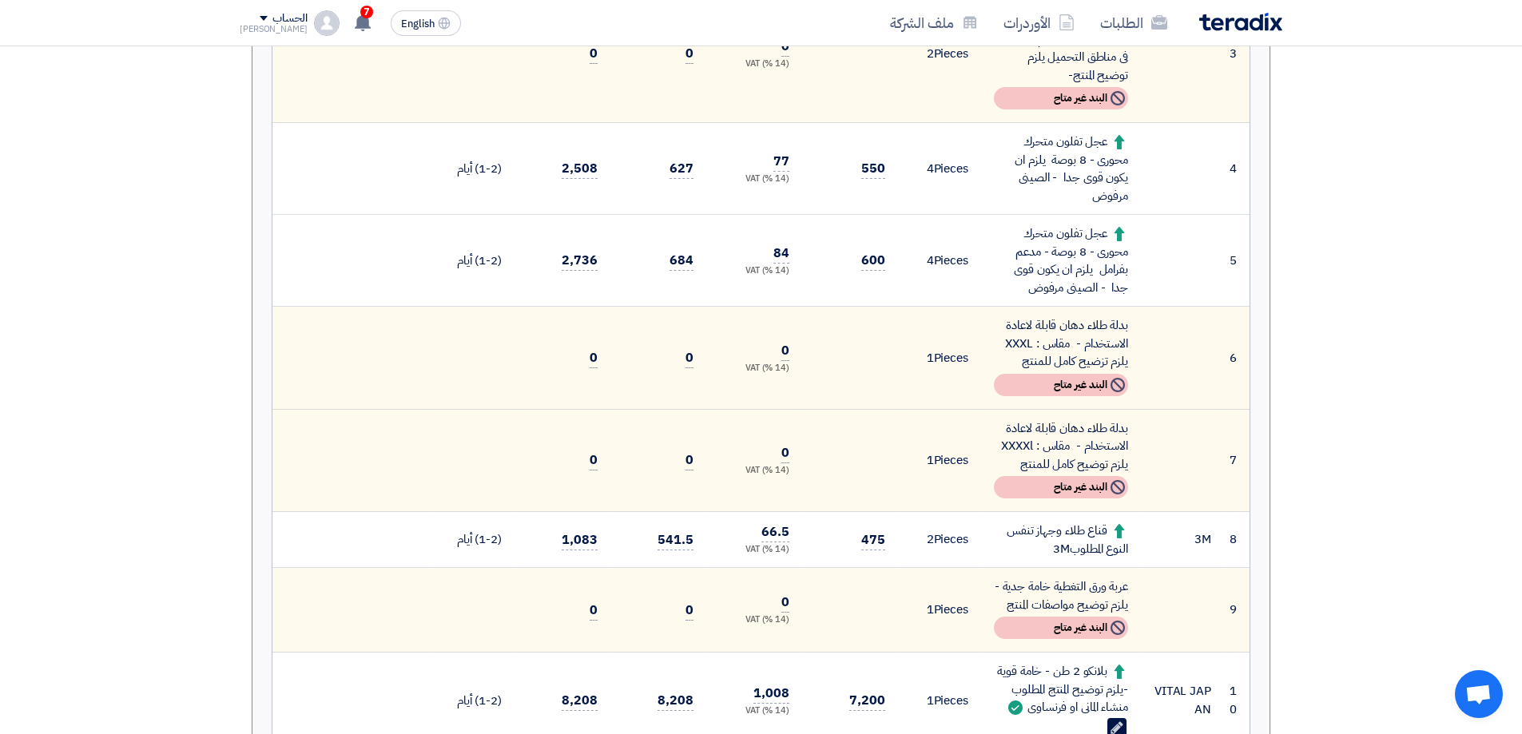
scroll to position [639, 0]
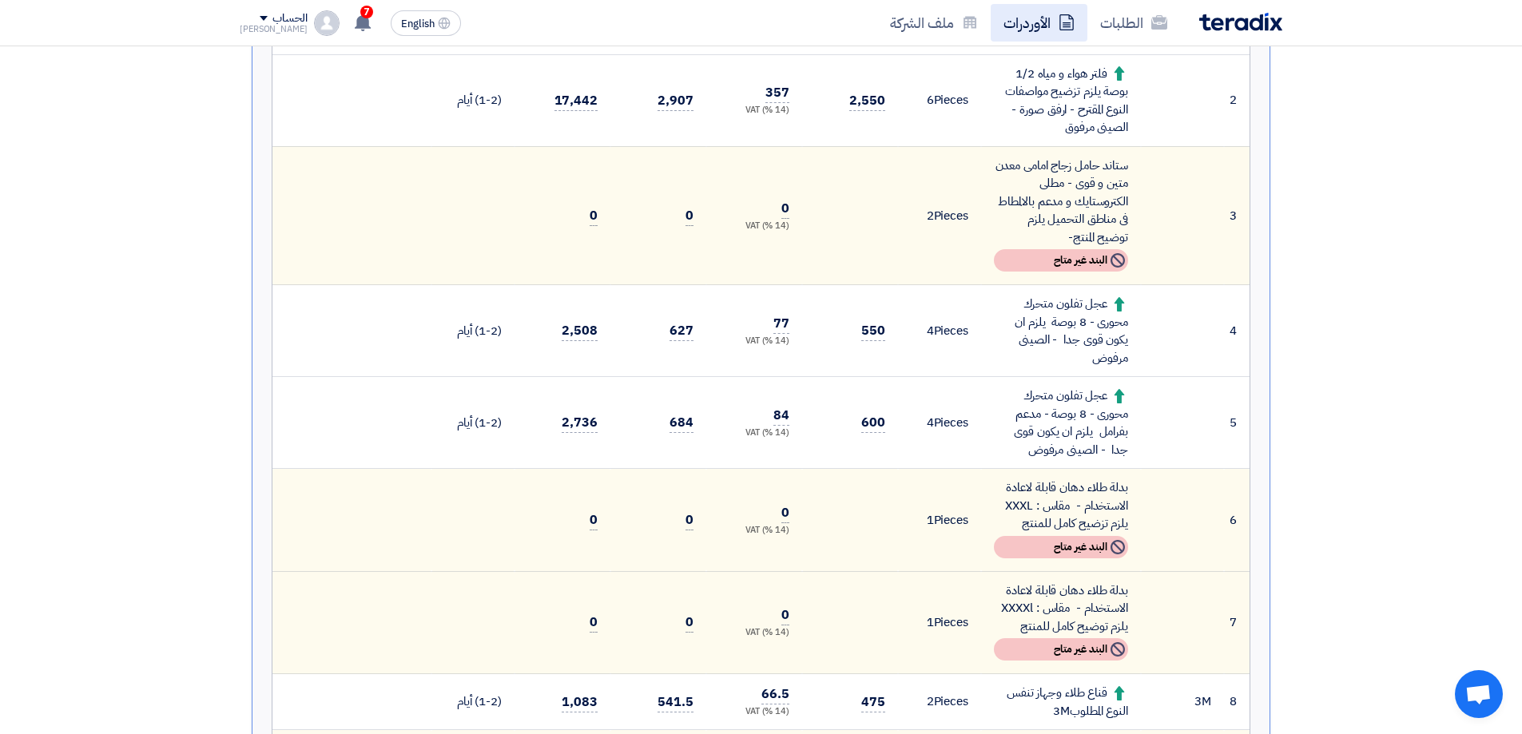
click at [1041, 22] on link "الأوردرات" at bounding box center [1039, 23] width 97 height 38
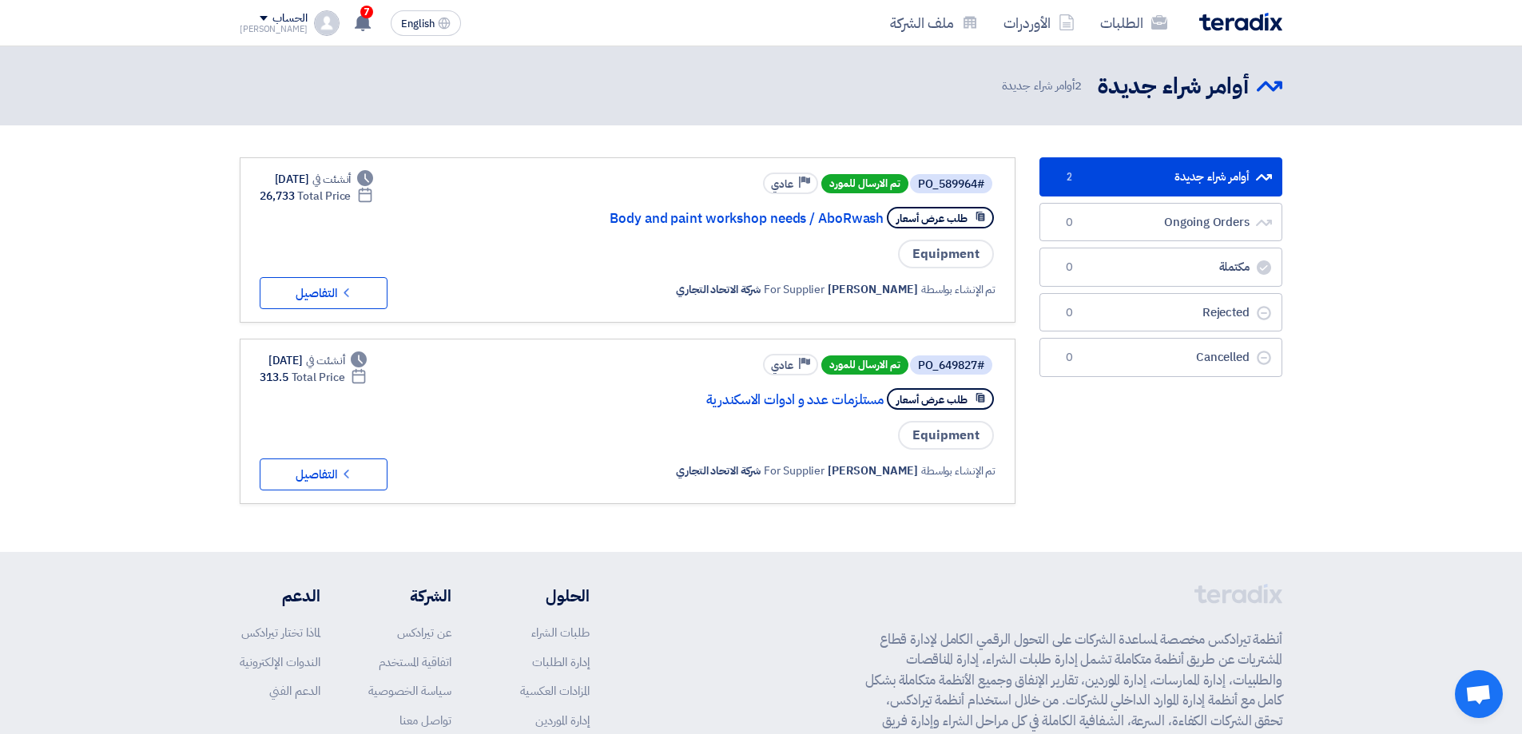
click at [1055, 96] on div "أوامر شراء جديدة أوامر شراء جديدة 2 أوامر شراء جديدة" at bounding box center [1135, 85] width 293 height 31
click at [772, 218] on link "Body and paint workshop needs / AboRwash" at bounding box center [724, 219] width 320 height 14
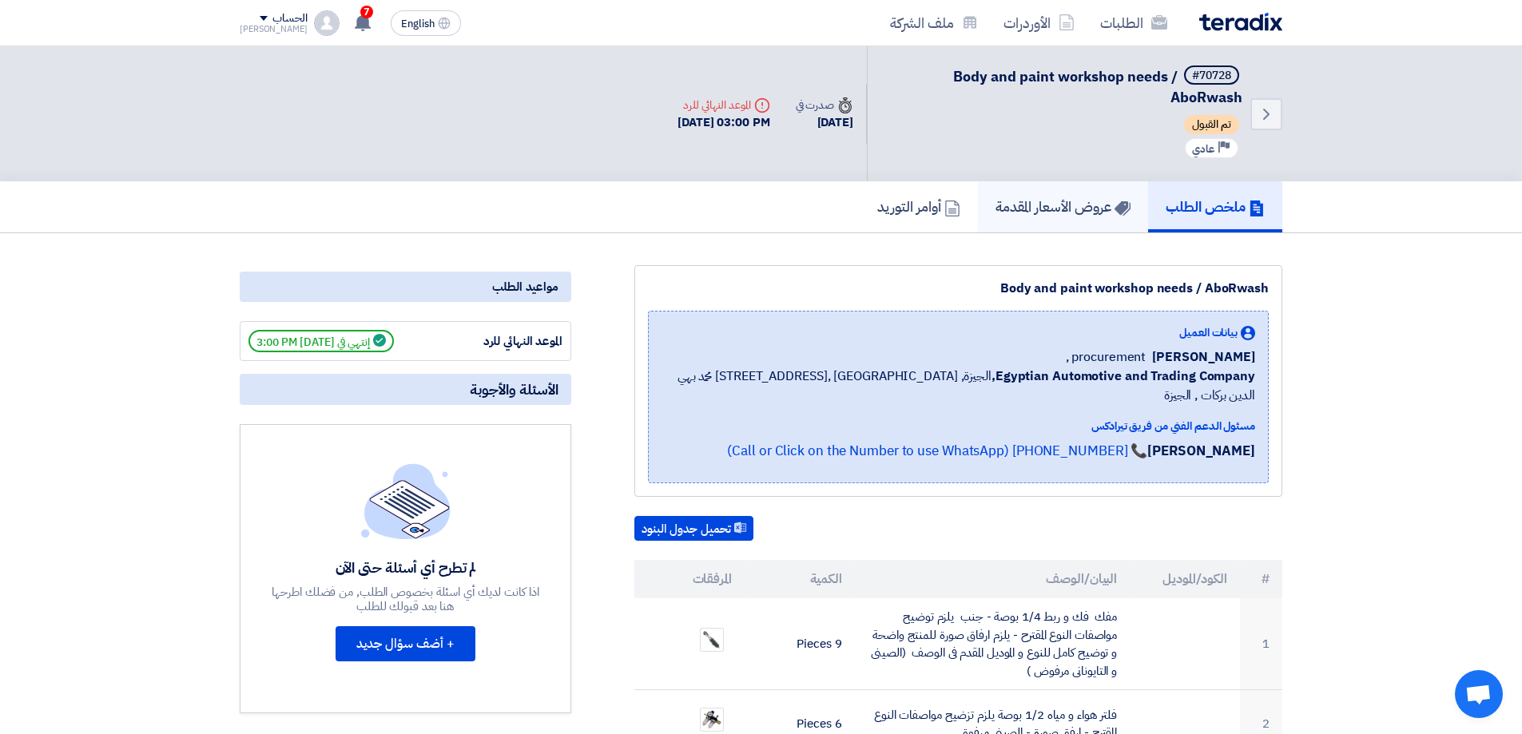
click at [1043, 205] on h5 "عروض الأسعار المقدمة" at bounding box center [1062, 206] width 135 height 18
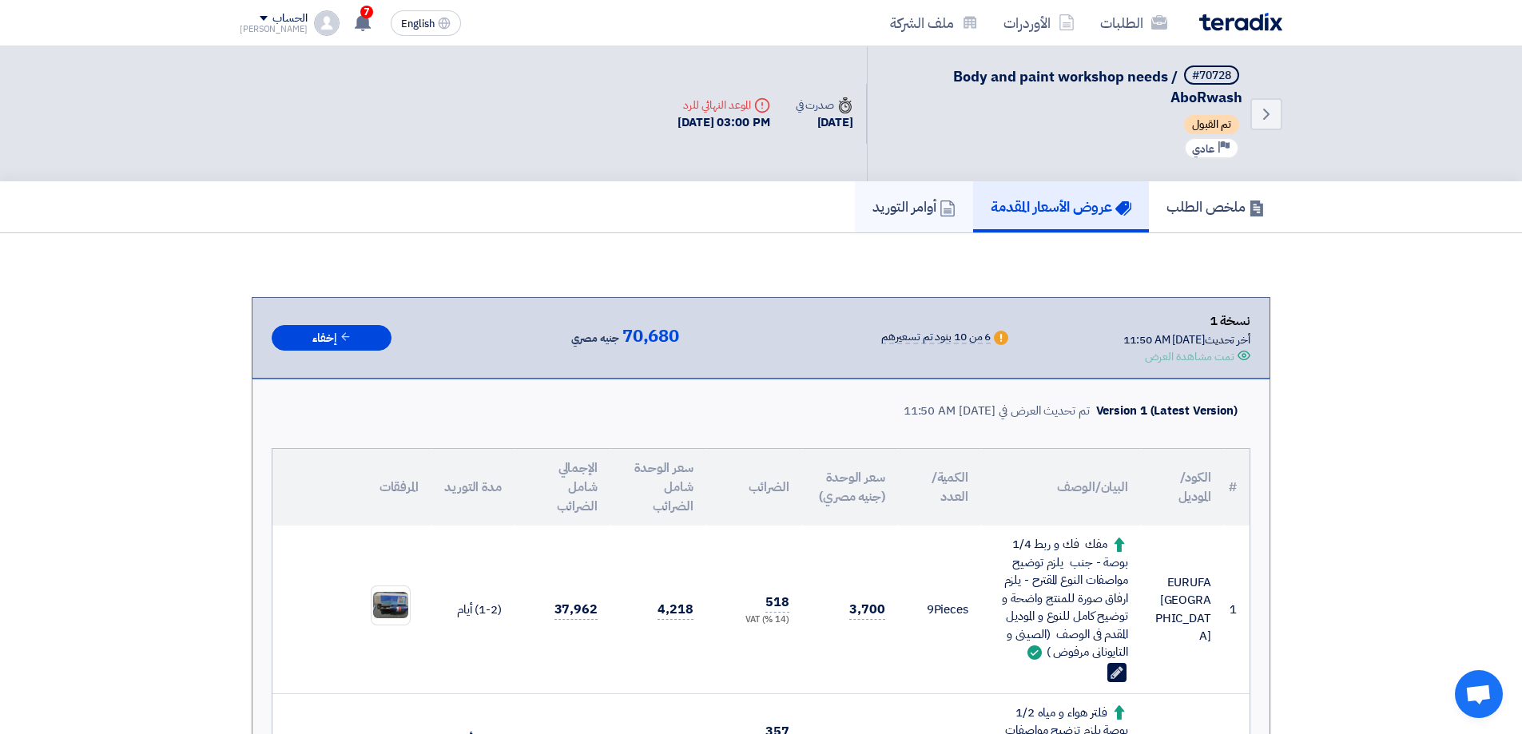
click at [915, 202] on h5 "أوامر التوريد" at bounding box center [913, 206] width 83 height 18
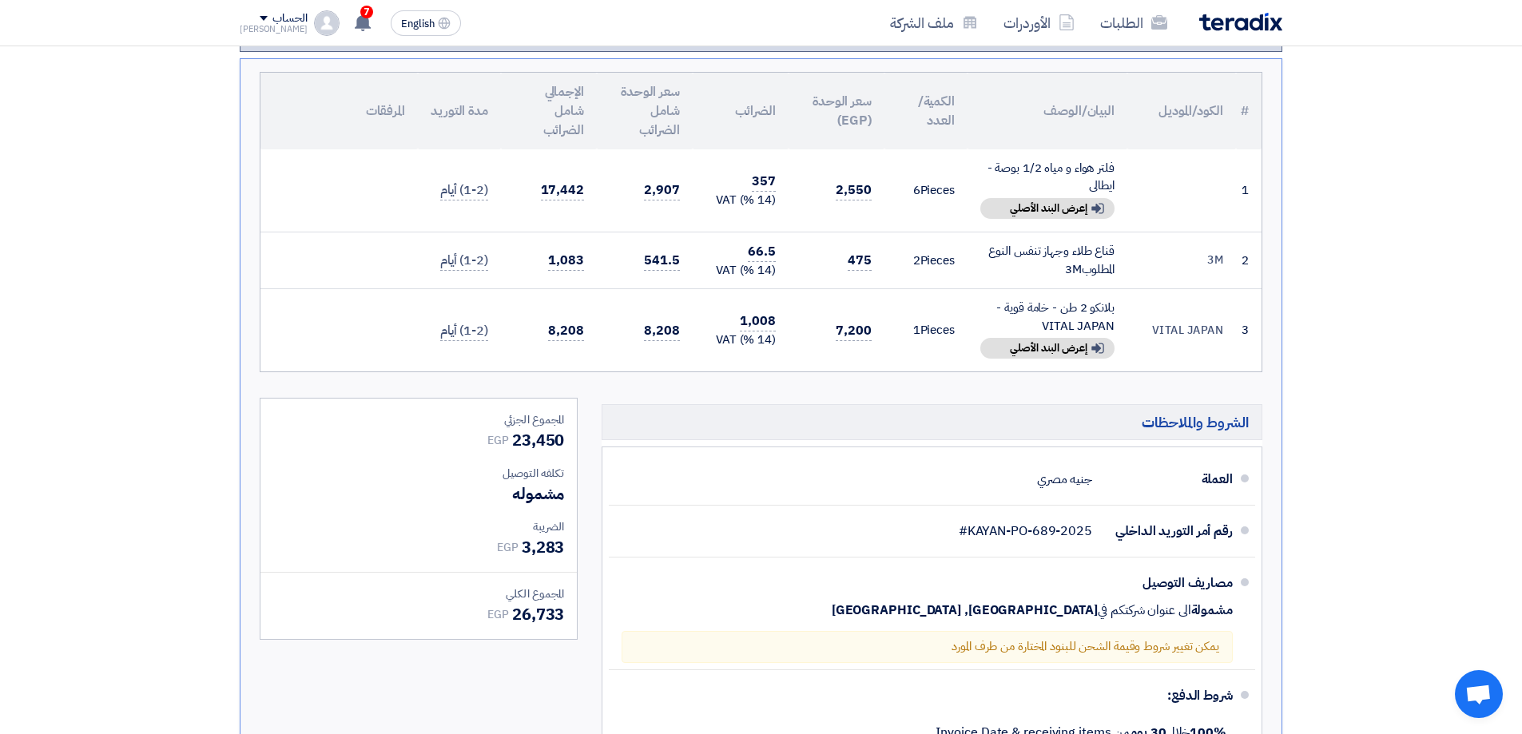
scroll to position [320, 0]
